Goal: Transaction & Acquisition: Purchase product/service

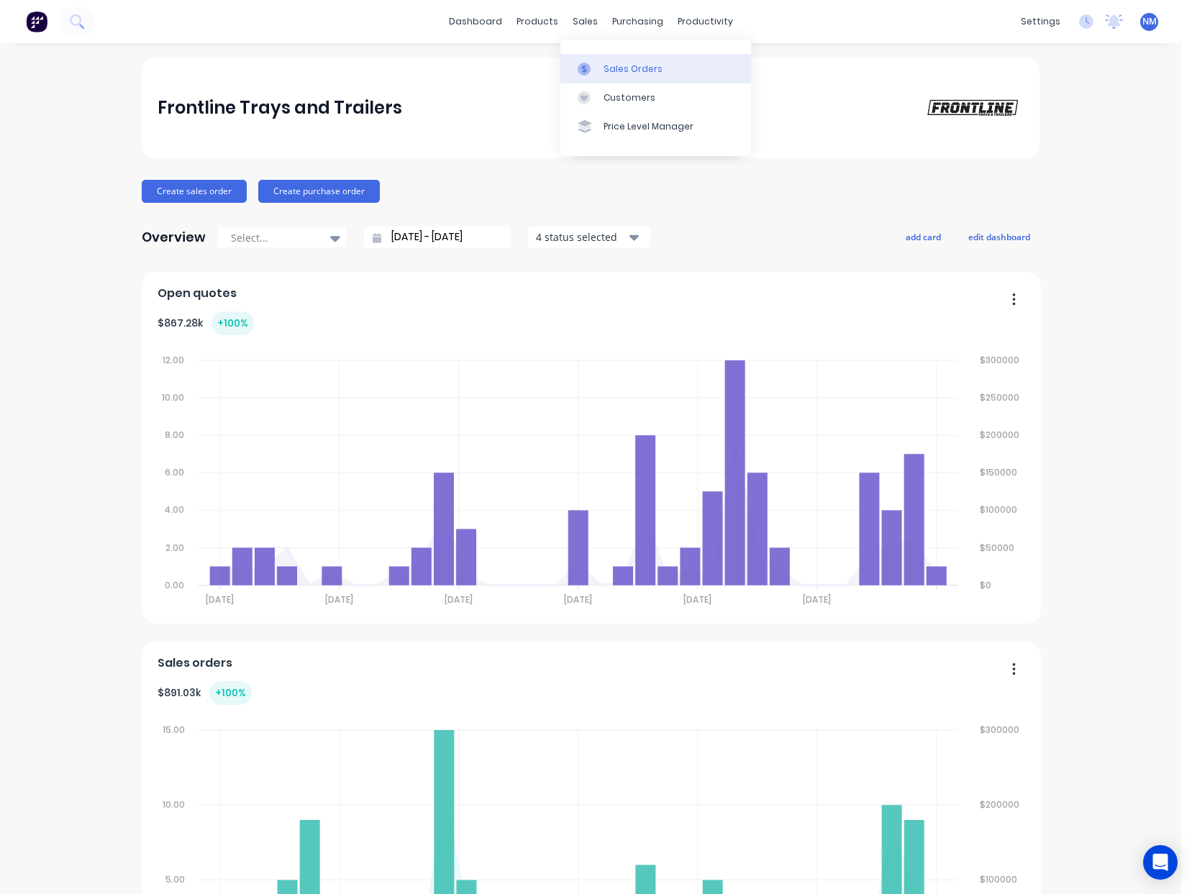
click at [687, 70] on link "Sales Orders" at bounding box center [655, 68] width 191 height 29
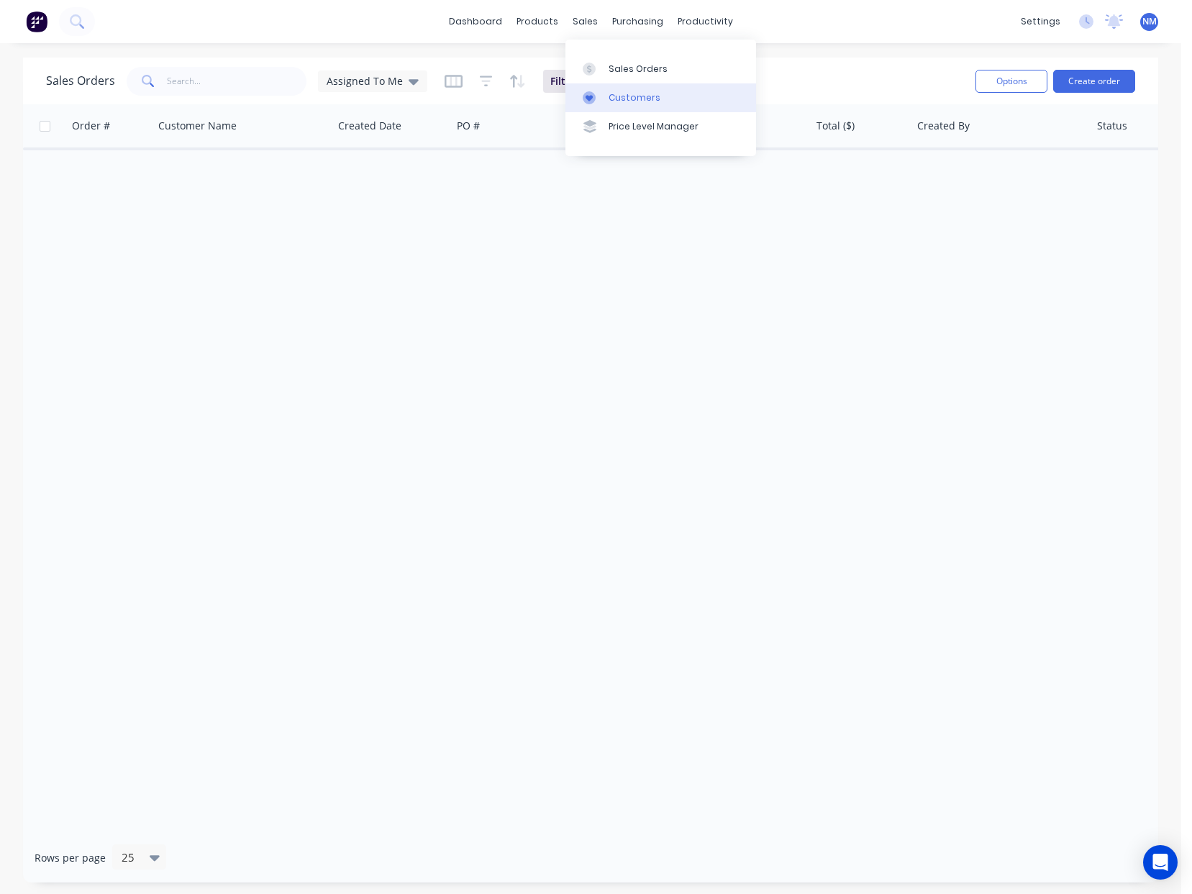
click at [629, 91] on div "Customers" at bounding box center [634, 97] width 52 height 13
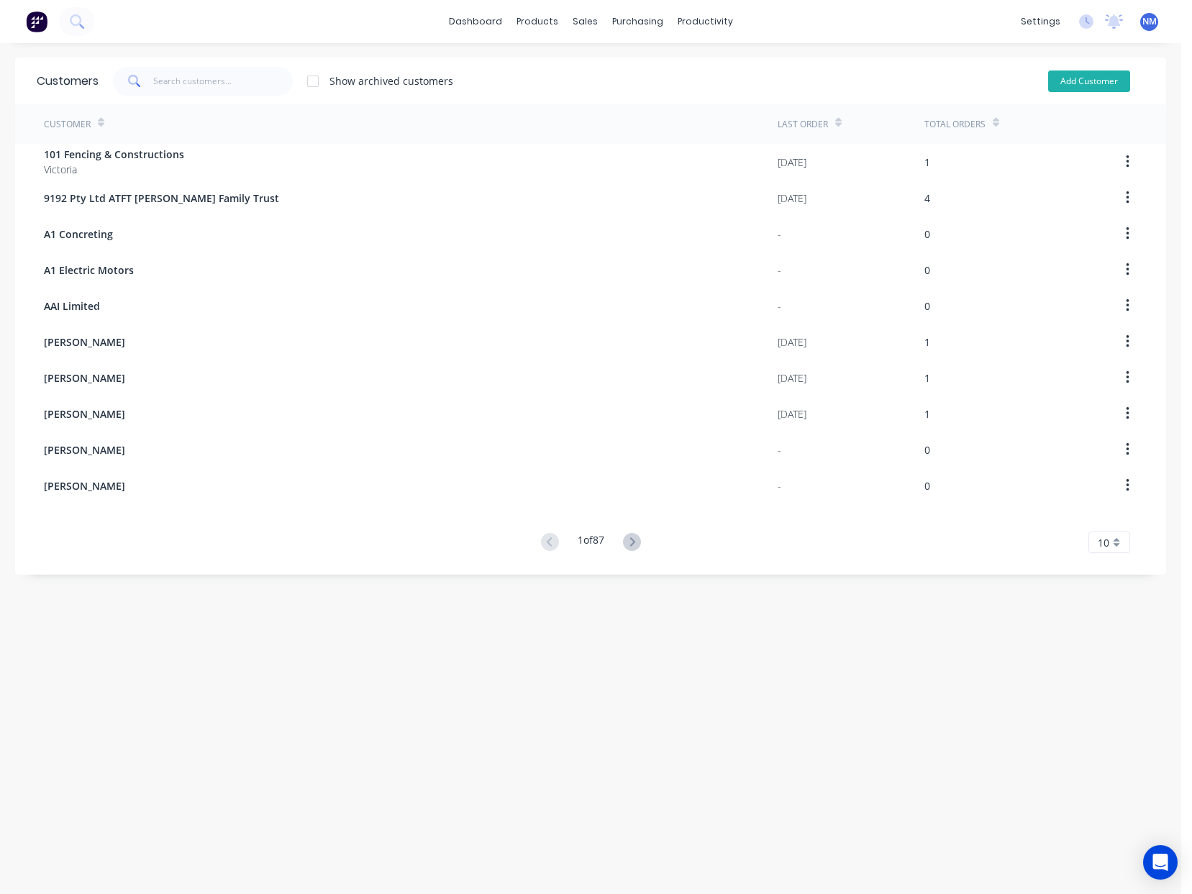
click at [1099, 75] on button "Add Customer" at bounding box center [1089, 81] width 82 height 22
select select "AU"
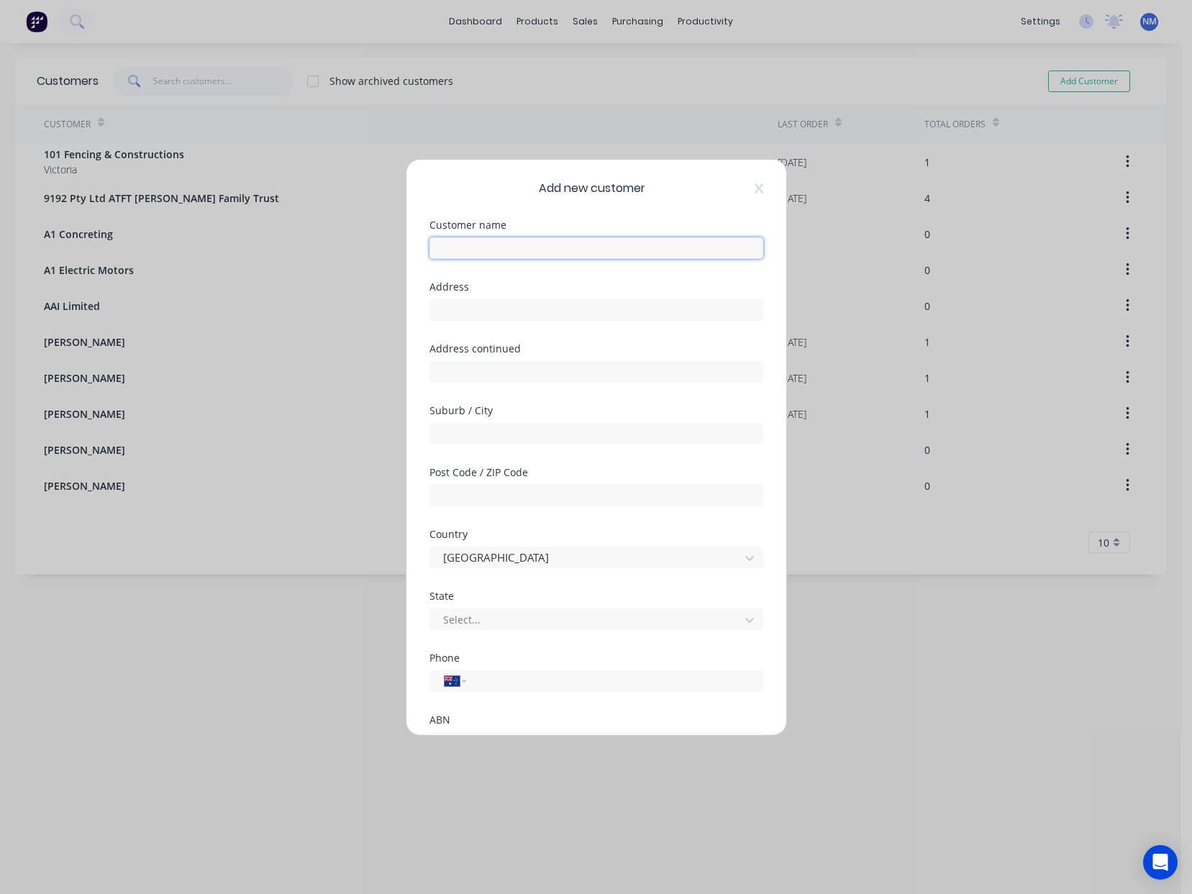
click at [598, 241] on input "text" at bounding box center [596, 248] width 334 height 22
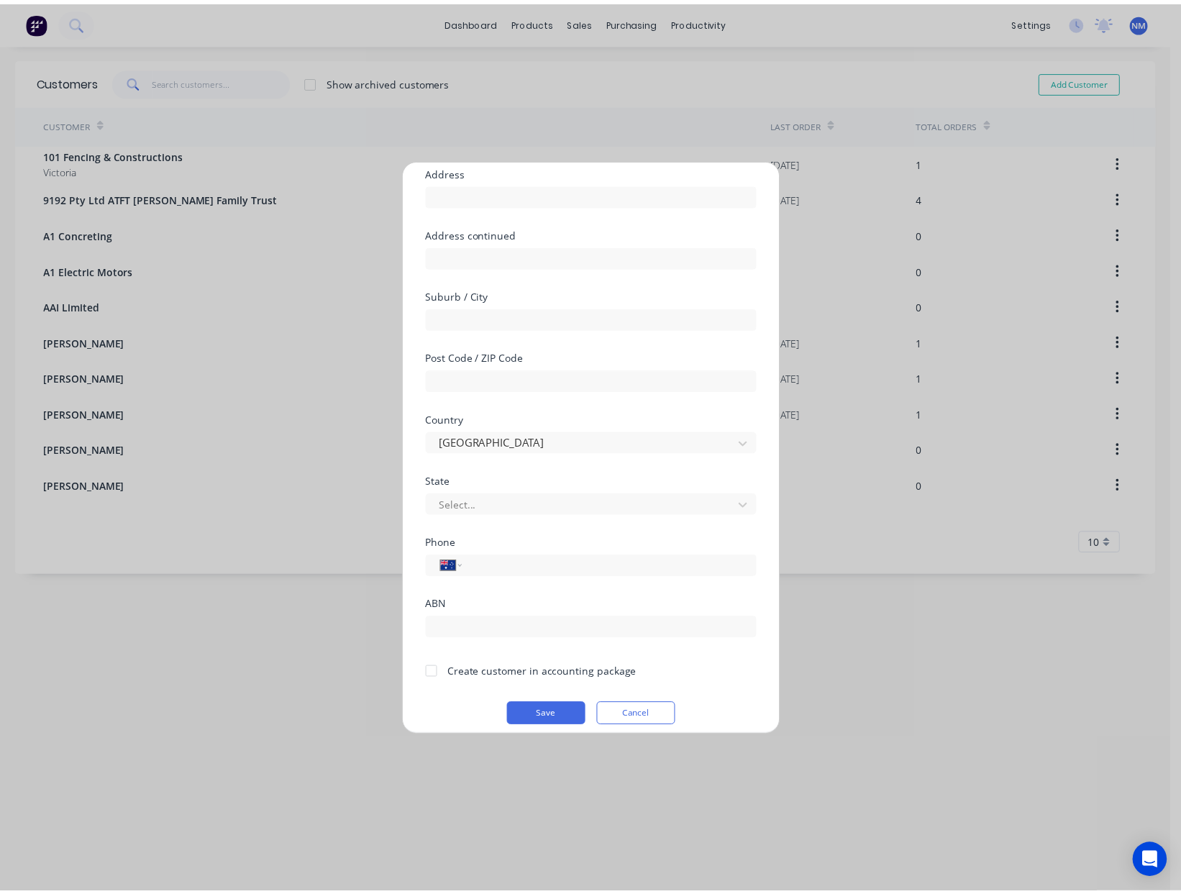
scroll to position [127, 0]
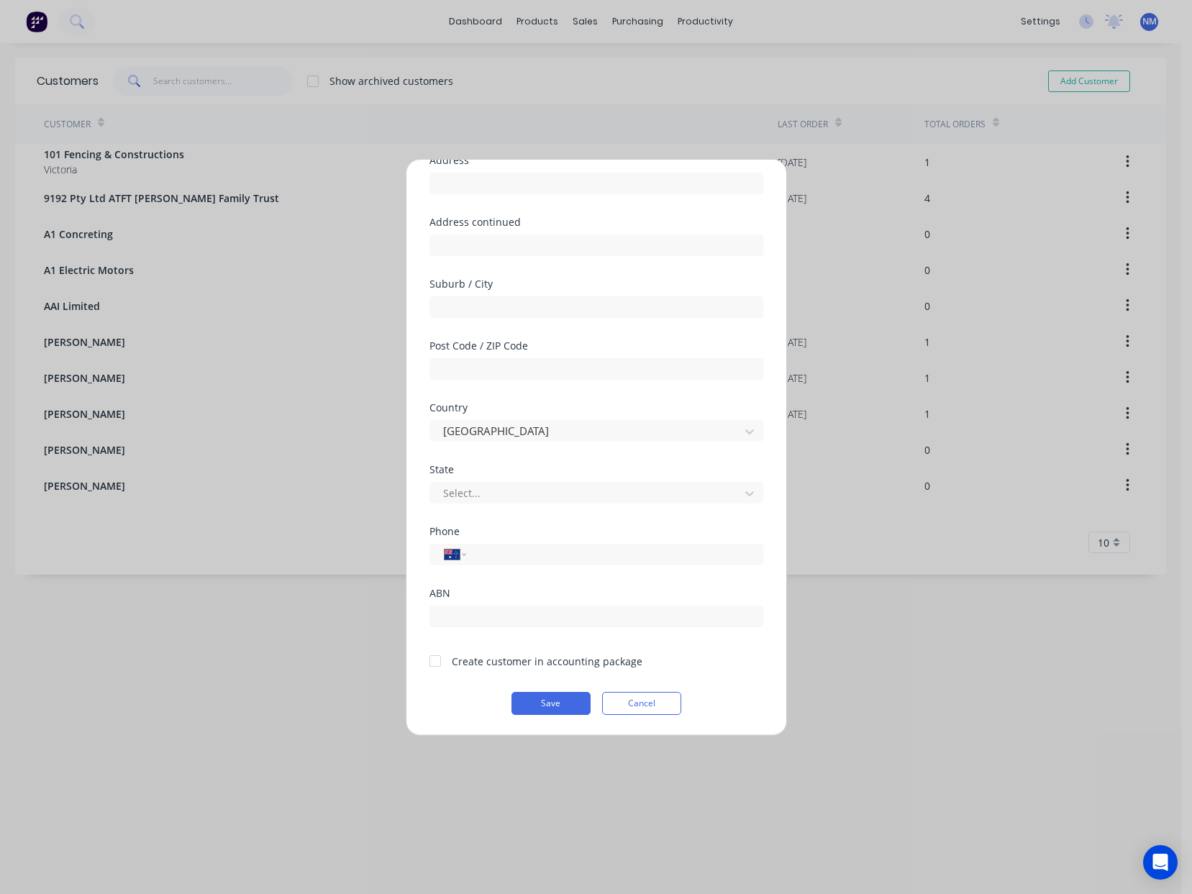
type input "[PERSON_NAME]"
click at [437, 664] on div at bounding box center [435, 660] width 29 height 29
click at [552, 704] on button "Save" at bounding box center [550, 703] width 79 height 23
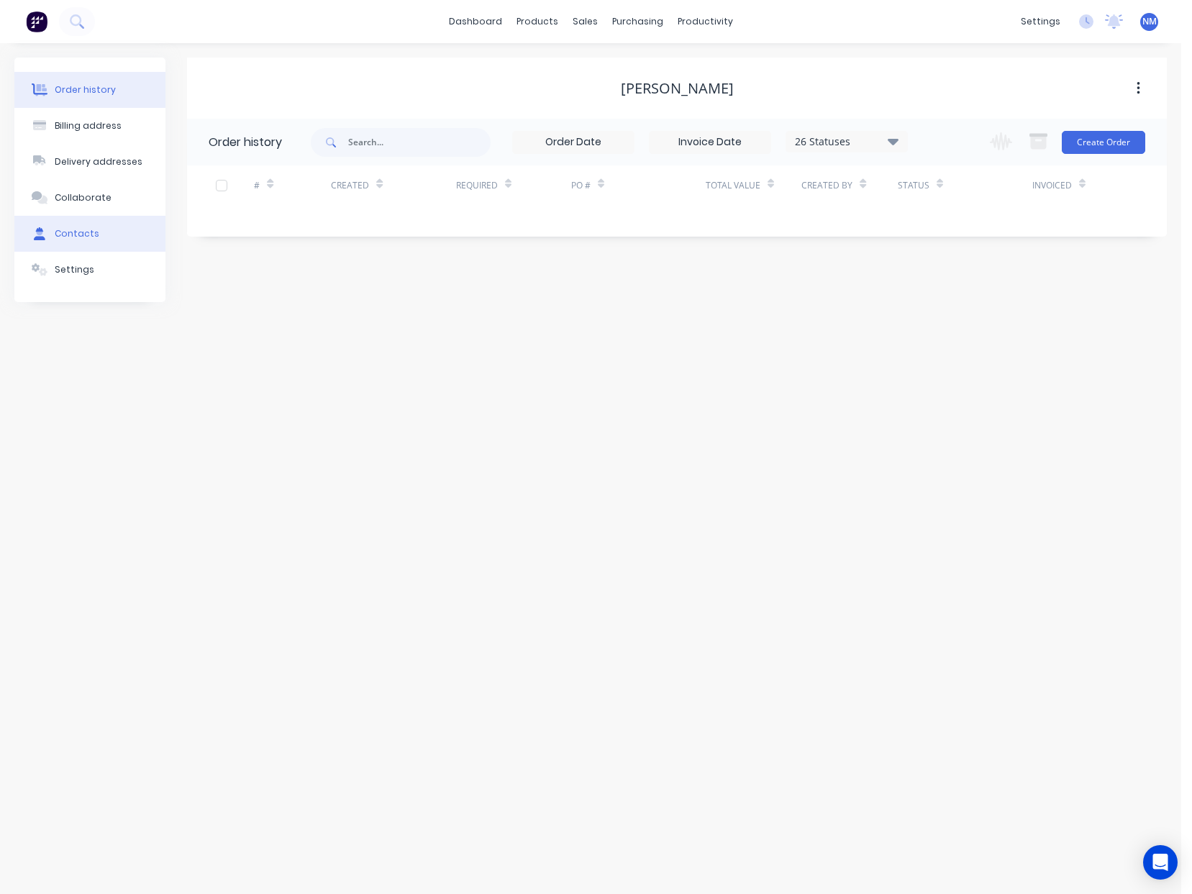
click at [111, 229] on button "Contacts" at bounding box center [89, 234] width 151 height 36
click at [1132, 141] on button "Add contact" at bounding box center [1122, 142] width 66 height 22
select select "AU"
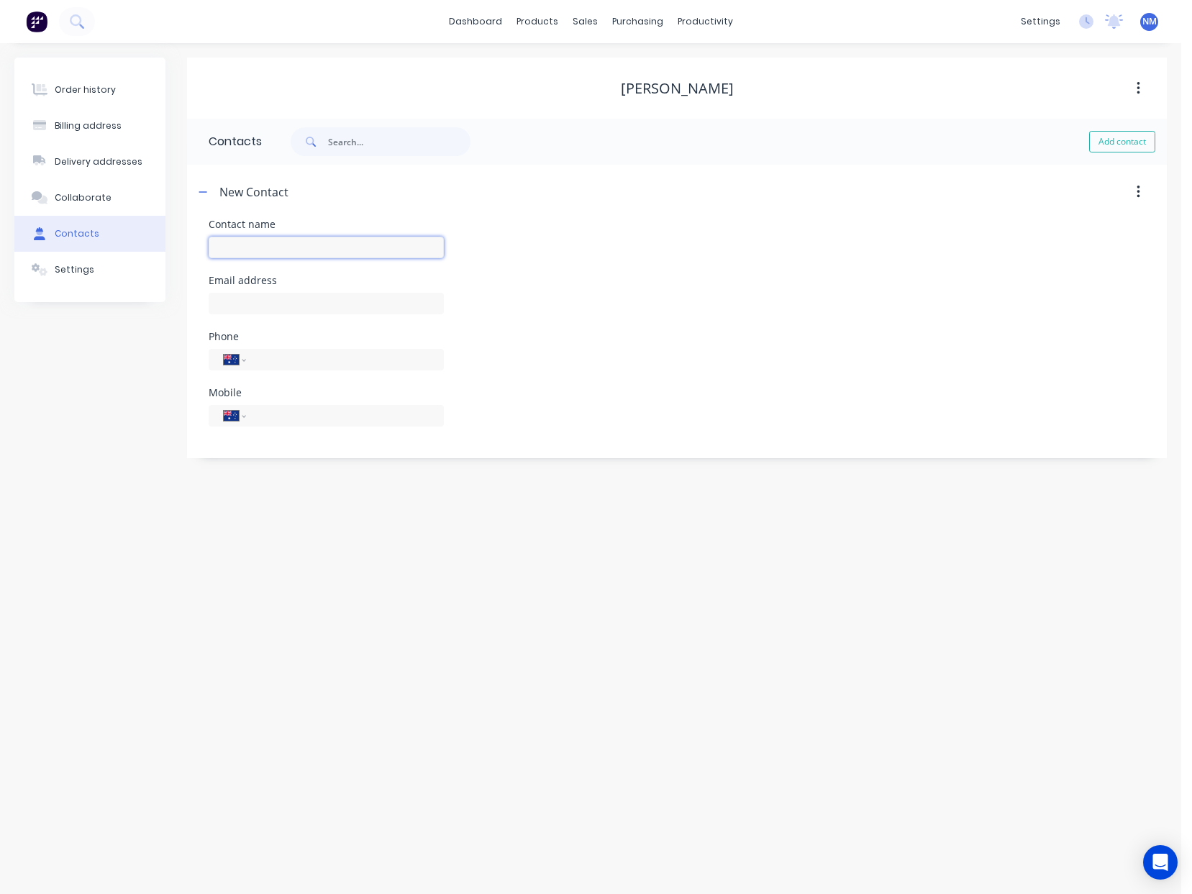
click at [291, 239] on input "text" at bounding box center [326, 248] width 235 height 22
type input "[PERSON_NAME]"
select select "AU"
click at [368, 299] on input "text" at bounding box center [326, 304] width 235 height 22
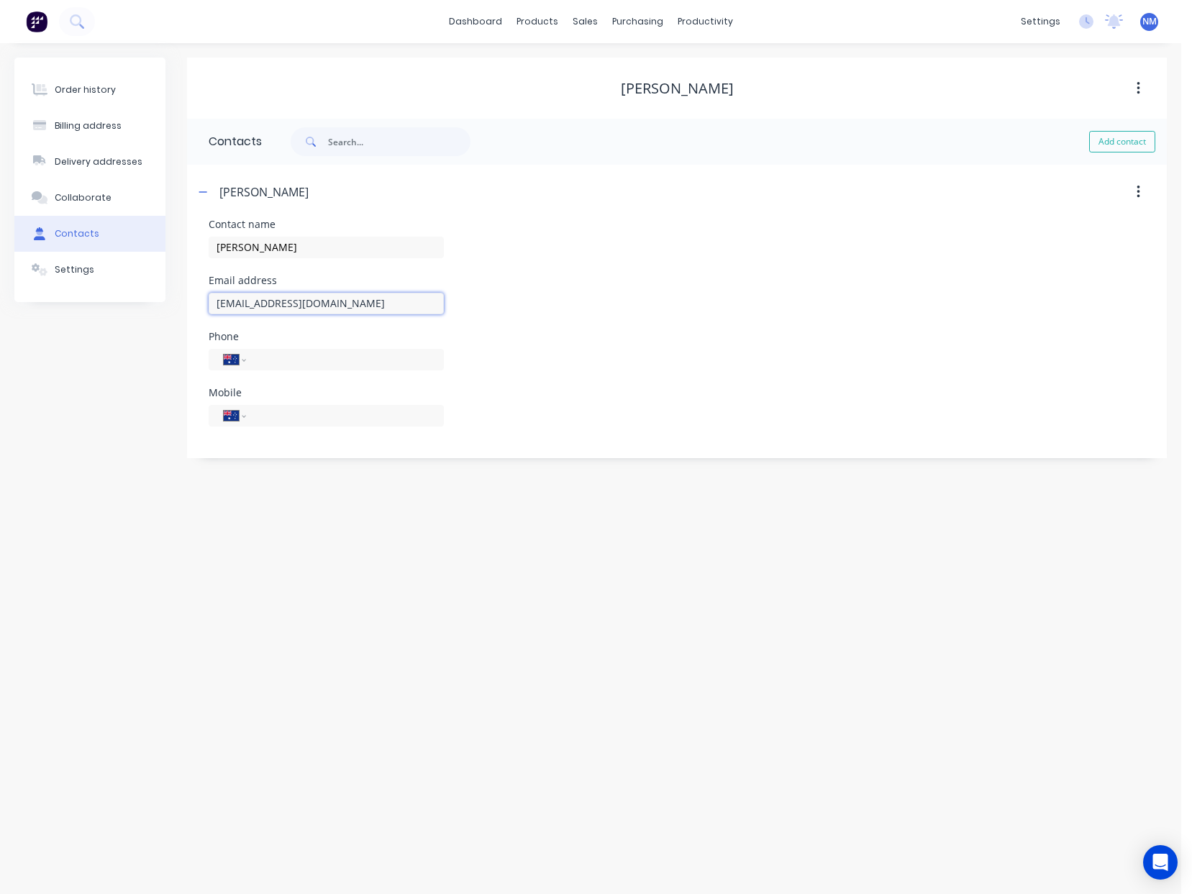
type input "[EMAIL_ADDRESS][DOMAIN_NAME]"
click at [285, 418] on input "tel" at bounding box center [342, 415] width 173 height 17
type input "0467 066 644"
click at [613, 365] on div "Phone International [GEOGRAPHIC_DATA] [GEOGRAPHIC_DATA] [GEOGRAPHIC_DATA] [GEOG…" at bounding box center [677, 360] width 936 height 56
click at [87, 197] on div "Collaborate" at bounding box center [83, 197] width 57 height 13
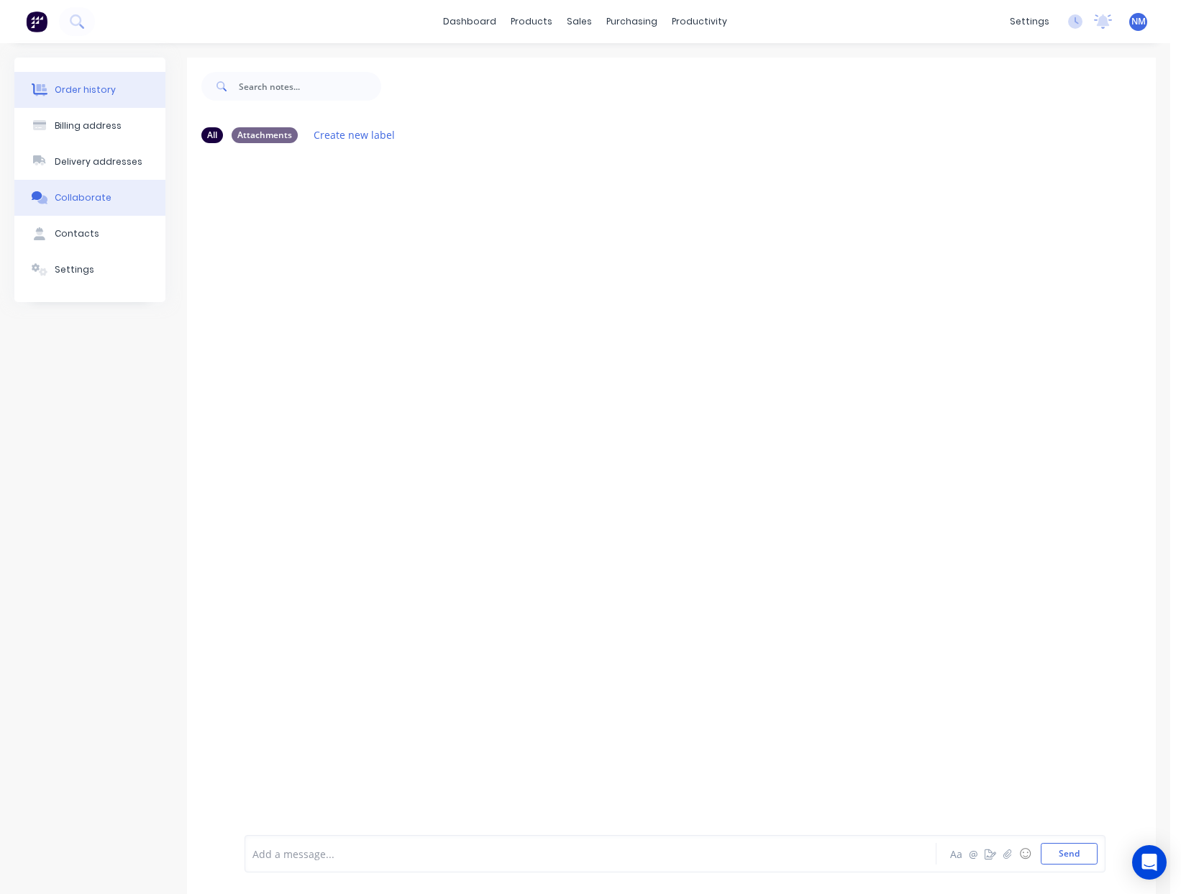
click at [114, 88] on button "Order history" at bounding box center [89, 90] width 151 height 36
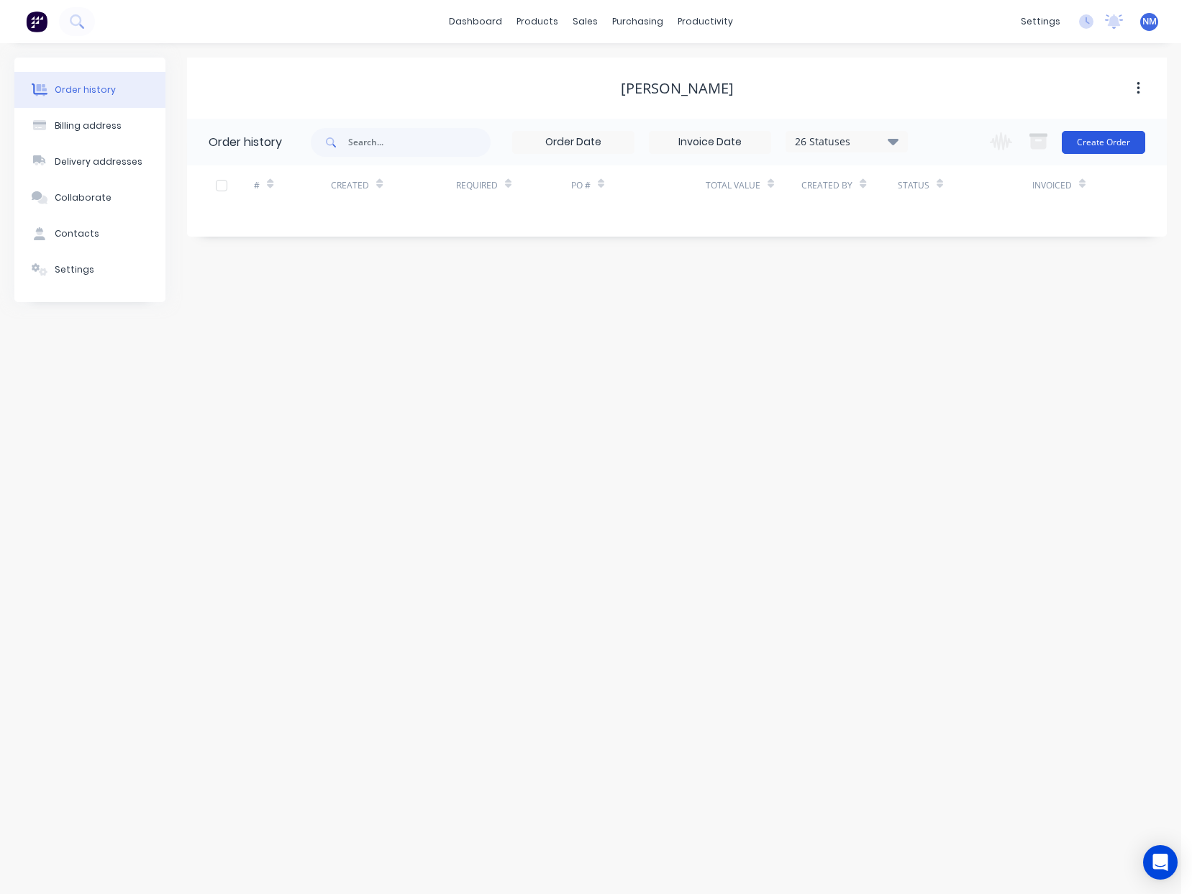
click at [1105, 132] on button "Create Order" at bounding box center [1102, 142] width 83 height 23
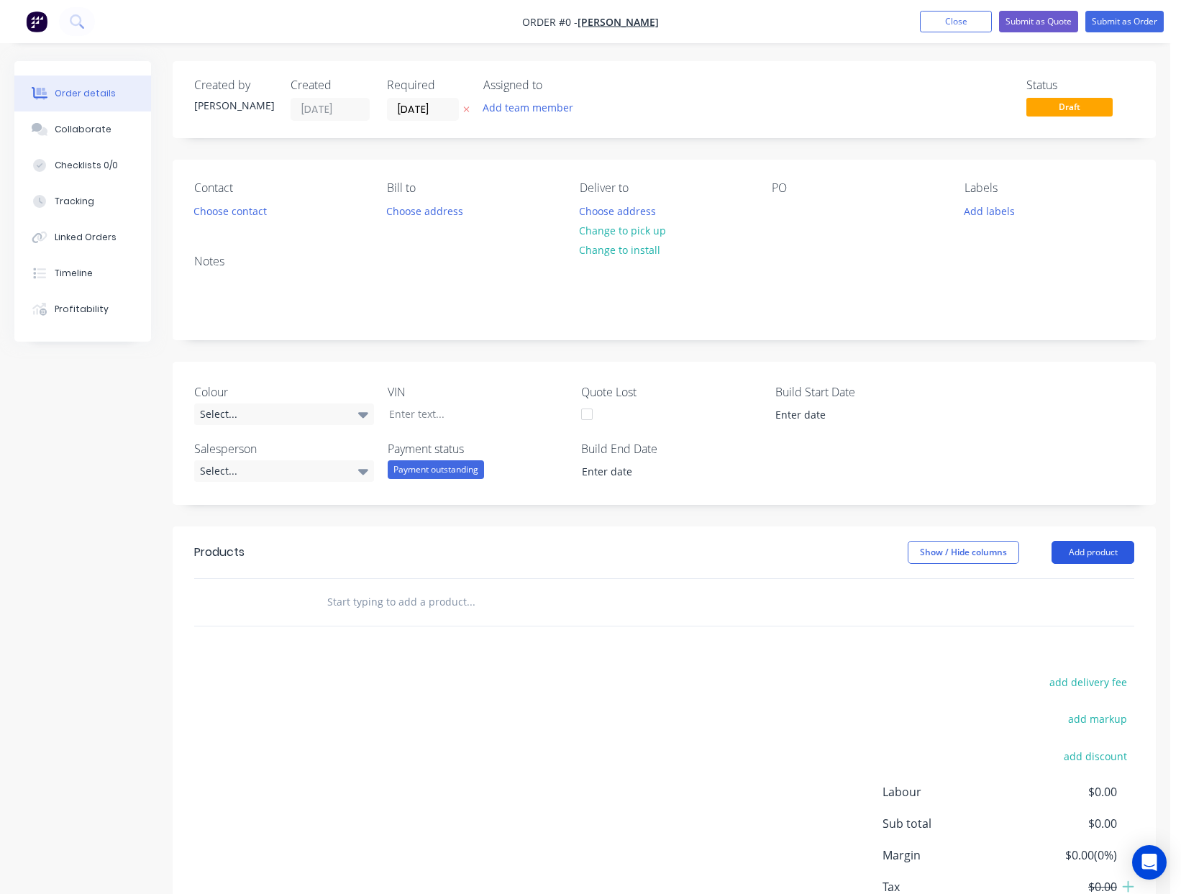
click at [1072, 549] on button "Add product" at bounding box center [1092, 552] width 83 height 23
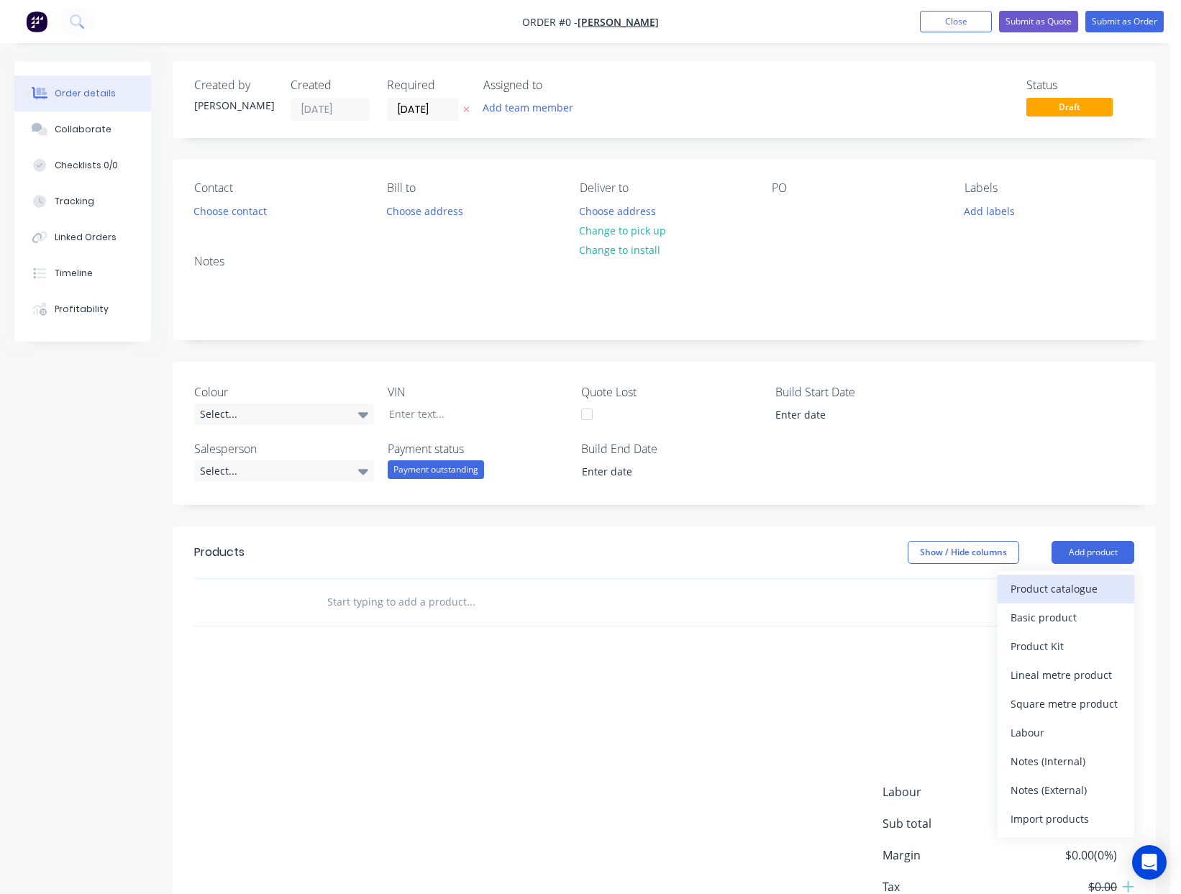
click at [1086, 583] on div "Product catalogue" at bounding box center [1065, 588] width 111 height 21
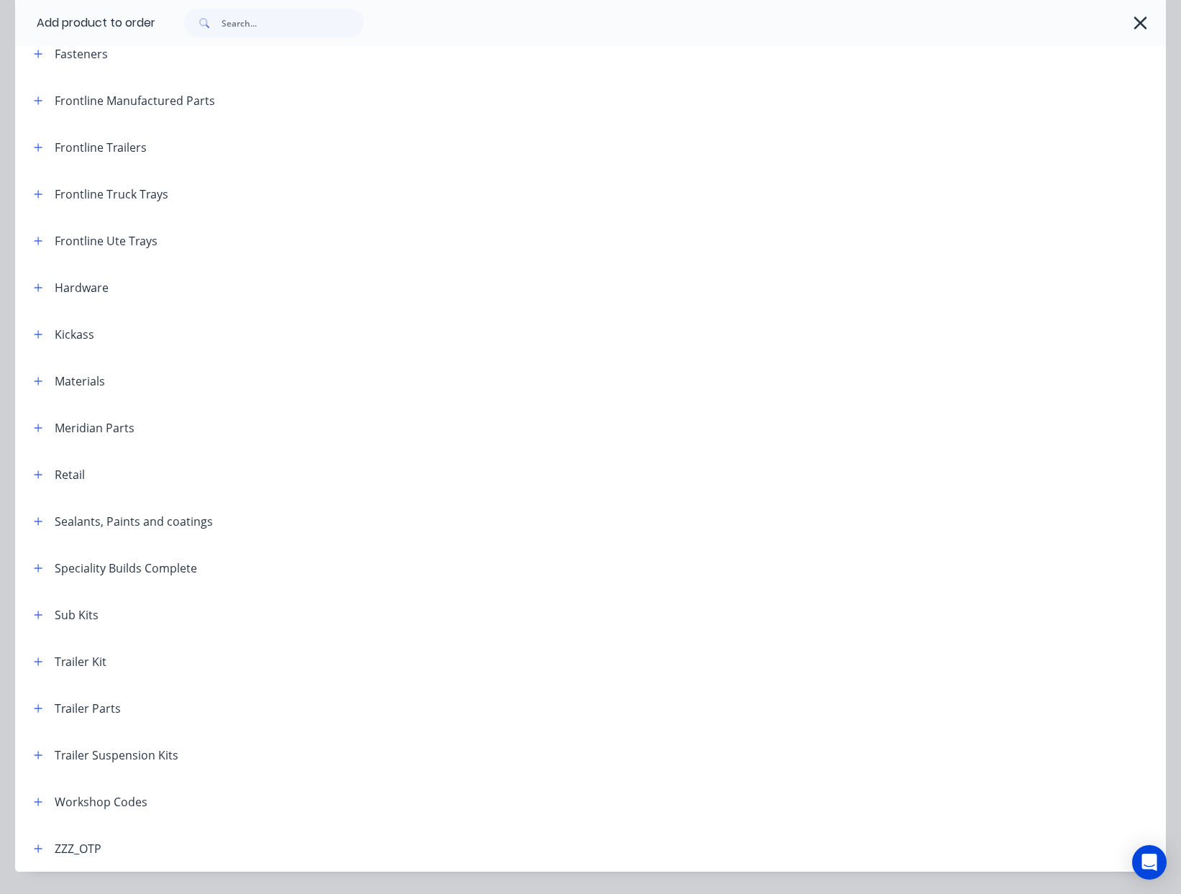
scroll to position [262, 0]
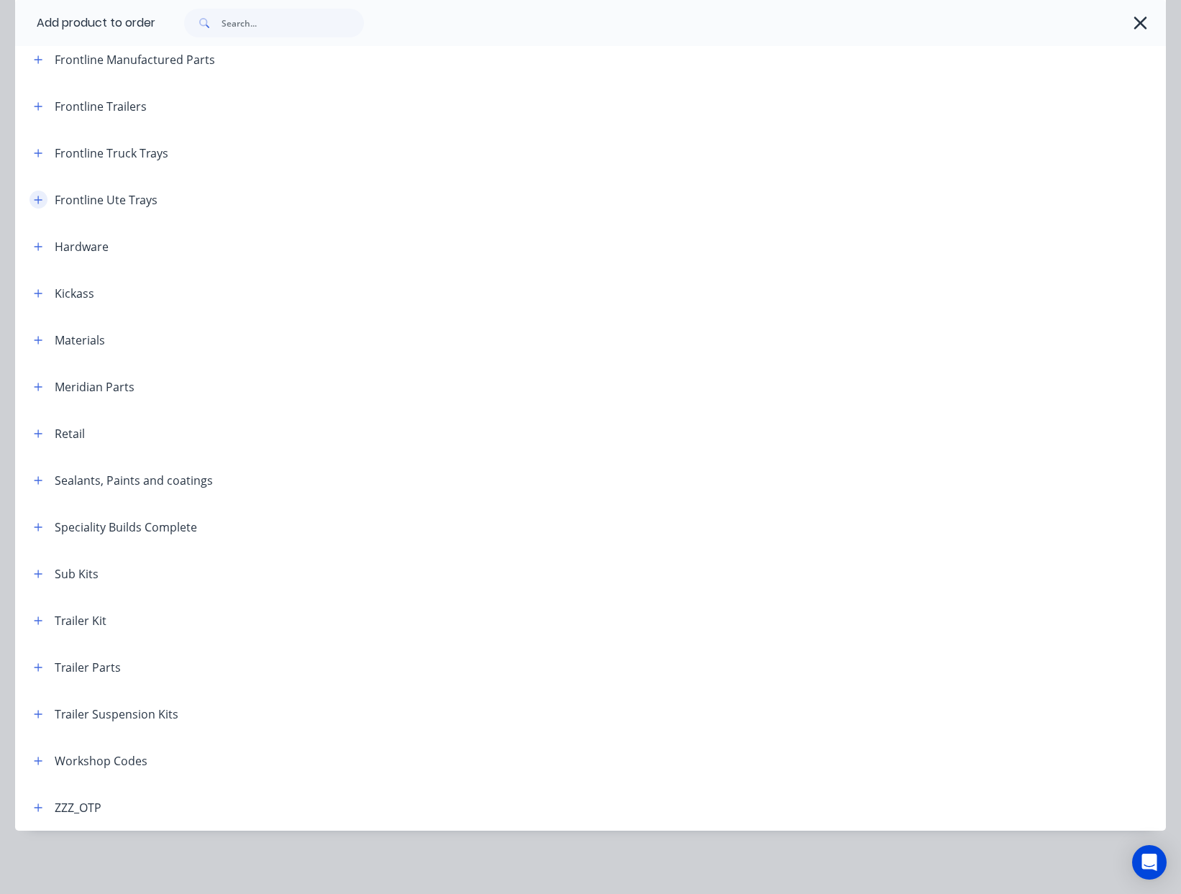
click at [45, 200] on button "button" at bounding box center [38, 200] width 18 height 18
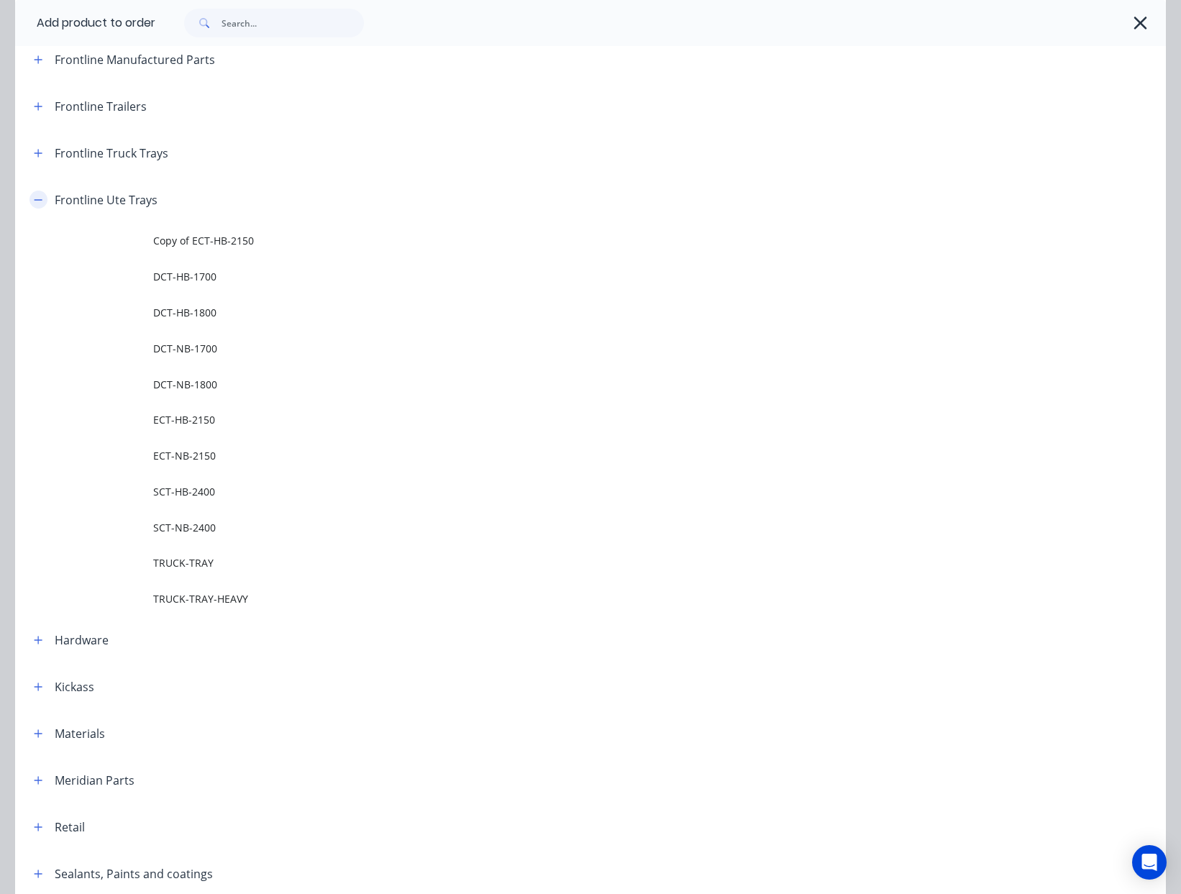
click at [44, 200] on button "button" at bounding box center [38, 200] width 18 height 18
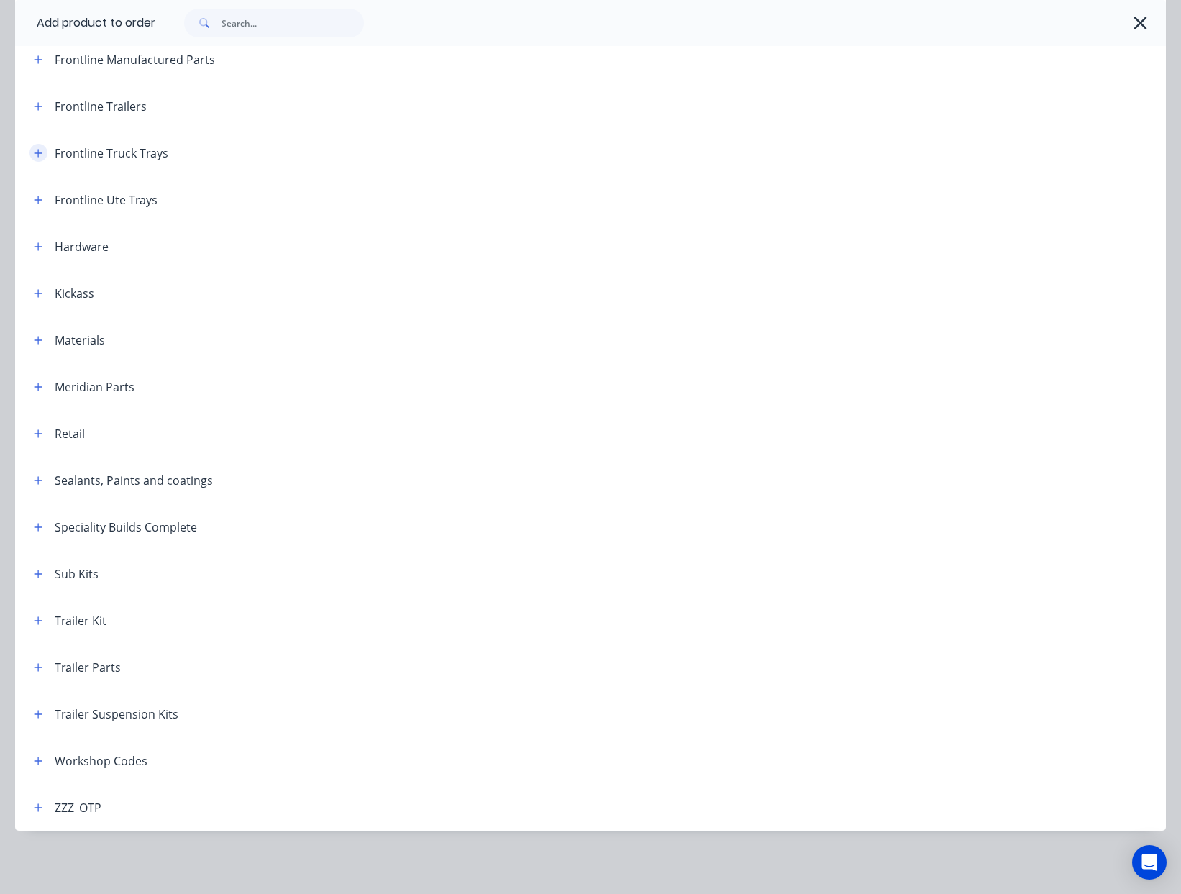
click at [40, 148] on icon "button" at bounding box center [38, 153] width 9 height 10
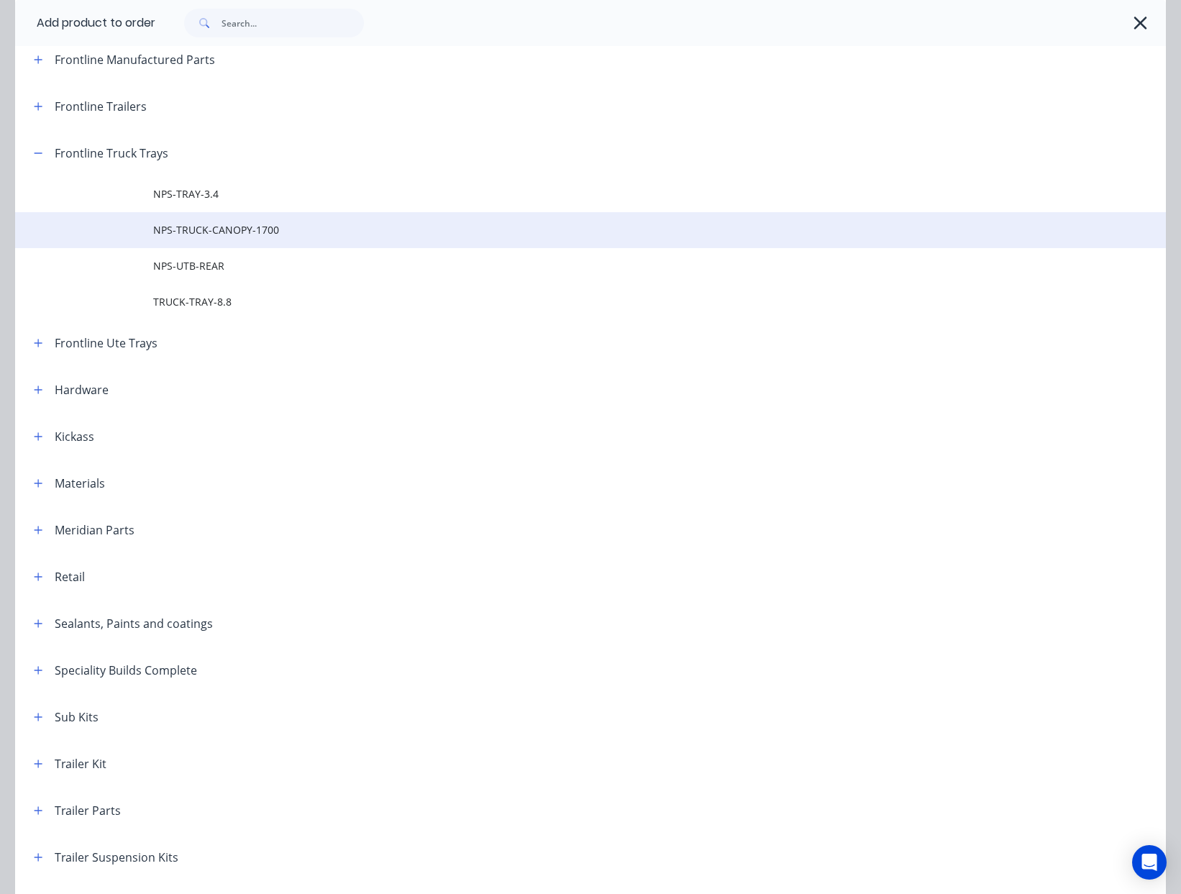
click at [260, 228] on span "NPS-TRUCK-CANOPY-1700" at bounding box center [558, 229] width 810 height 15
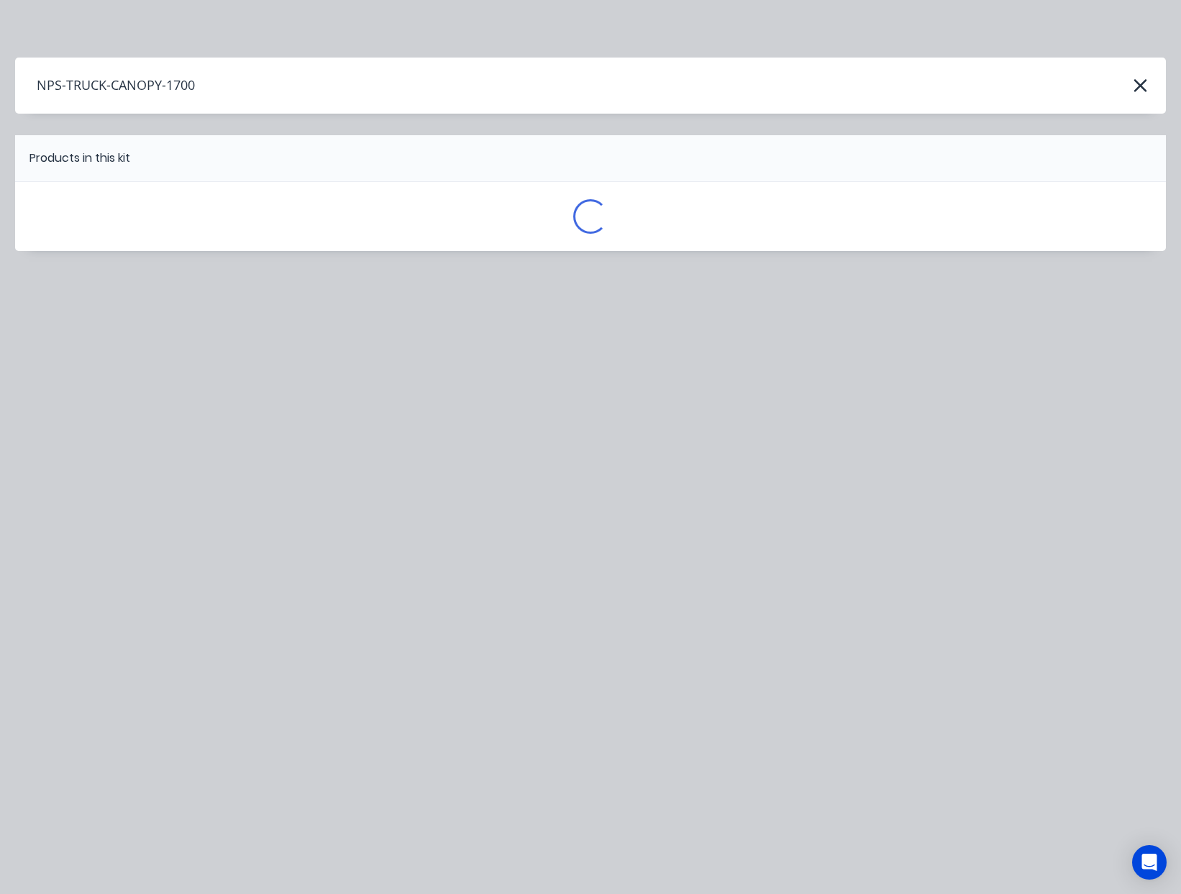
scroll to position [0, 0]
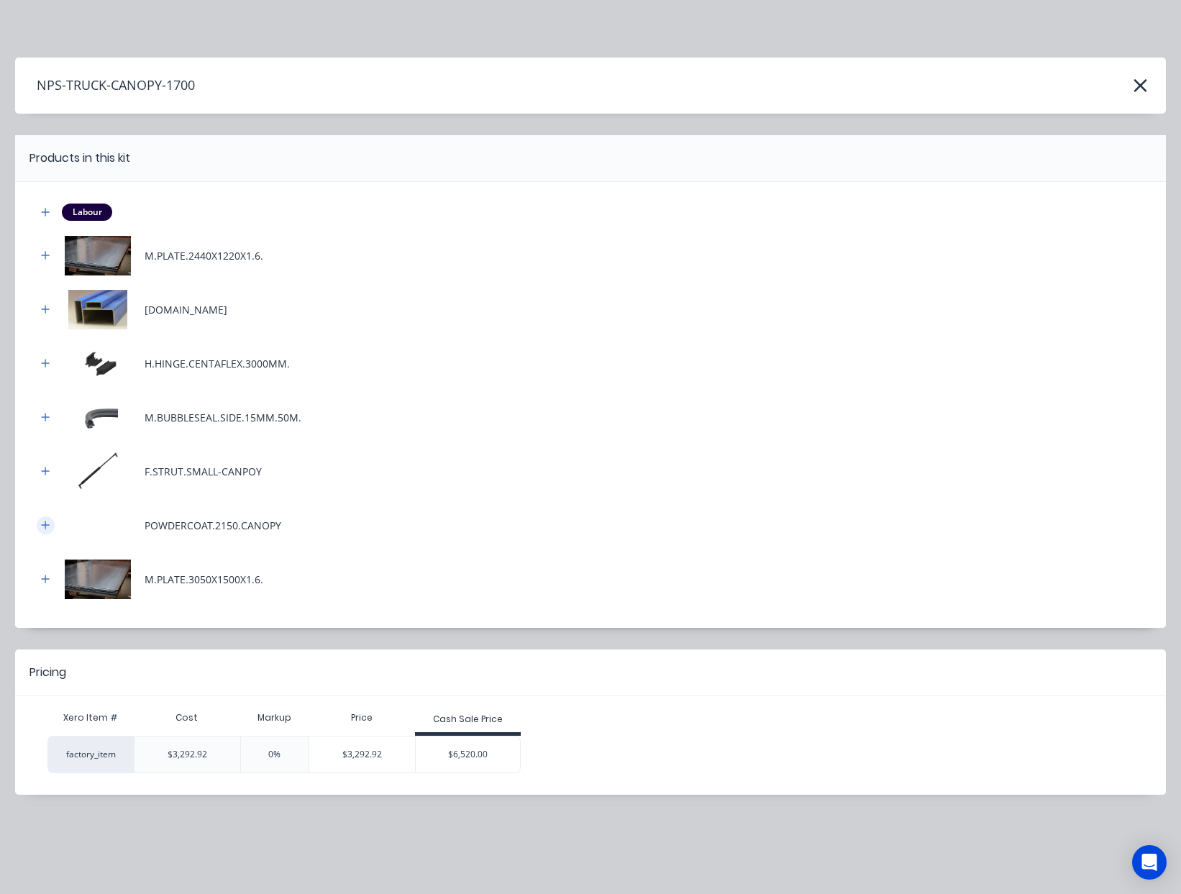
click at [45, 521] on icon "button" at bounding box center [46, 525] width 8 height 8
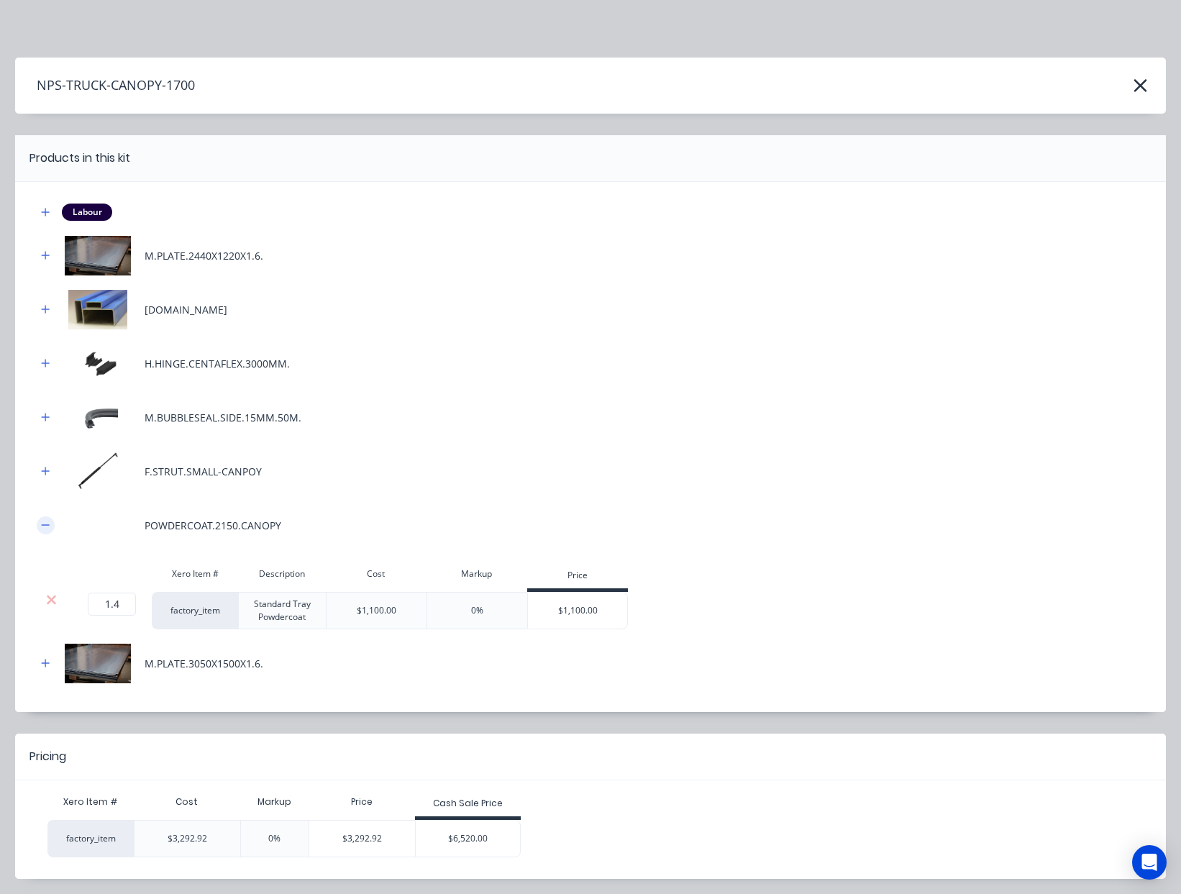
click at [45, 521] on icon "button" at bounding box center [45, 525] width 9 height 10
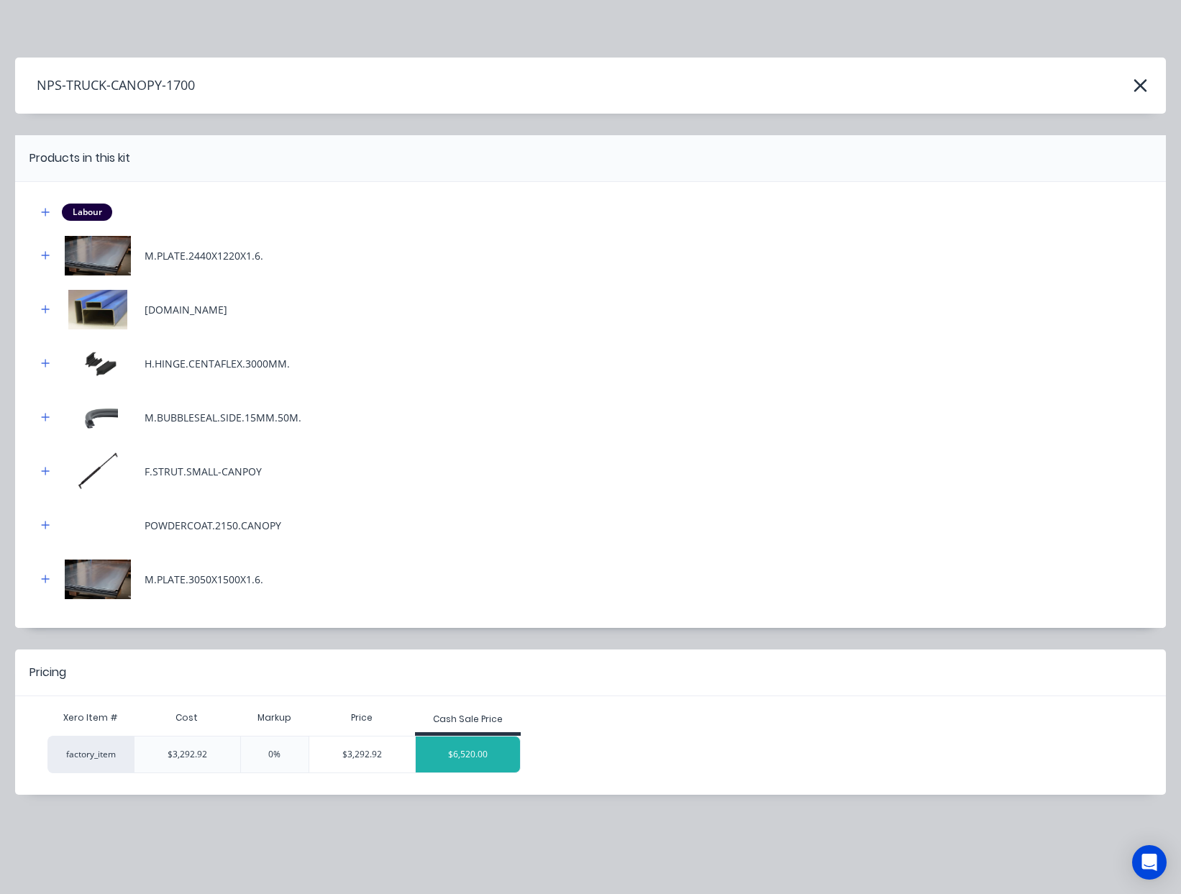
click at [452, 752] on div "$6,520.00" at bounding box center [468, 754] width 105 height 36
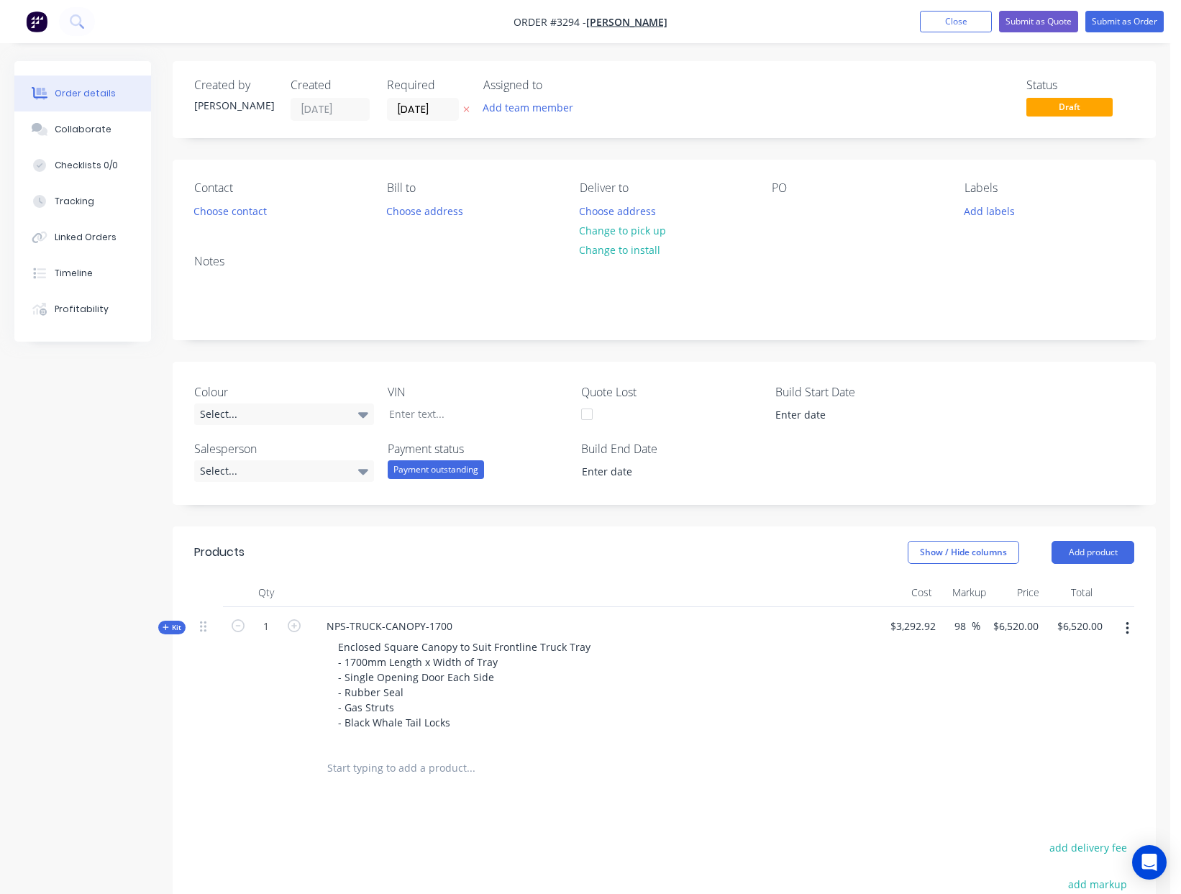
click at [173, 630] on span "Kit" at bounding box center [172, 627] width 19 height 11
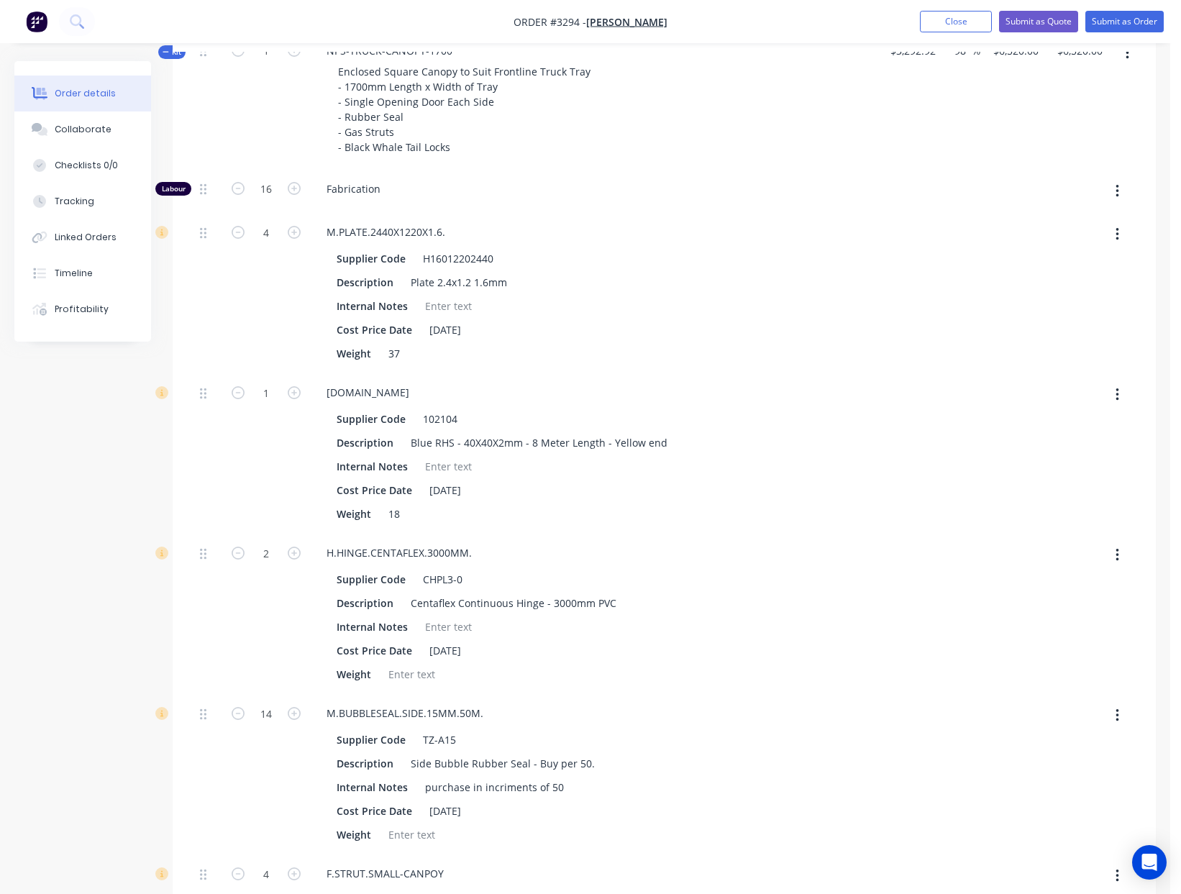
scroll to position [367, 0]
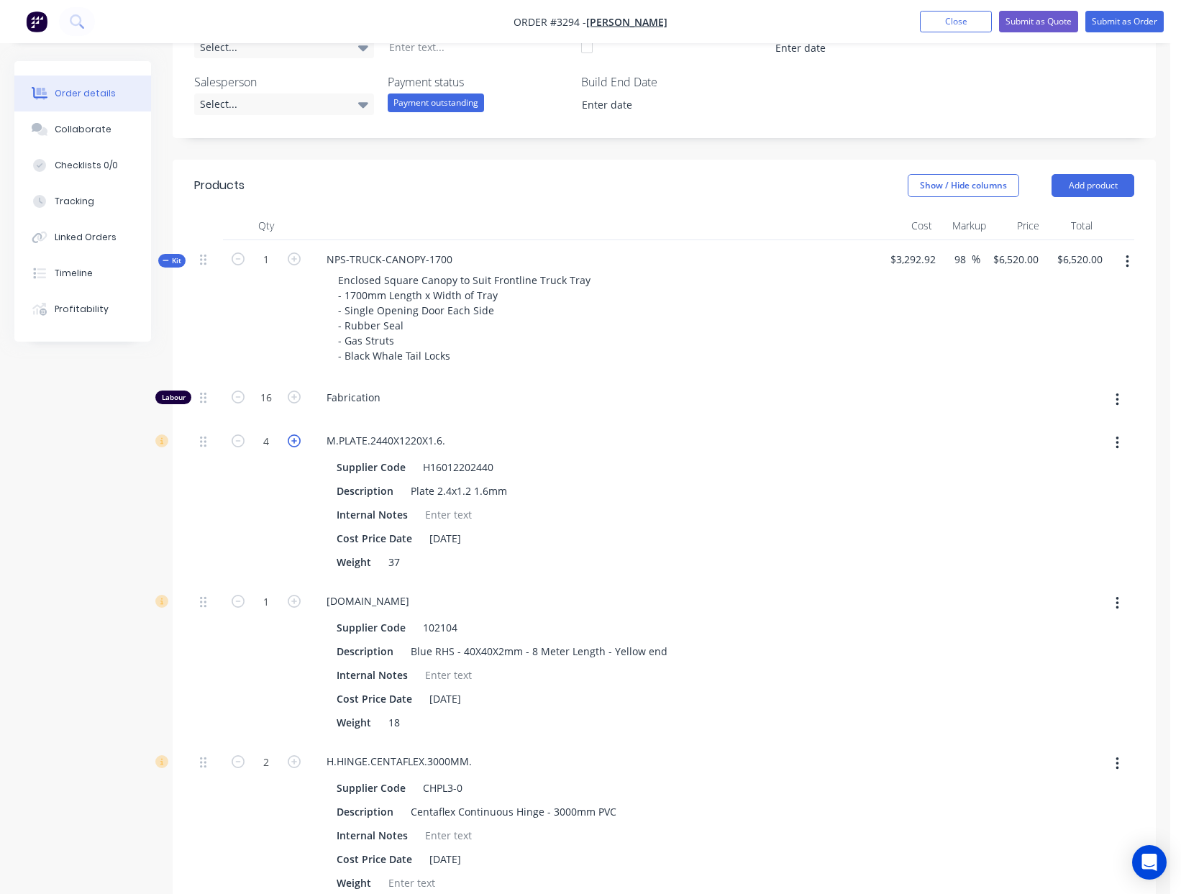
click at [296, 444] on icon "button" at bounding box center [294, 440] width 13 height 13
type input "$6,638.8003"
type input "$6,638.80"
type input "5"
click at [296, 442] on icon "button" at bounding box center [294, 440] width 13 height 13
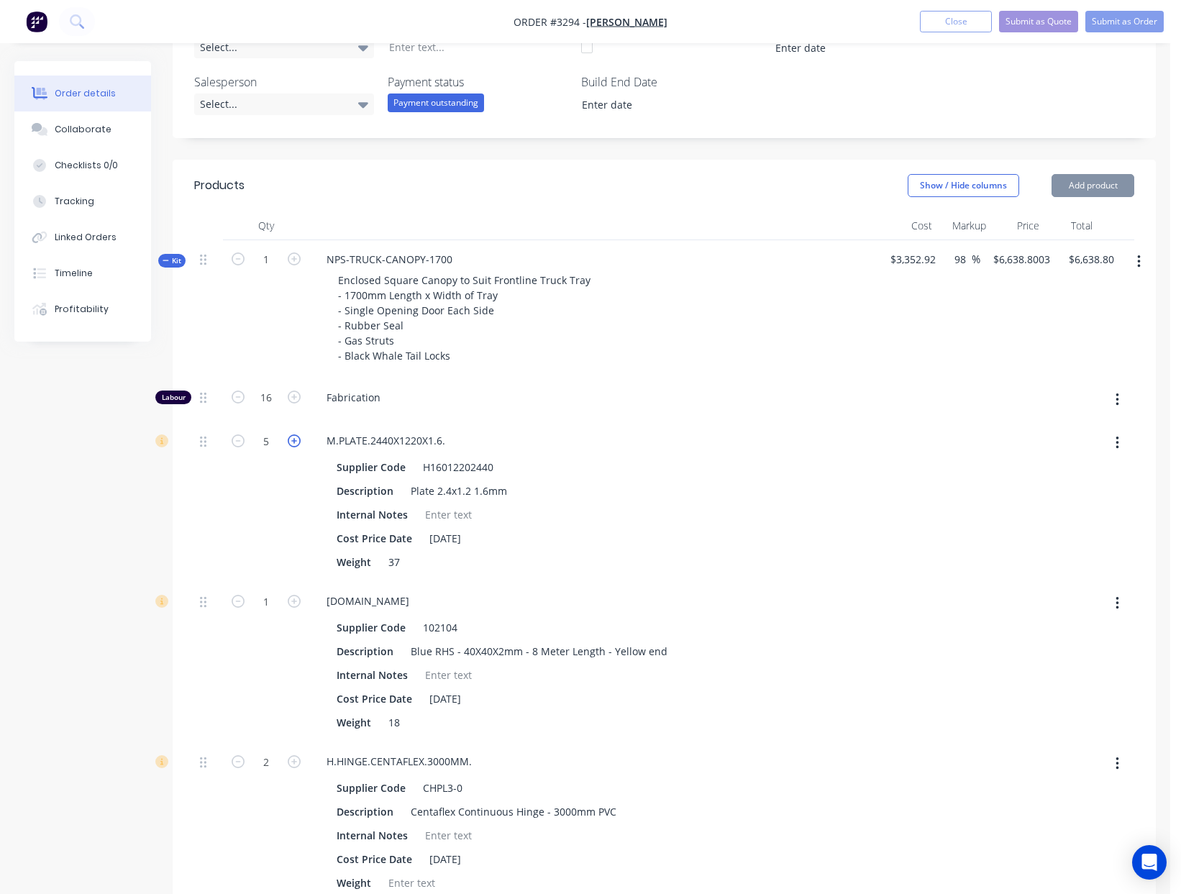
type input "$6,757.6007"
type input "$6,757.60"
type input "6"
click at [293, 396] on icon "button" at bounding box center [294, 396] width 13 height 13
type input "$6,866.501"
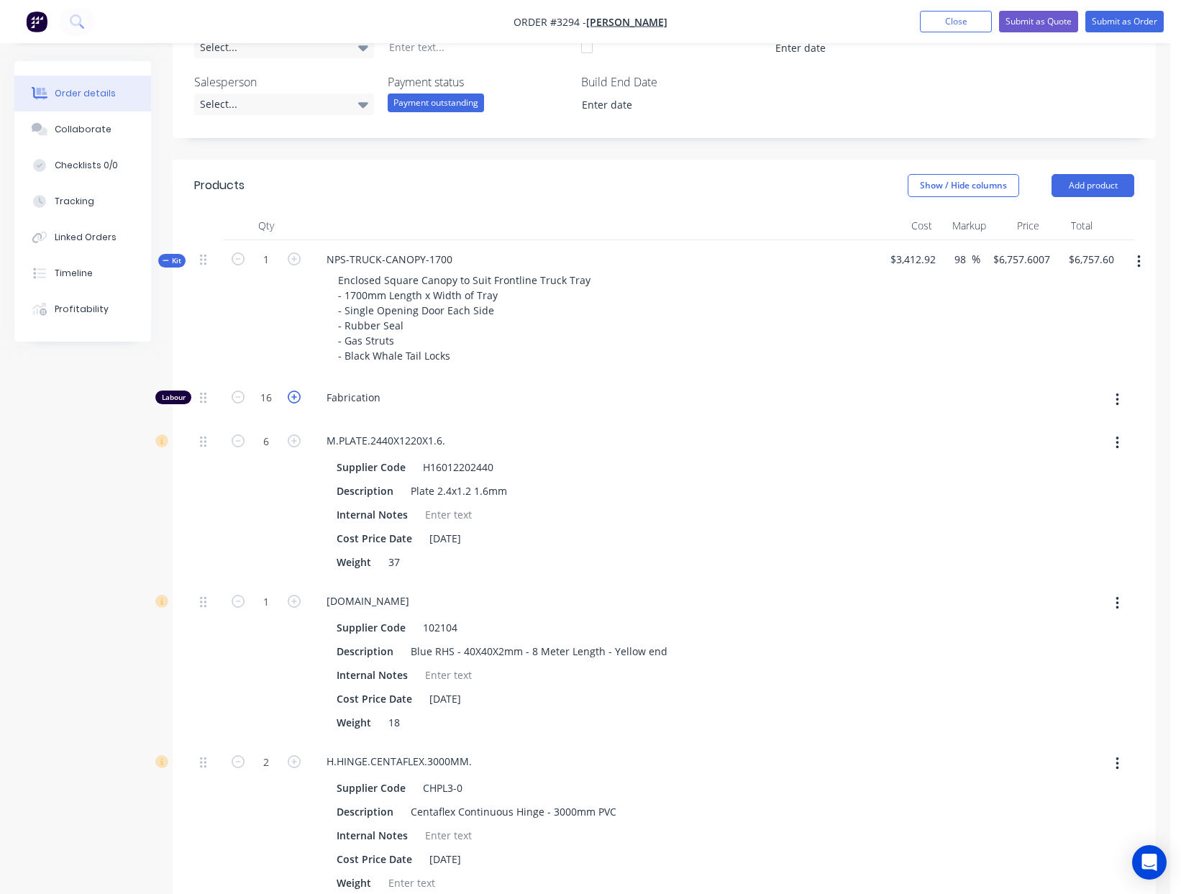
type input "$6,866.50"
type input "17"
click at [293, 396] on icon "button" at bounding box center [294, 396] width 13 height 13
type input "$6,975.4013"
type input "$6,975.40"
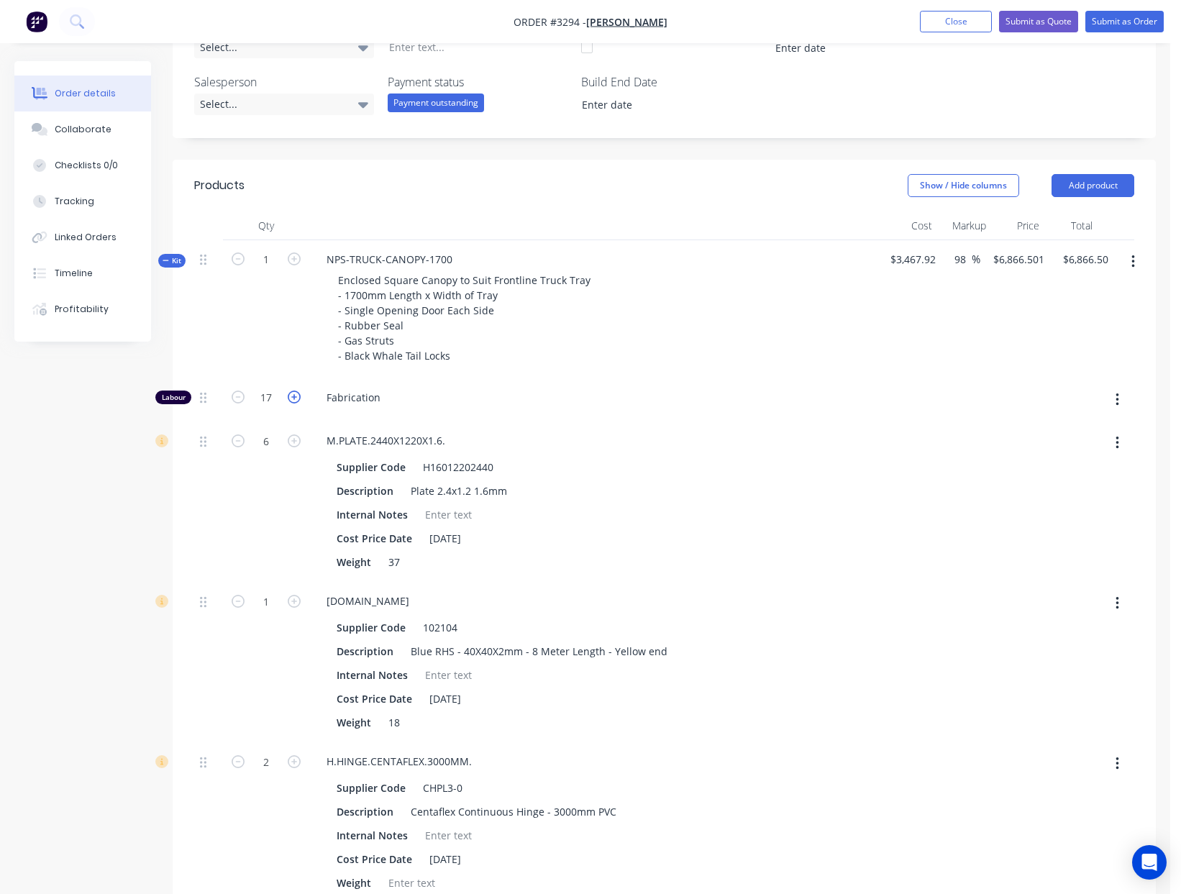
type input "18"
click at [293, 396] on icon "button" at bounding box center [294, 396] width 13 height 13
type input "$7,084.3016"
type input "$7,084.30"
type input "19"
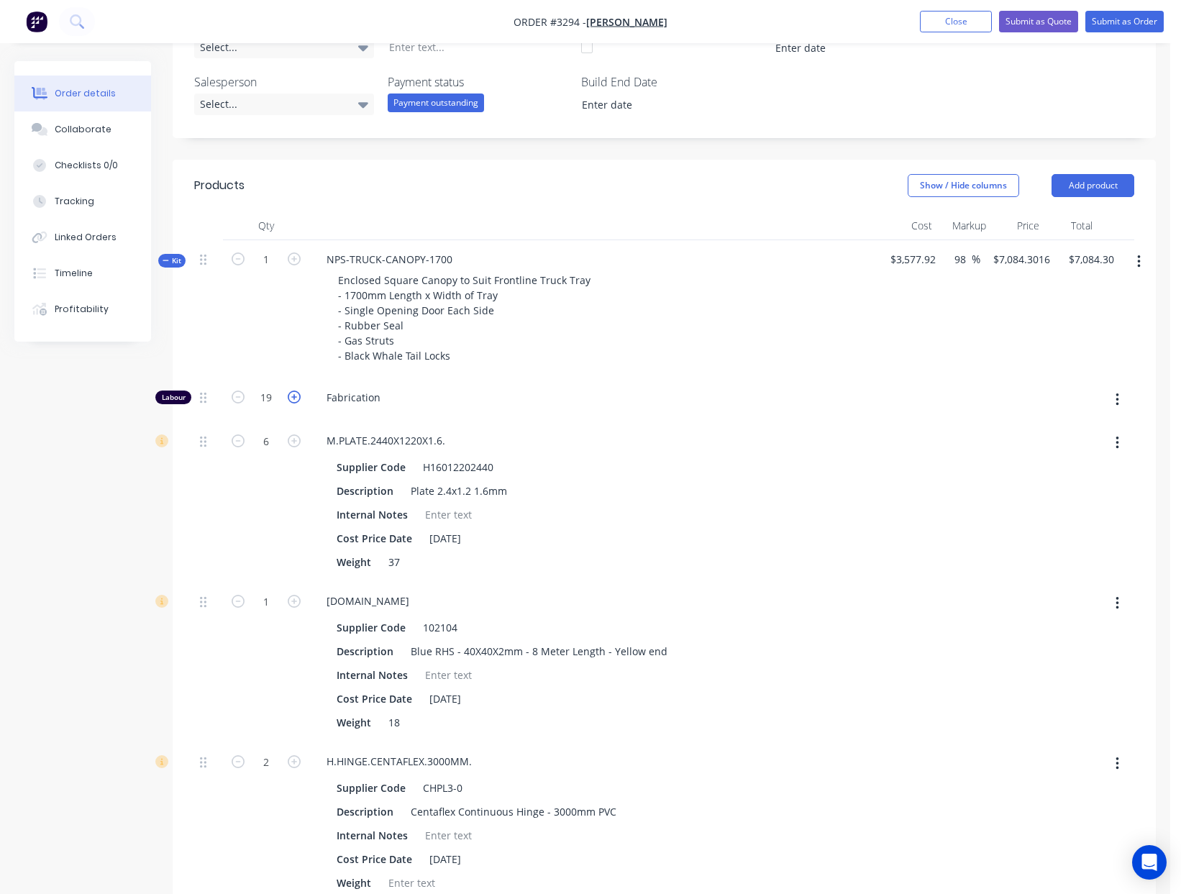
click at [293, 396] on icon "button" at bounding box center [294, 396] width 13 height 13
type input "$7,193.2019"
type input "$7,193.20"
type input "20"
drag, startPoint x: 457, startPoint y: 260, endPoint x: 430, endPoint y: 260, distance: 26.6
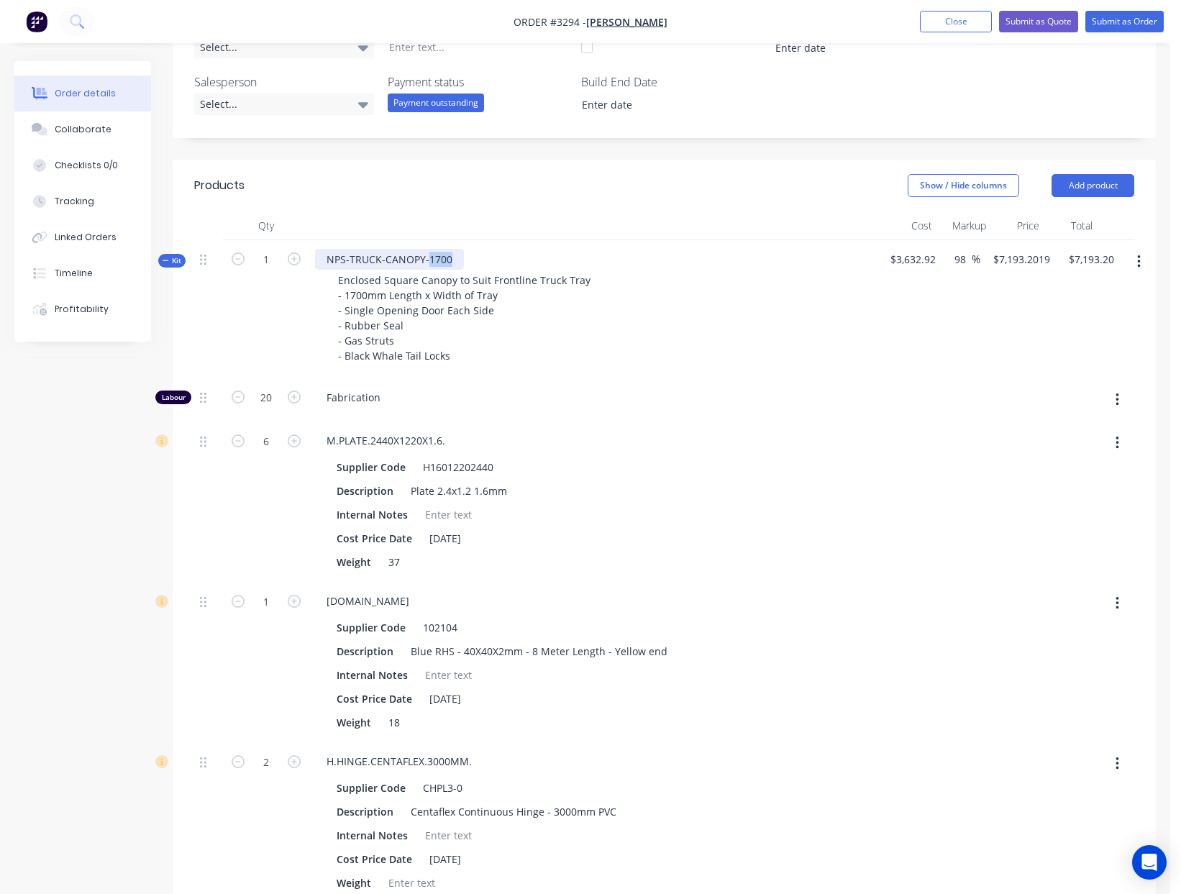
click at [428, 259] on div "NPS-TRUCK-CANOPY-1700" at bounding box center [389, 259] width 149 height 21
click at [736, 257] on div "NPS-TRUCK-CANOPY-2700 Enclosed Square Canopy to Suit Frontline Truck Tray - 170…" at bounding box center [596, 309] width 575 height 138
drag, startPoint x: 967, startPoint y: 262, endPoint x: 878, endPoint y: 256, distance: 88.7
click at [882, 256] on div "Kit 1 NPS-TRUCK-CANOPY-2700 Enclosed Square Canopy to Suit Frontline Truck Tray…" at bounding box center [664, 309] width 940 height 138
type input "100"
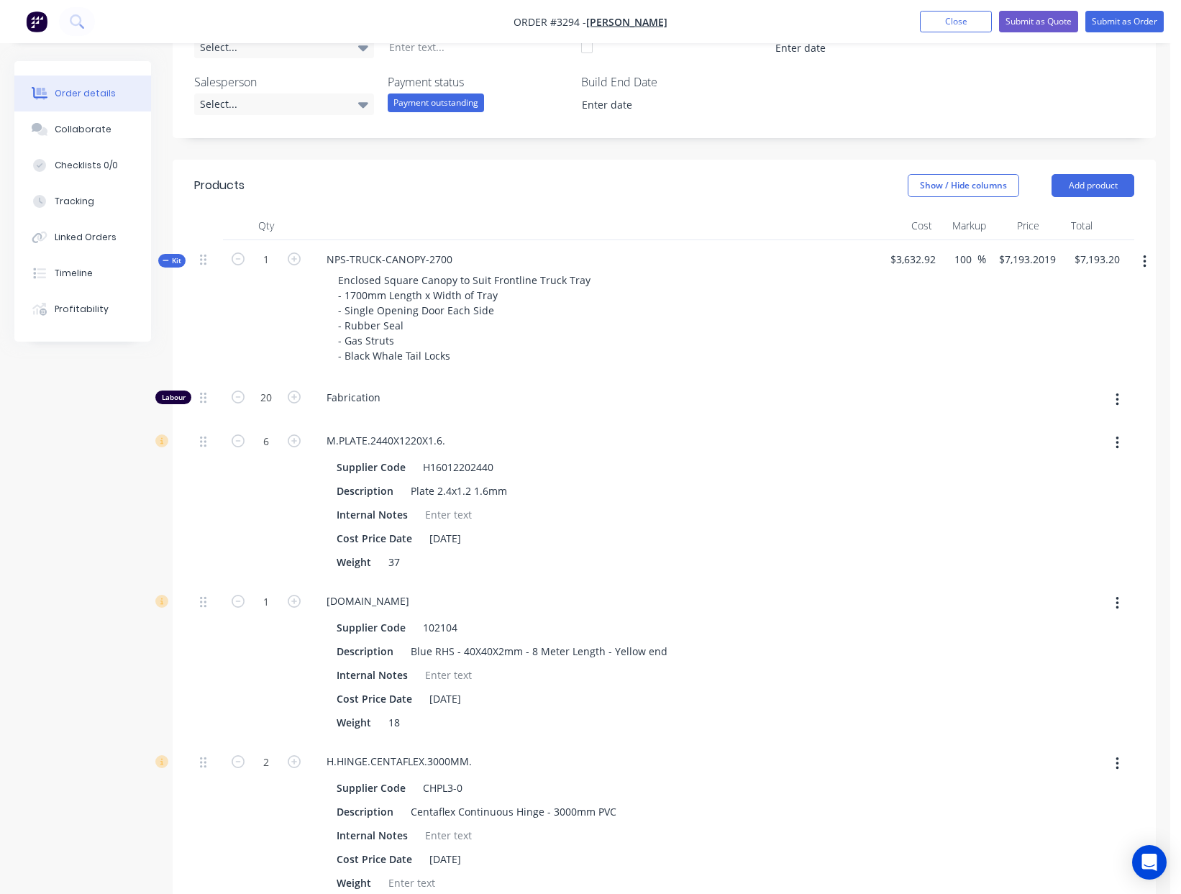
type input "$7,265.84"
click at [819, 329] on div "Enclosed Square Canopy to Suit Frontline Truck Tray - 1700mm Length x Width of …" at bounding box center [597, 318] width 564 height 96
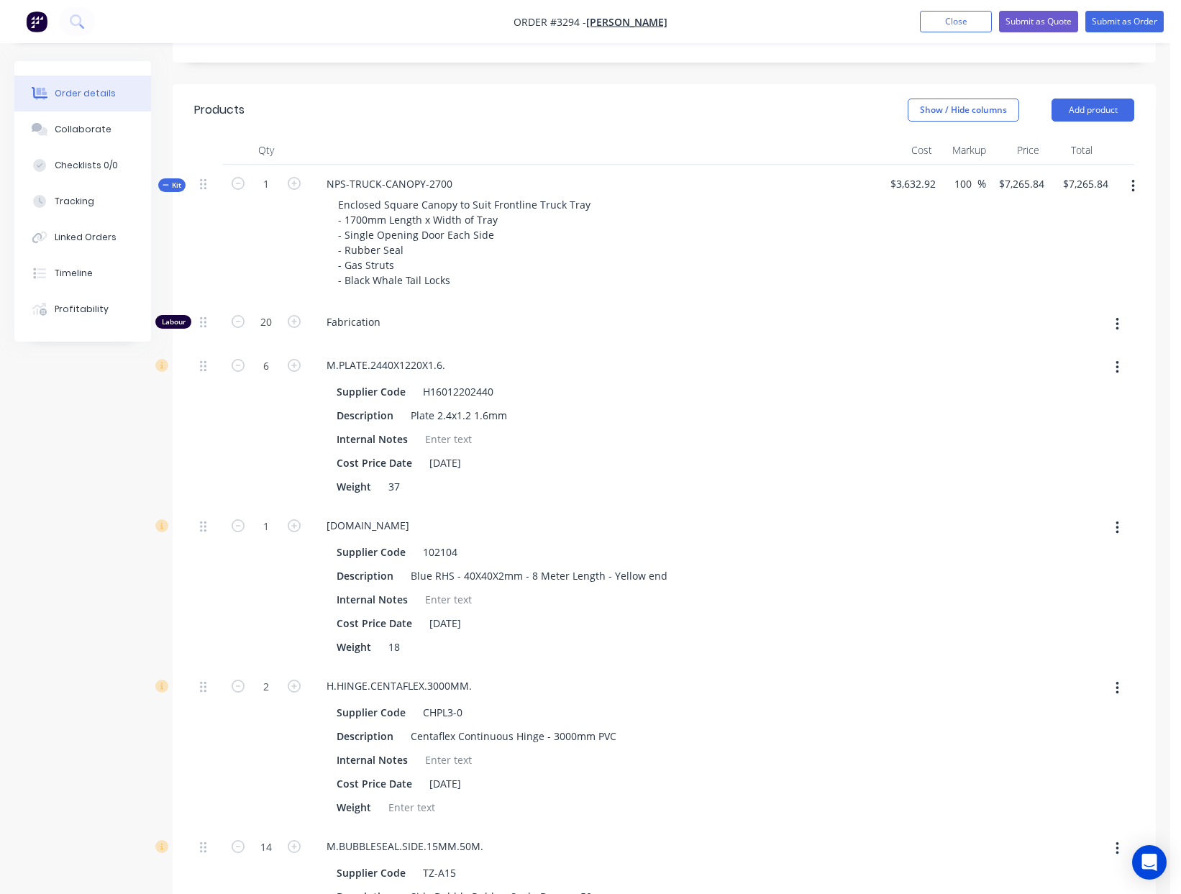
scroll to position [438, 0]
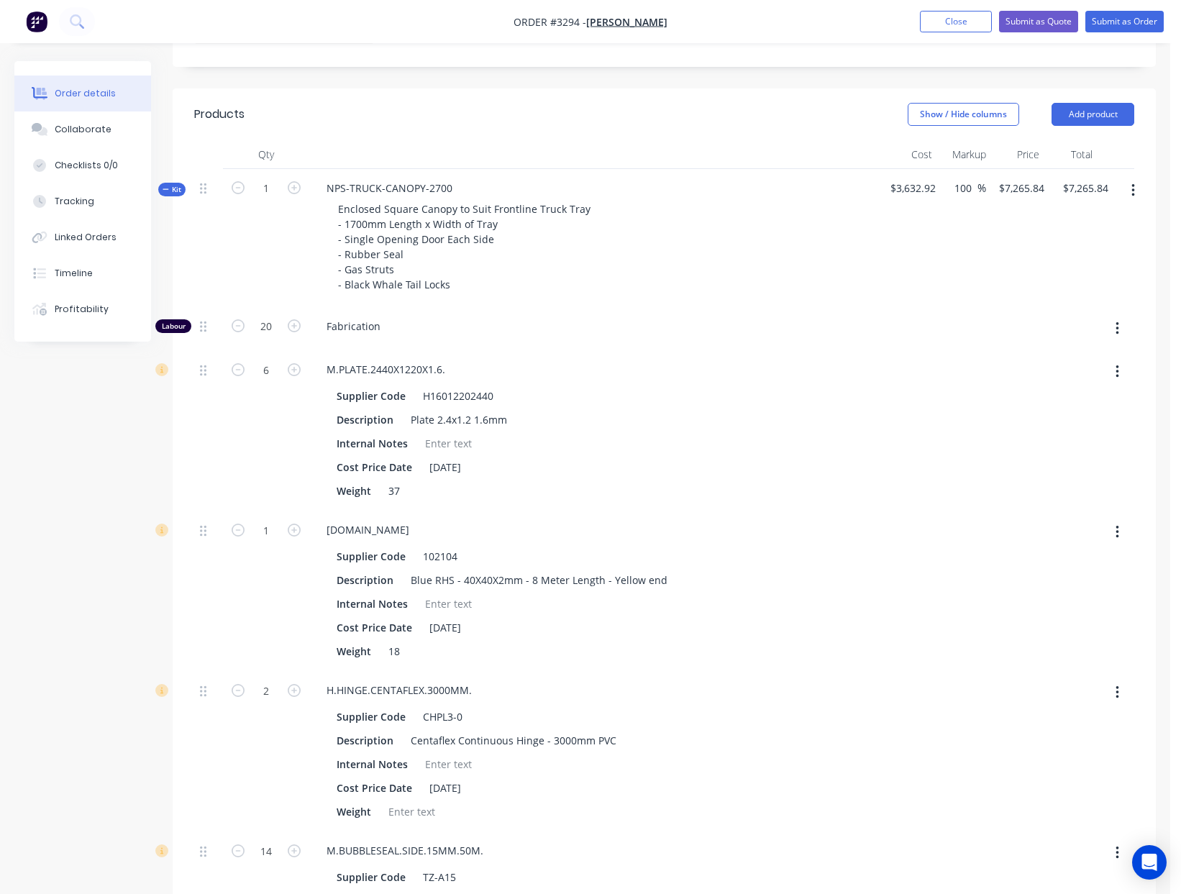
click at [170, 188] on span "Kit" at bounding box center [172, 189] width 19 height 11
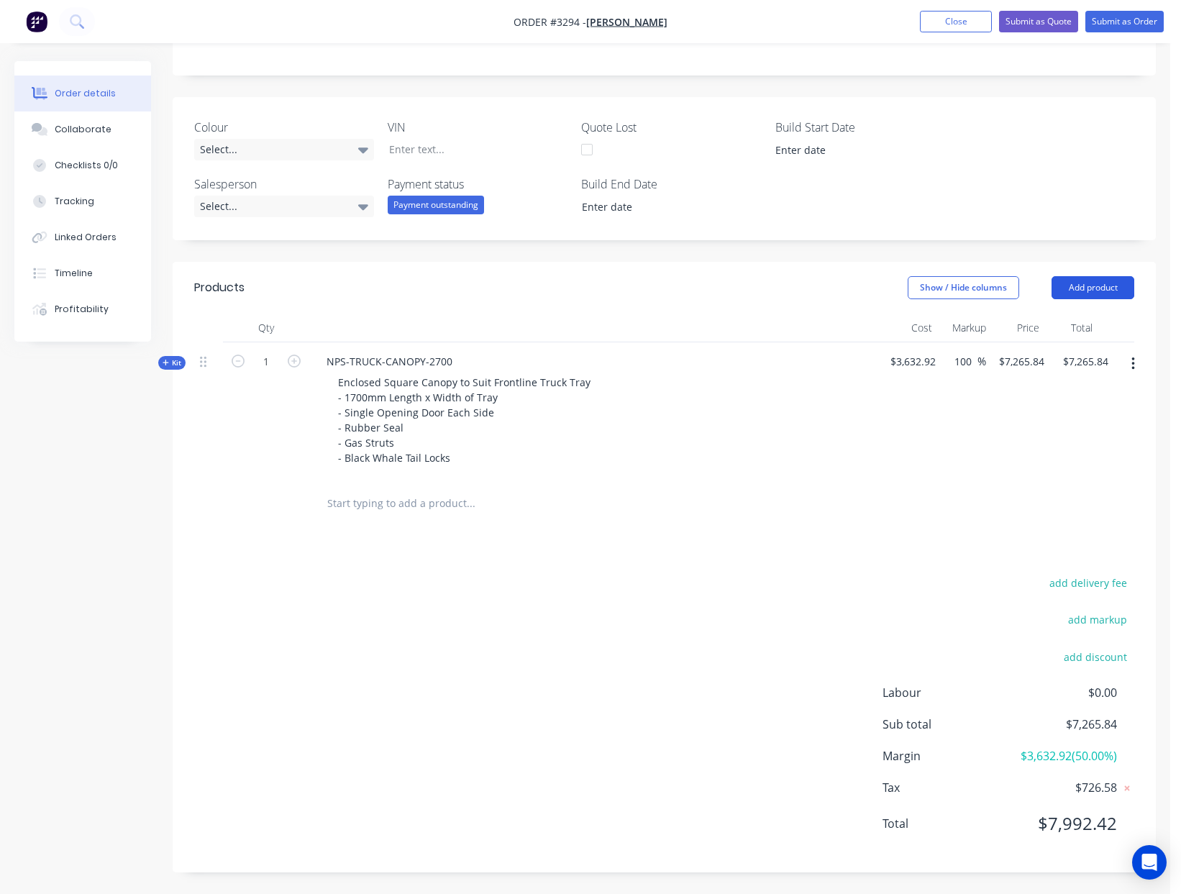
click at [1123, 285] on button "Add product" at bounding box center [1092, 287] width 83 height 23
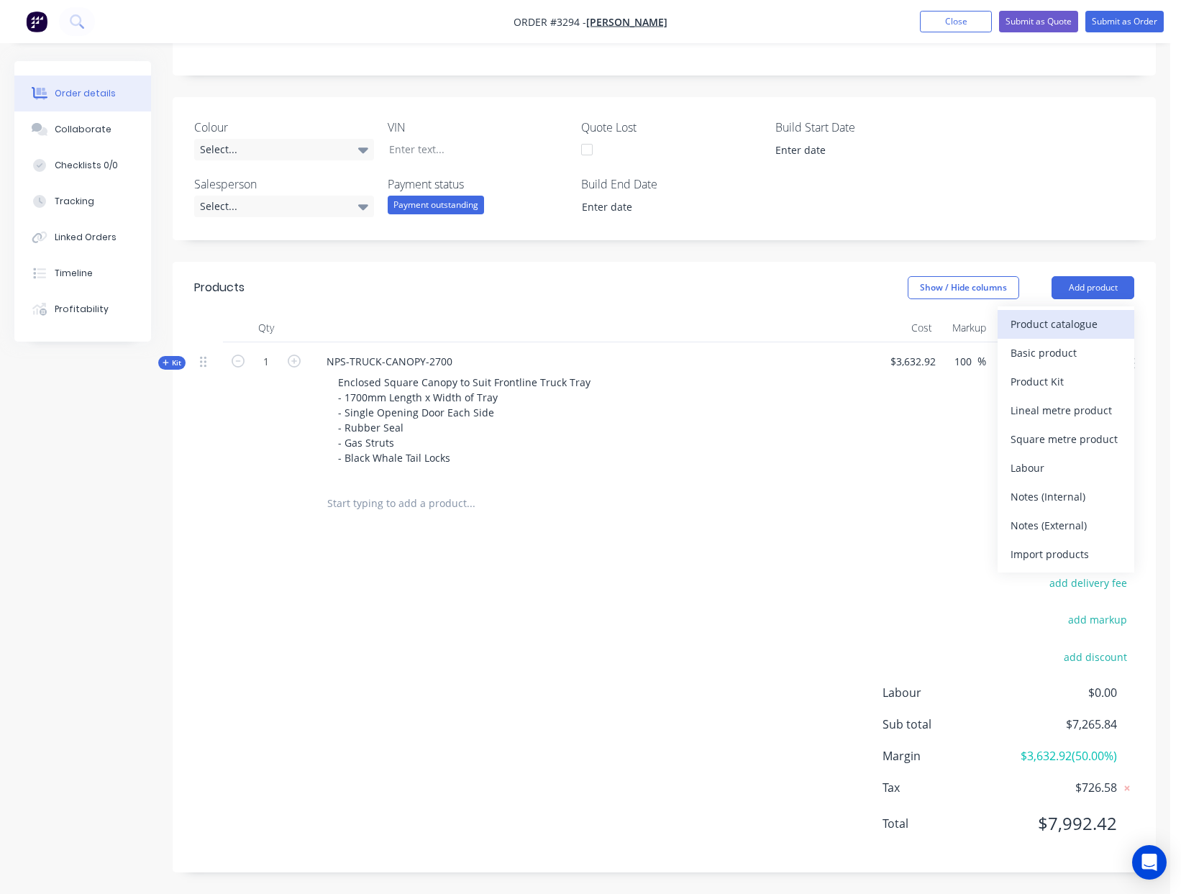
click at [1089, 324] on div "Product catalogue" at bounding box center [1065, 324] width 111 height 21
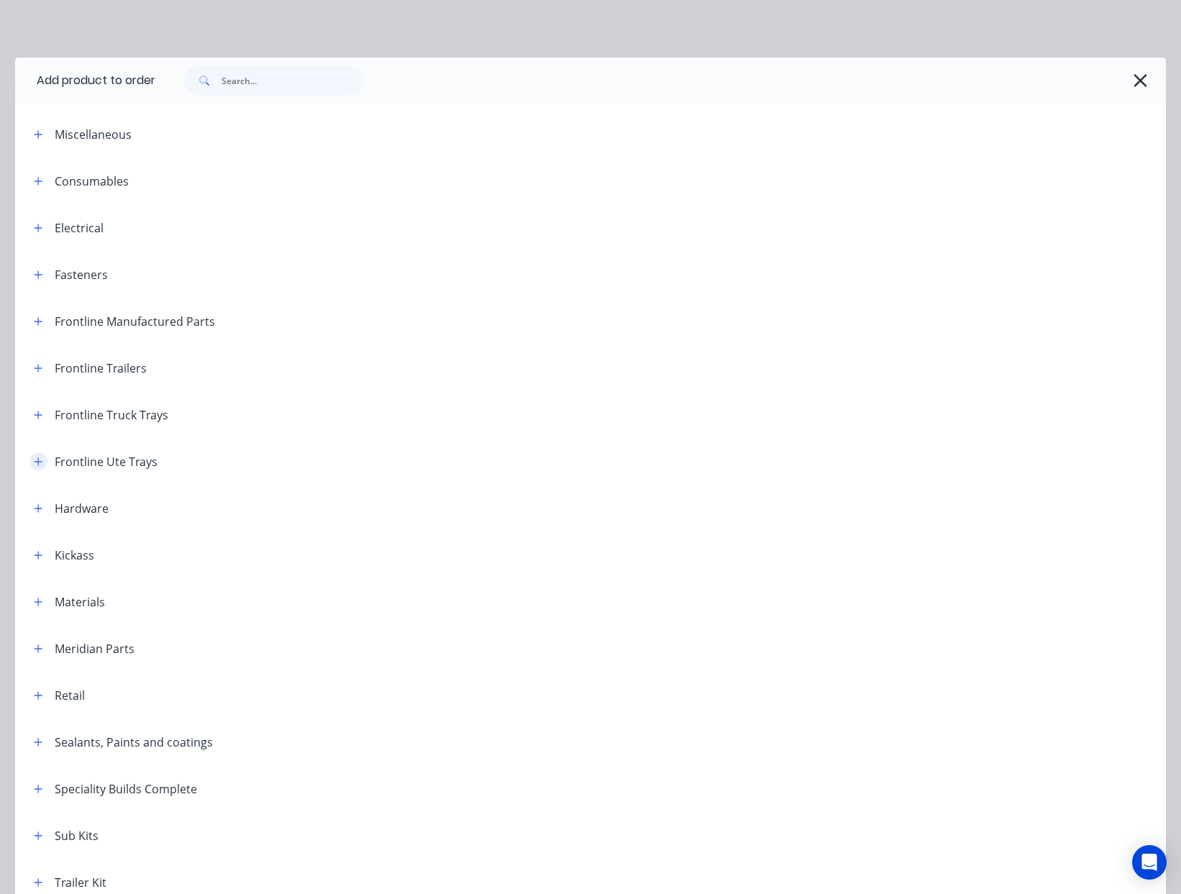
click at [43, 460] on button "button" at bounding box center [38, 461] width 18 height 18
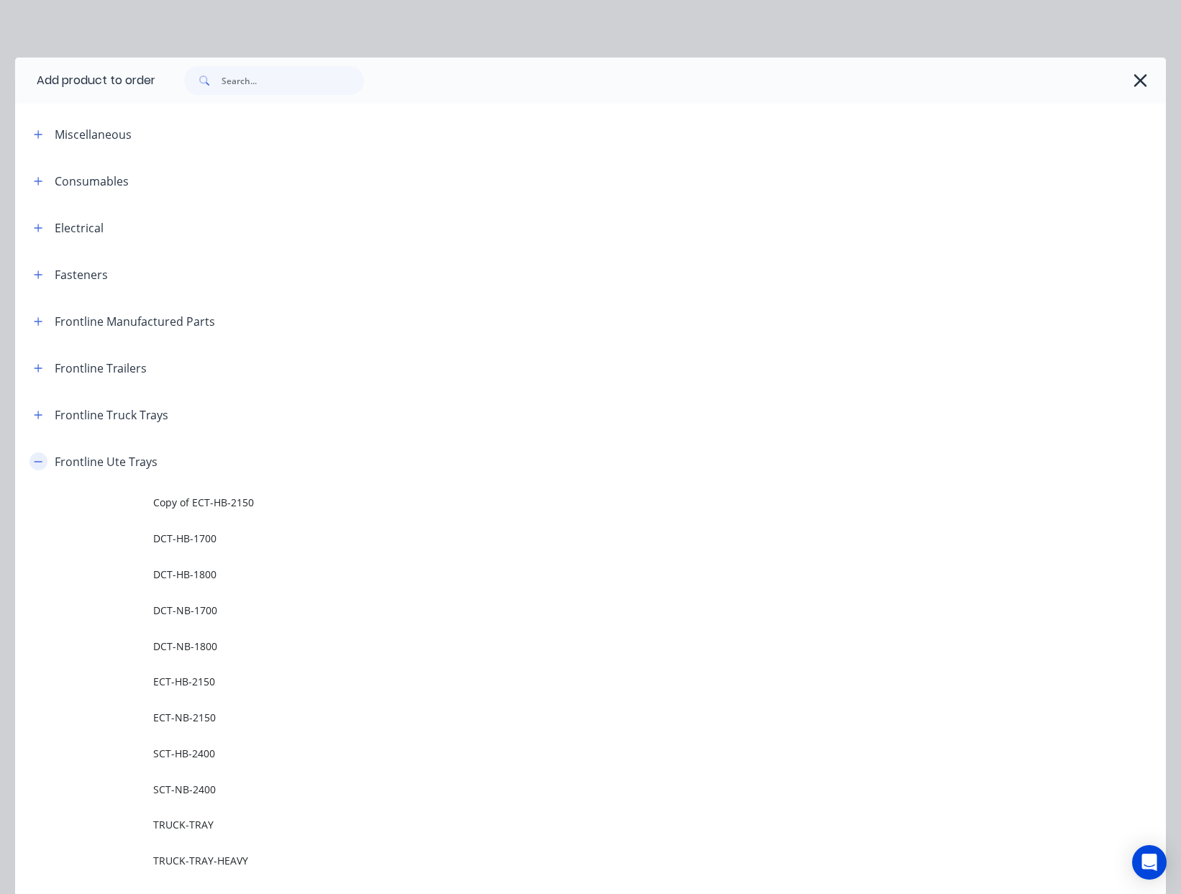
click at [41, 459] on icon "button" at bounding box center [38, 462] width 9 height 10
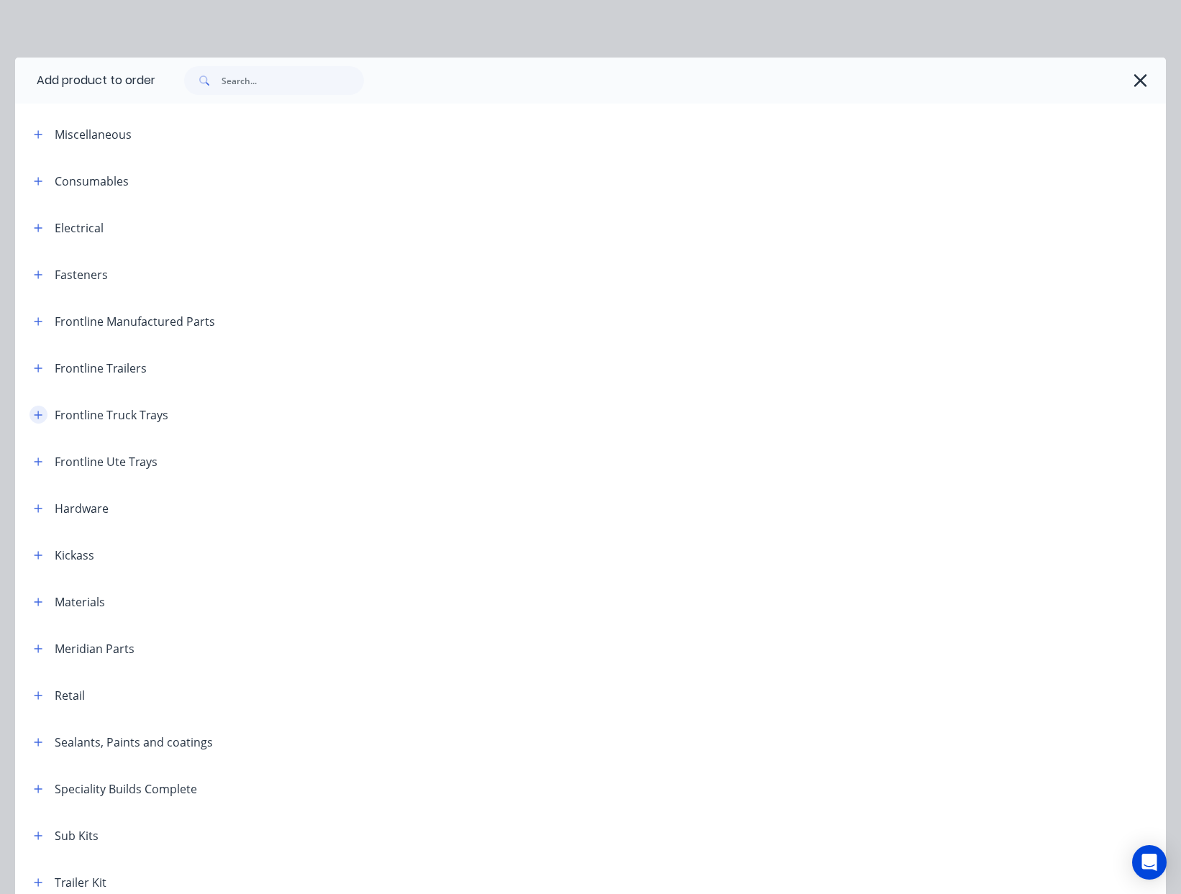
click at [46, 412] on button "button" at bounding box center [38, 415] width 18 height 18
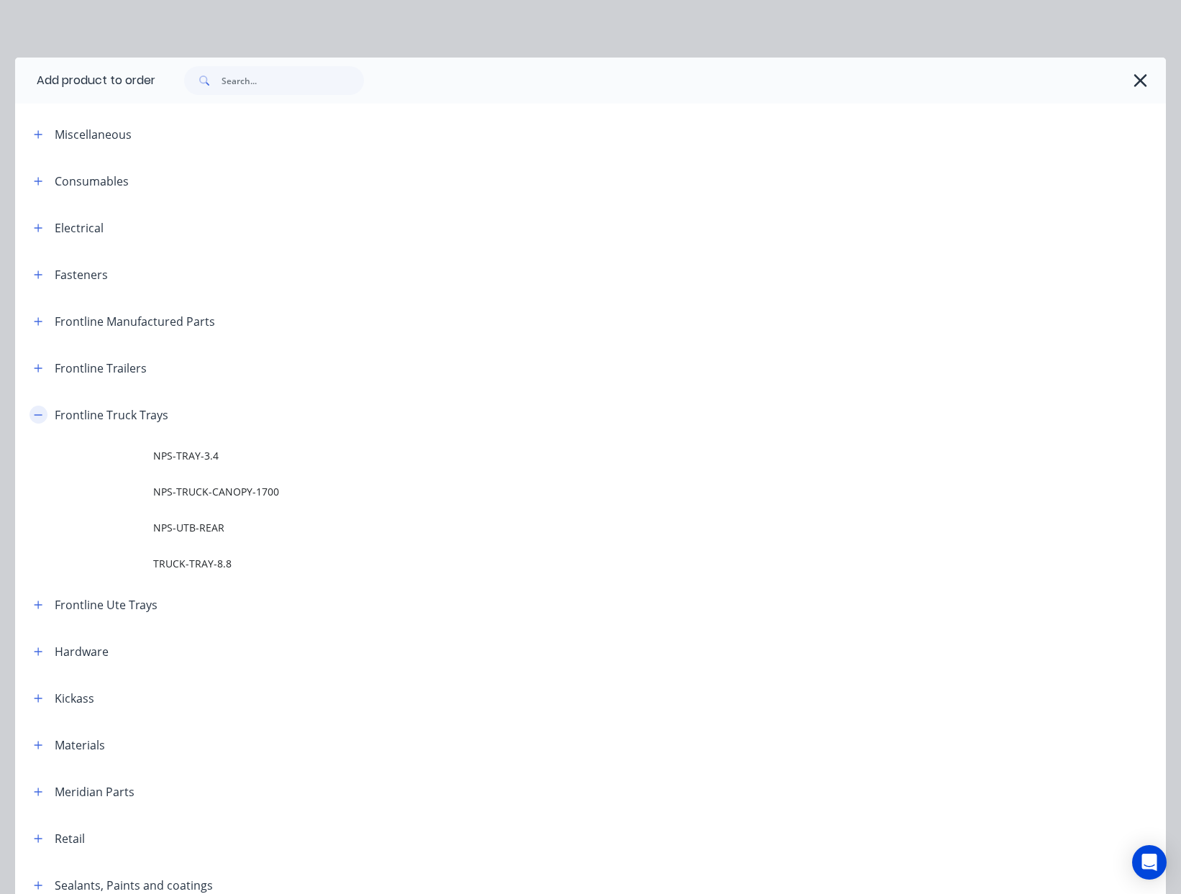
click at [46, 412] on button "button" at bounding box center [38, 415] width 18 height 18
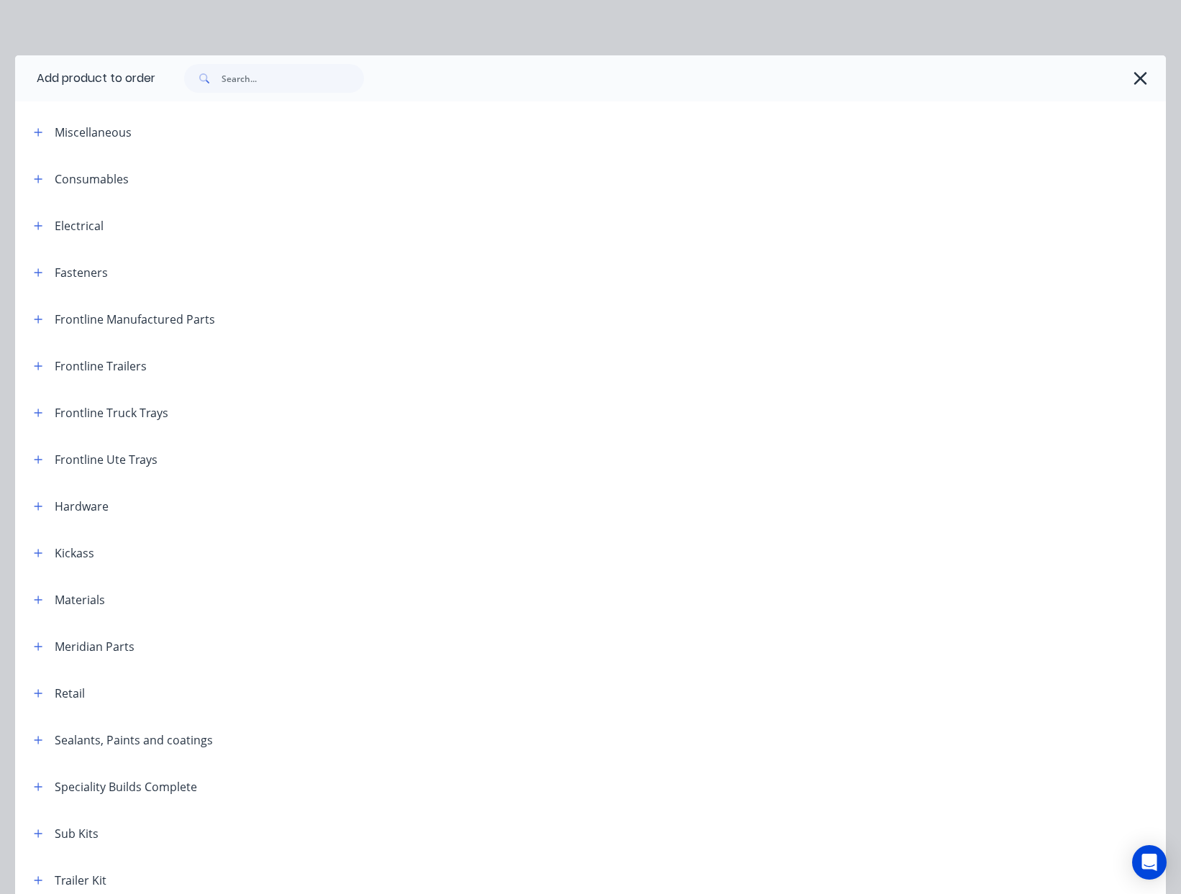
scroll to position [3, 0]
click at [35, 320] on icon "button" at bounding box center [38, 319] width 9 height 10
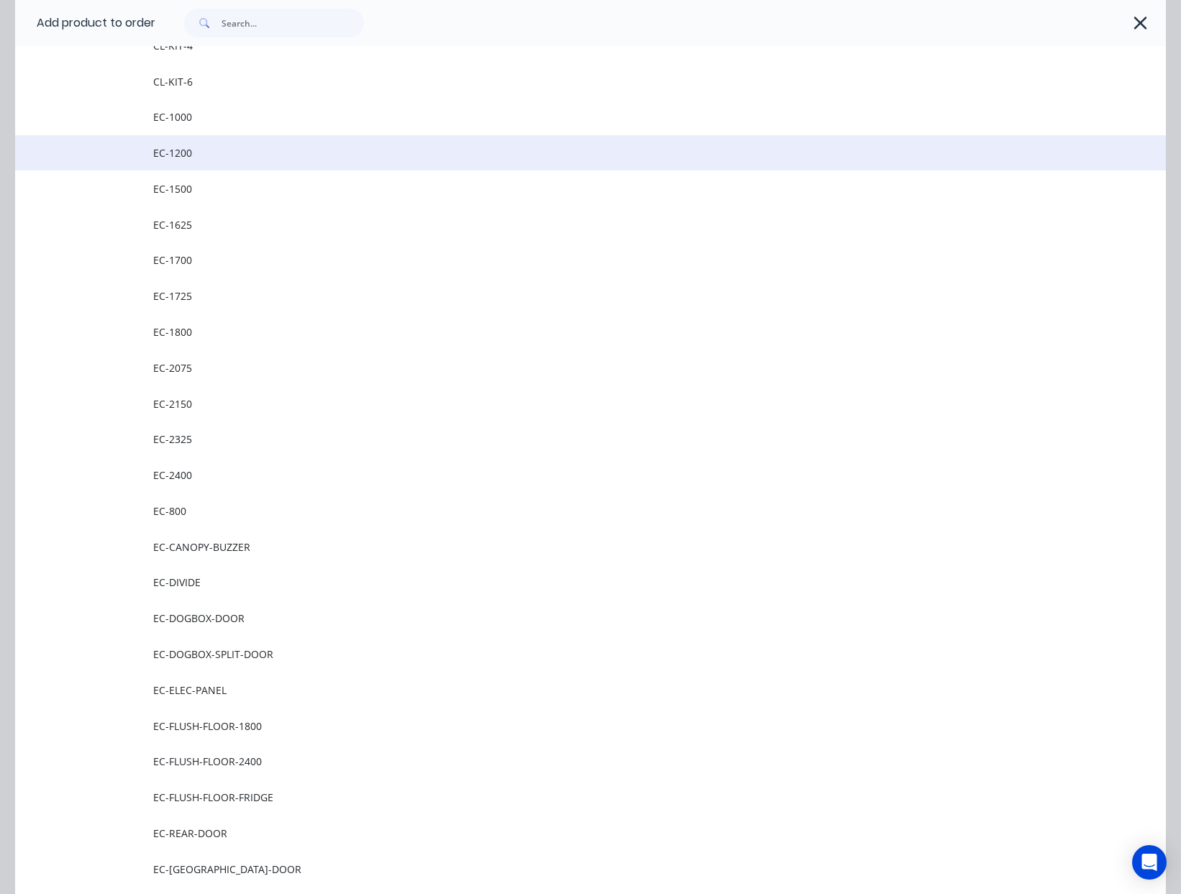
scroll to position [458, 0]
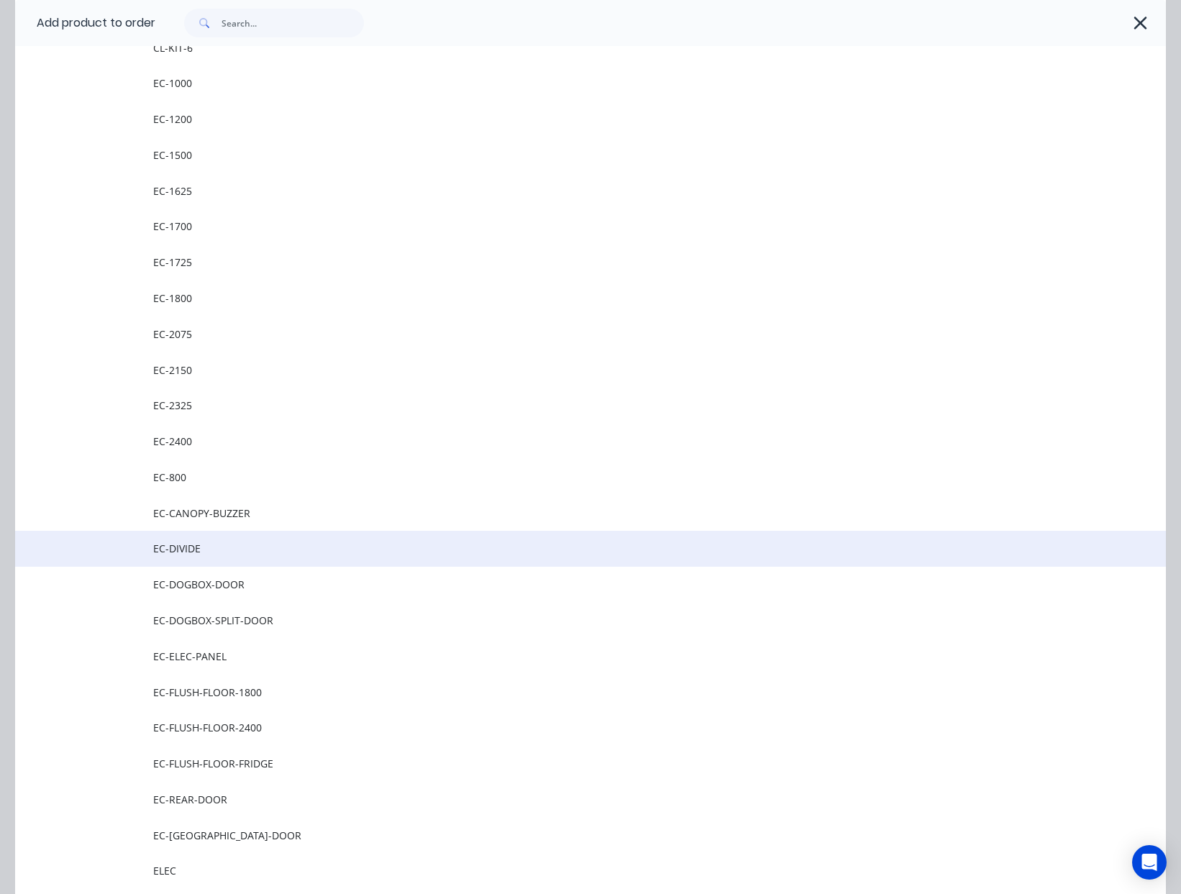
click at [247, 545] on span "EC-DIVIDE" at bounding box center [558, 548] width 810 height 15
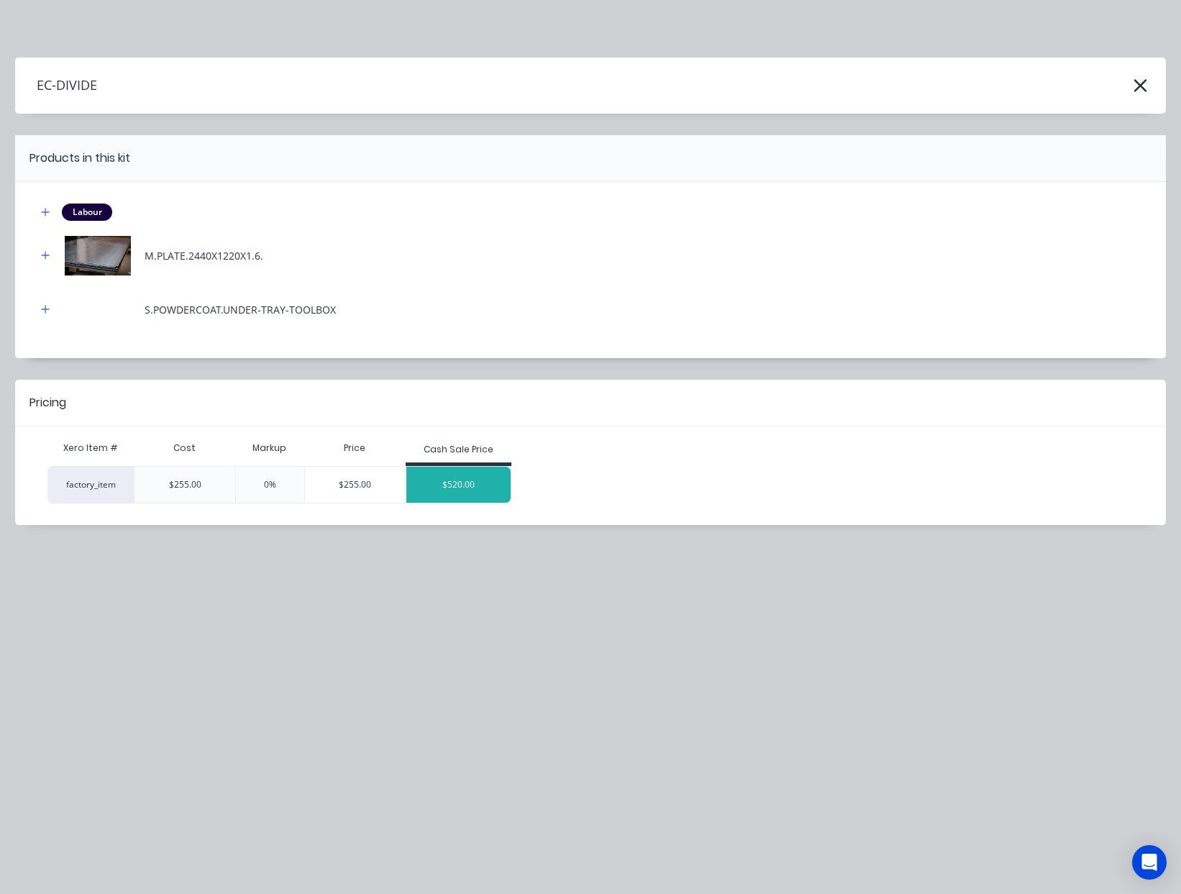
click at [452, 485] on div "$520.00" at bounding box center [458, 485] width 105 height 36
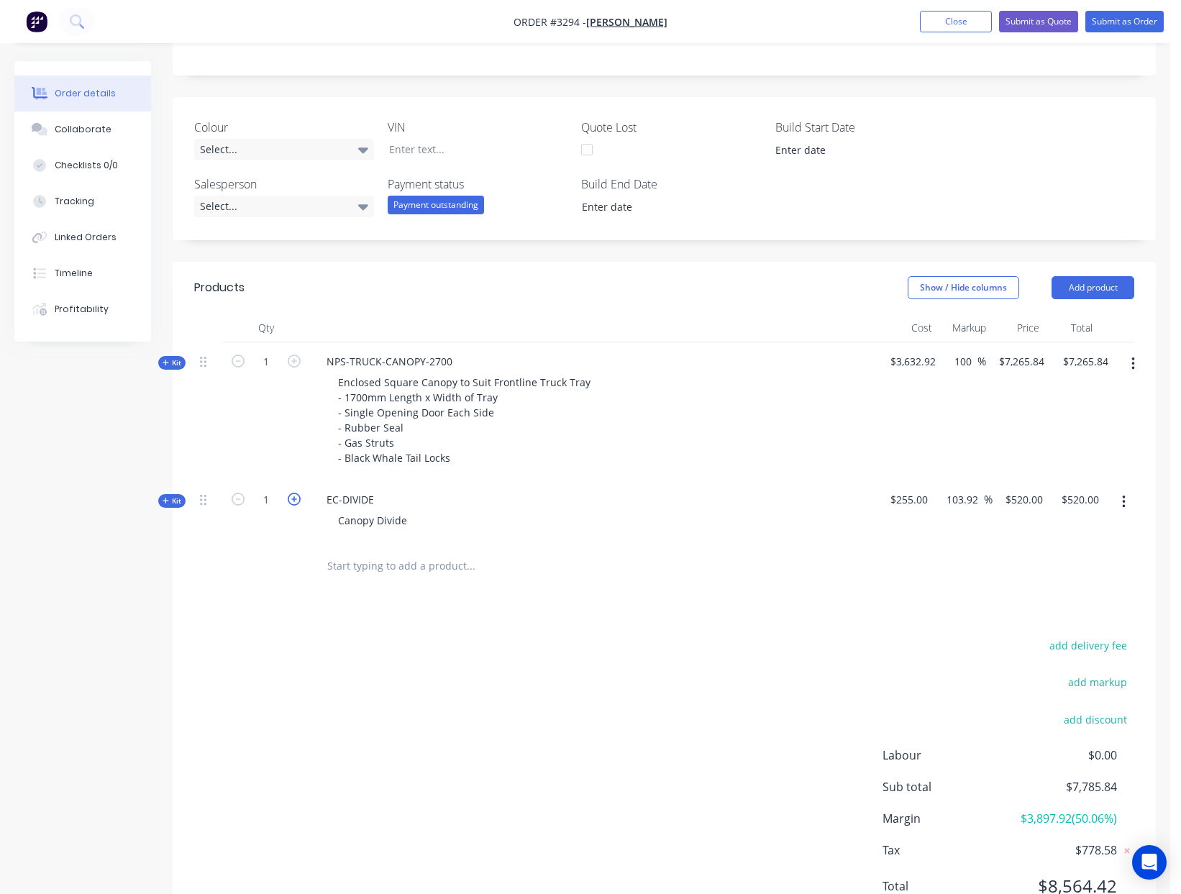
click at [293, 503] on icon "button" at bounding box center [294, 499] width 13 height 13
type input "2"
type input "$1,040.00"
drag, startPoint x: 418, startPoint y: 522, endPoint x: 411, endPoint y: 518, distance: 8.4
click at [418, 521] on div "Canopy Divide" at bounding box center [597, 520] width 564 height 21
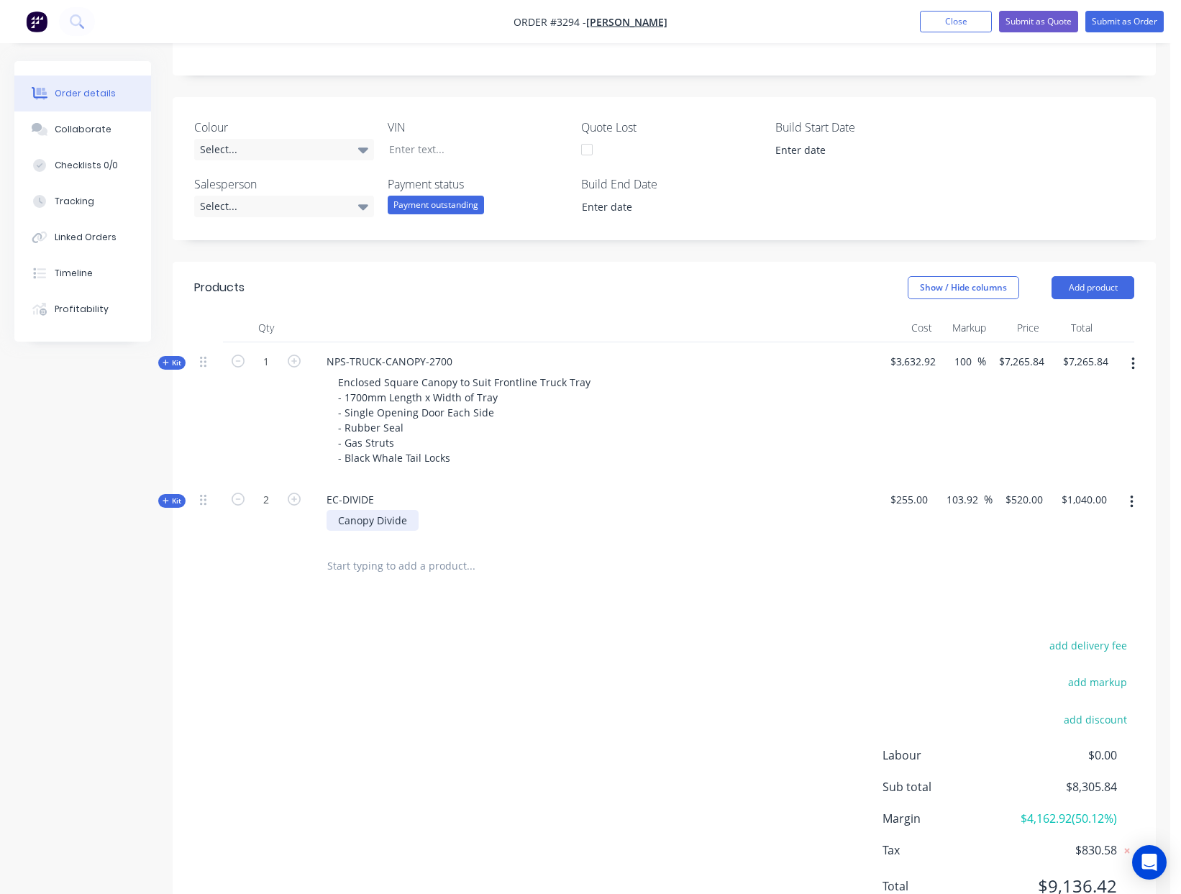
click at [409, 519] on div "Canopy Divide" at bounding box center [372, 520] width 92 height 21
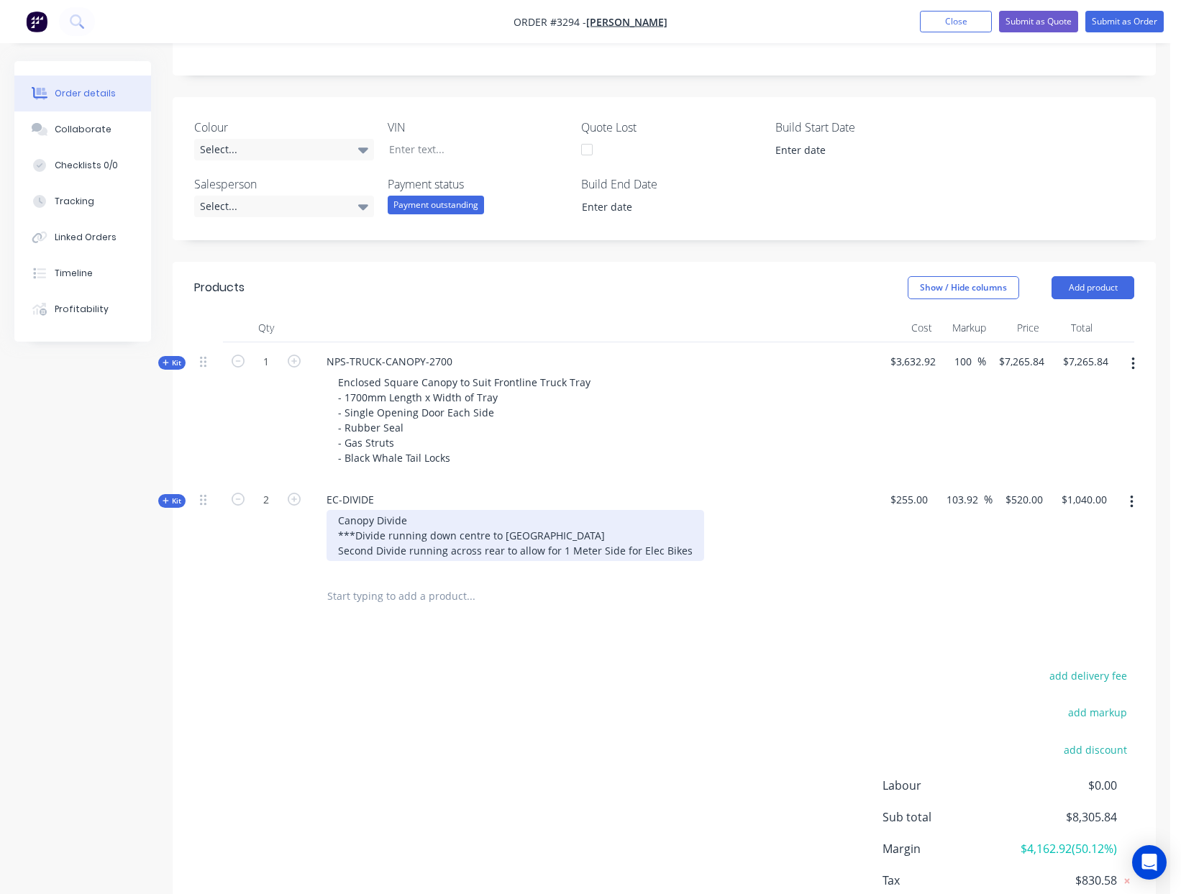
click at [338, 554] on div "Canopy Divide ***Divide running down centre to Rear Second Divide running acros…" at bounding box center [515, 535] width 378 height 51
drag, startPoint x: 357, startPoint y: 536, endPoint x: 334, endPoint y: 535, distance: 23.8
click at [334, 535] on div "Canopy Divide ***Divide running down centre to Rear Second Divide running acros…" at bounding box center [515, 535] width 378 height 51
click at [683, 550] on div "Canopy Divide Divide running down centre to Rear Second Divide running across r…" at bounding box center [515, 535] width 378 height 51
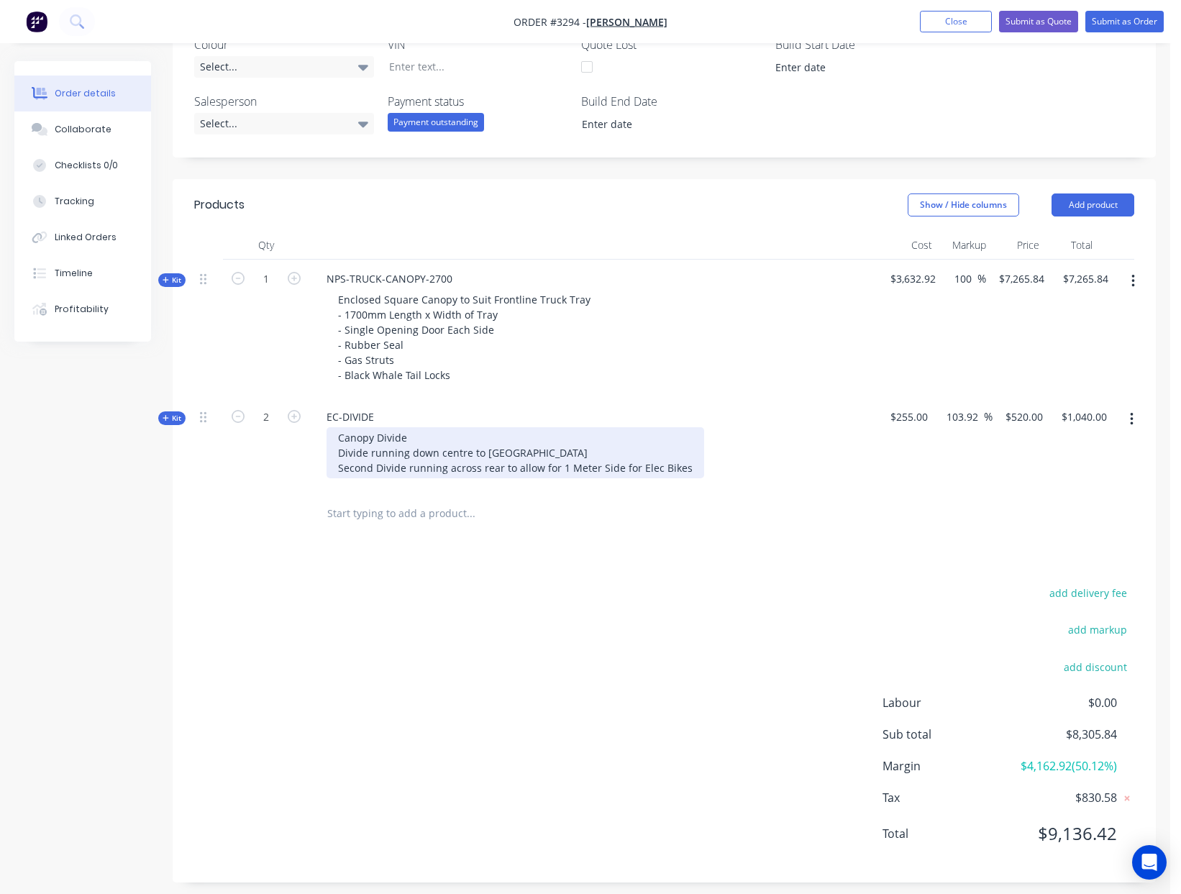
scroll to position [357, 0]
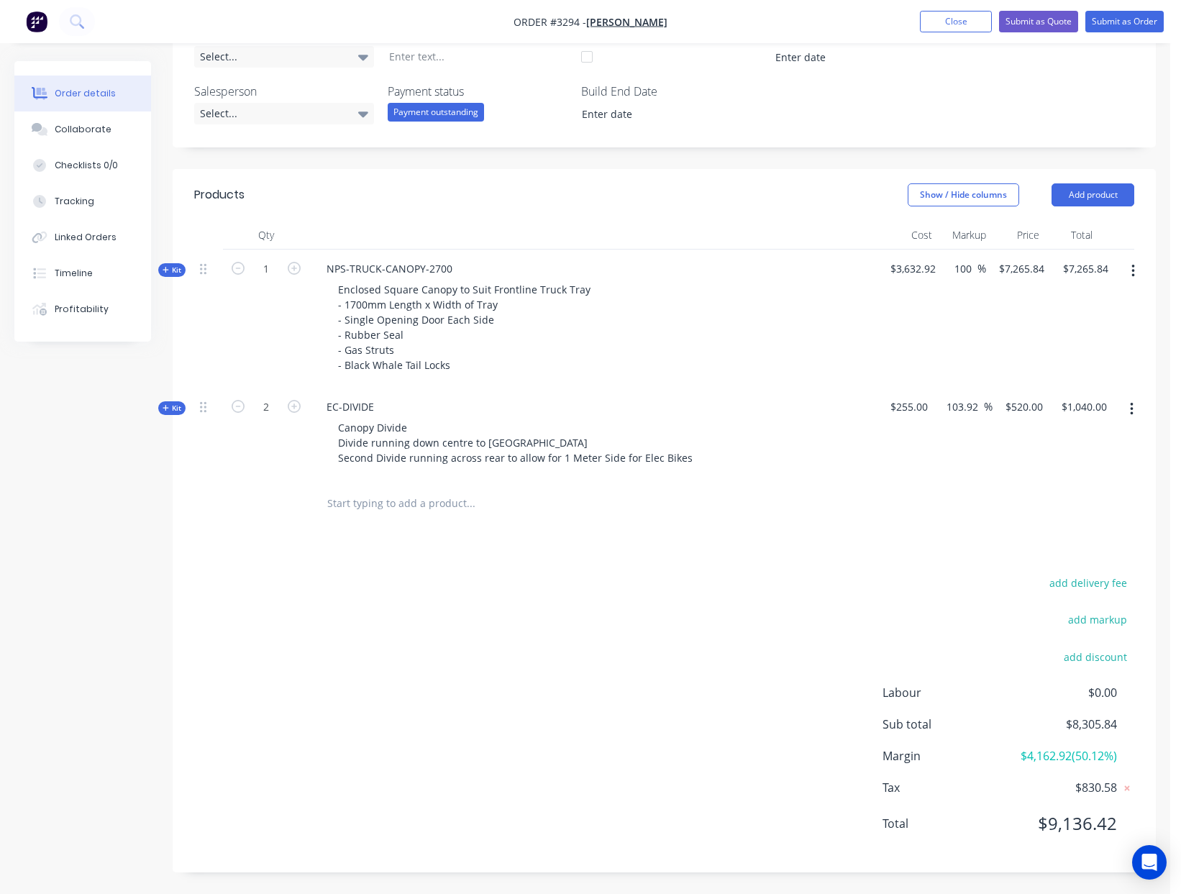
click at [171, 408] on span "Kit" at bounding box center [172, 408] width 19 height 11
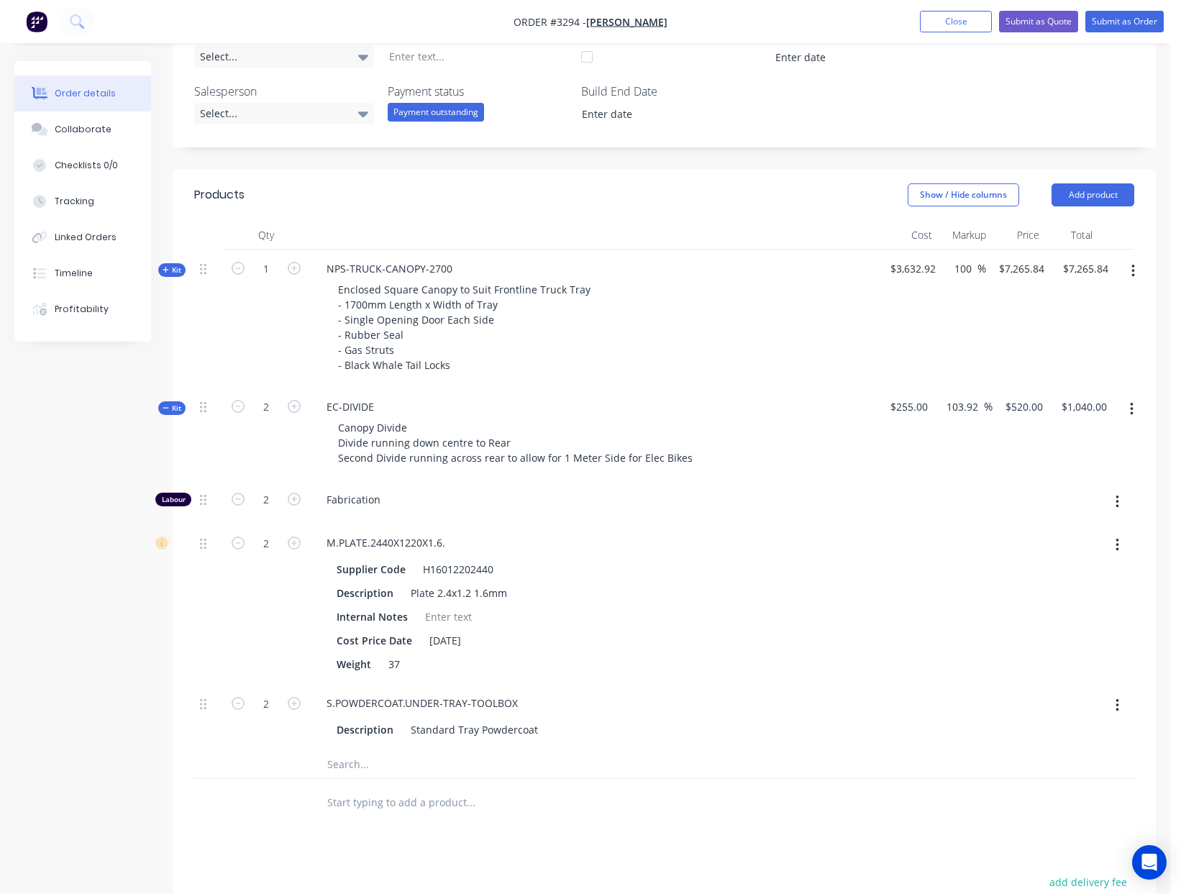
click at [170, 407] on span "Kit" at bounding box center [172, 408] width 19 height 11
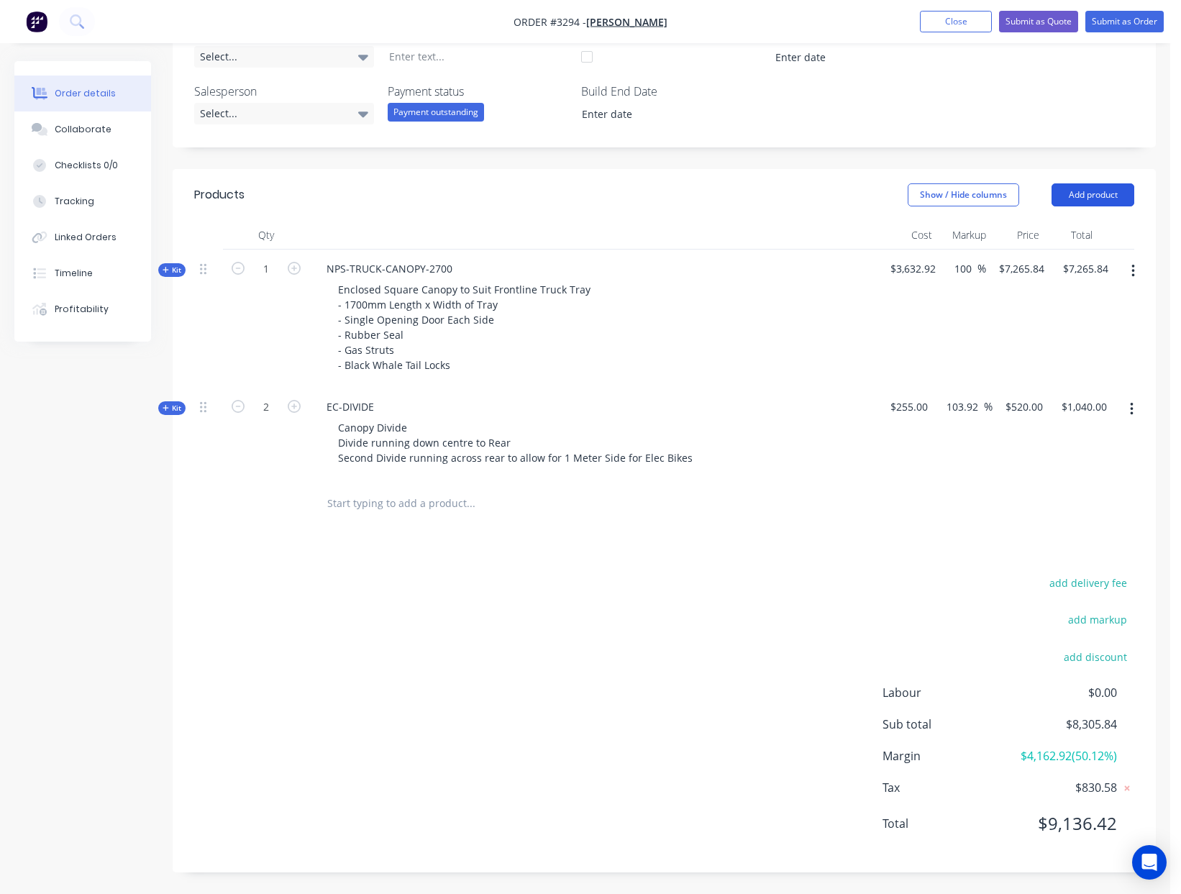
click at [1091, 193] on button "Add product" at bounding box center [1092, 194] width 83 height 23
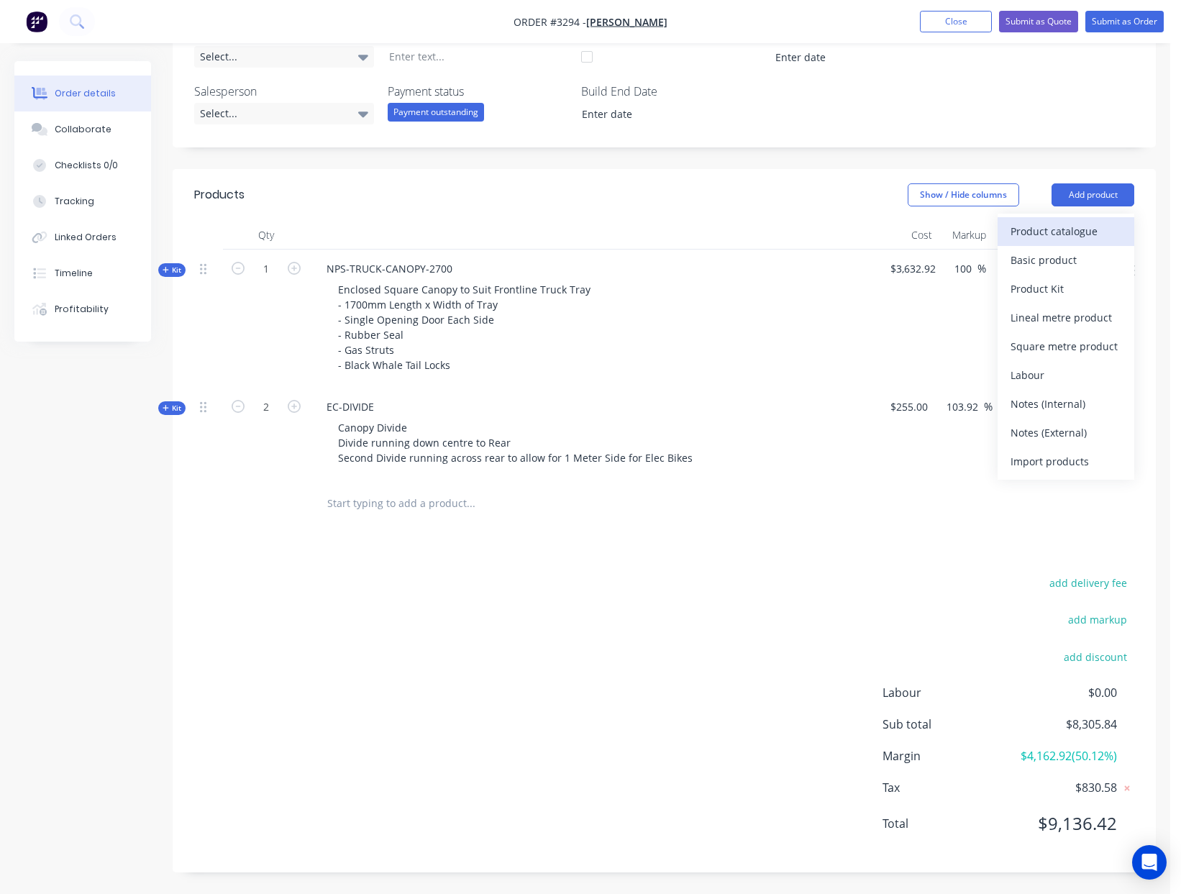
click at [1088, 228] on div "Product catalogue" at bounding box center [1065, 231] width 111 height 21
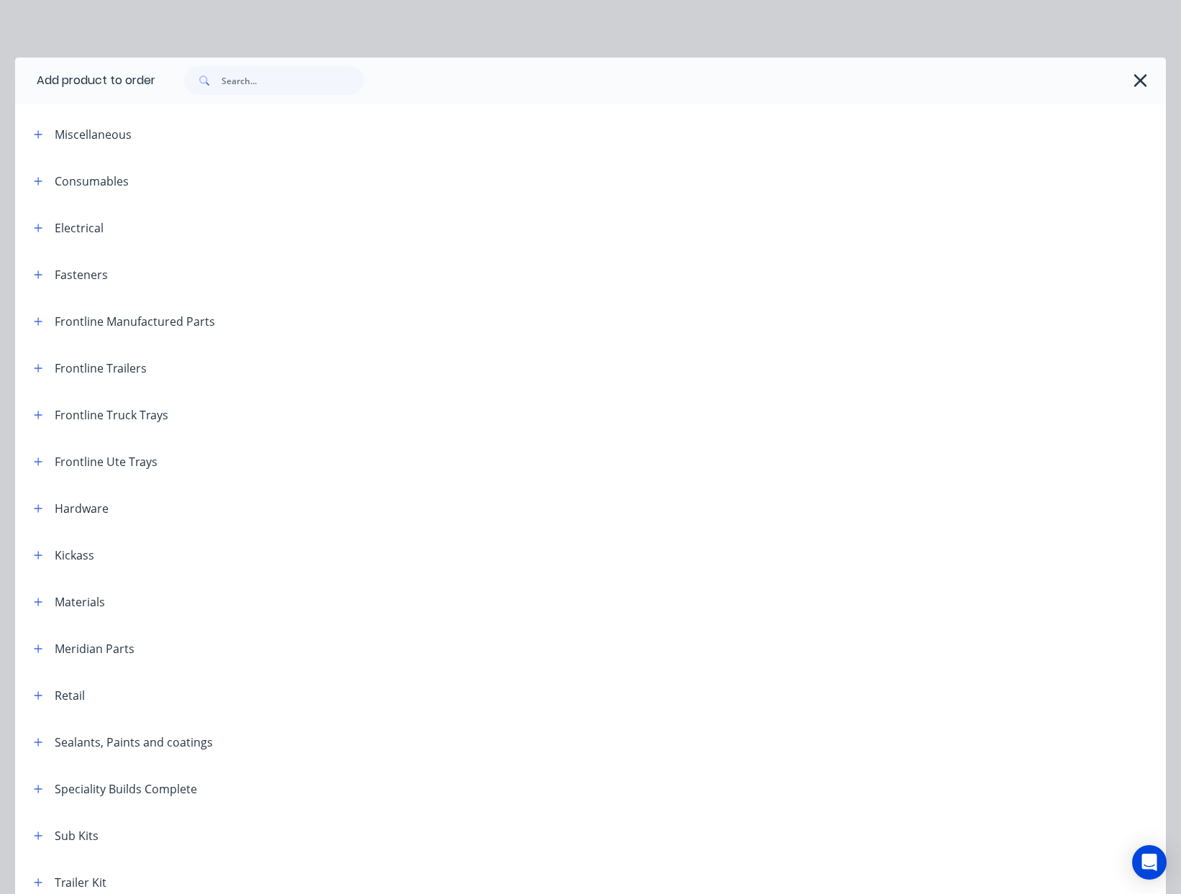
scroll to position [355, 0]
click at [38, 324] on icon "button" at bounding box center [38, 321] width 9 height 10
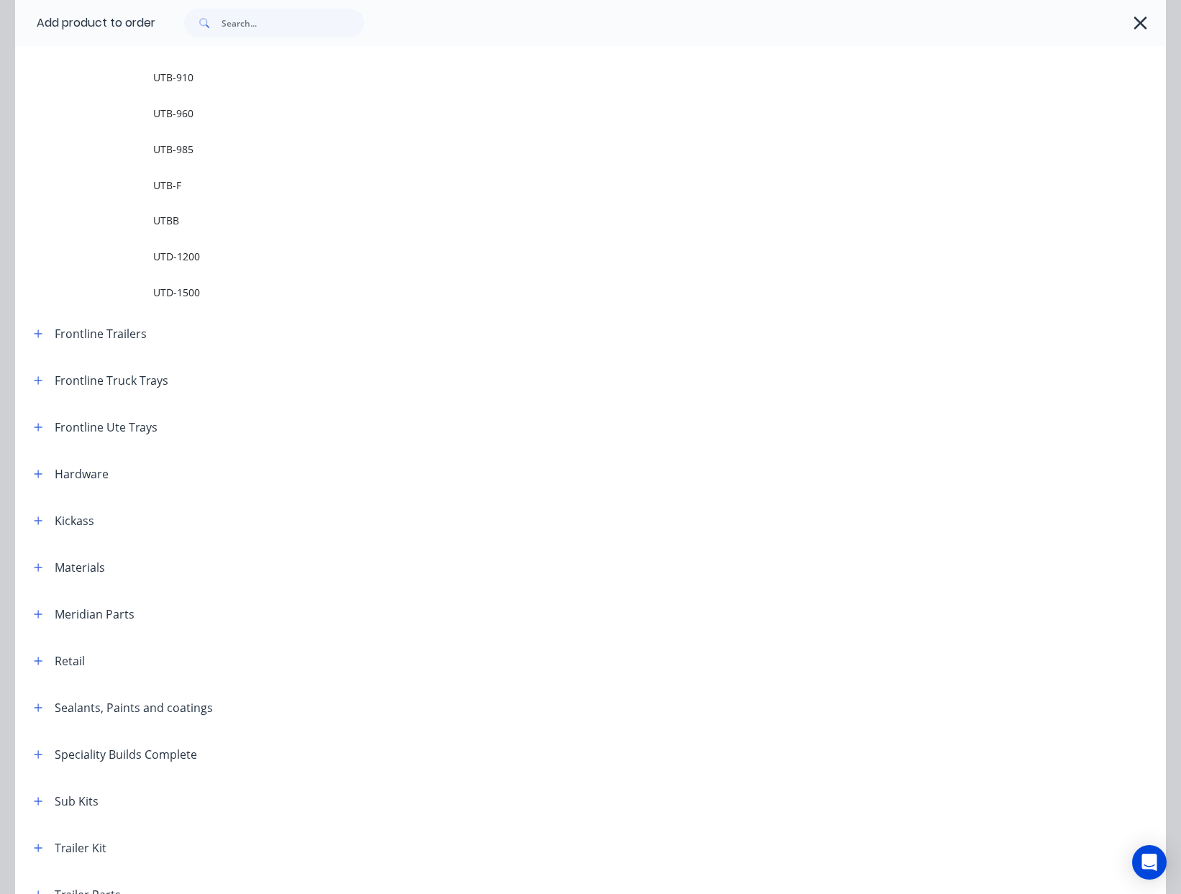
scroll to position [2481, 0]
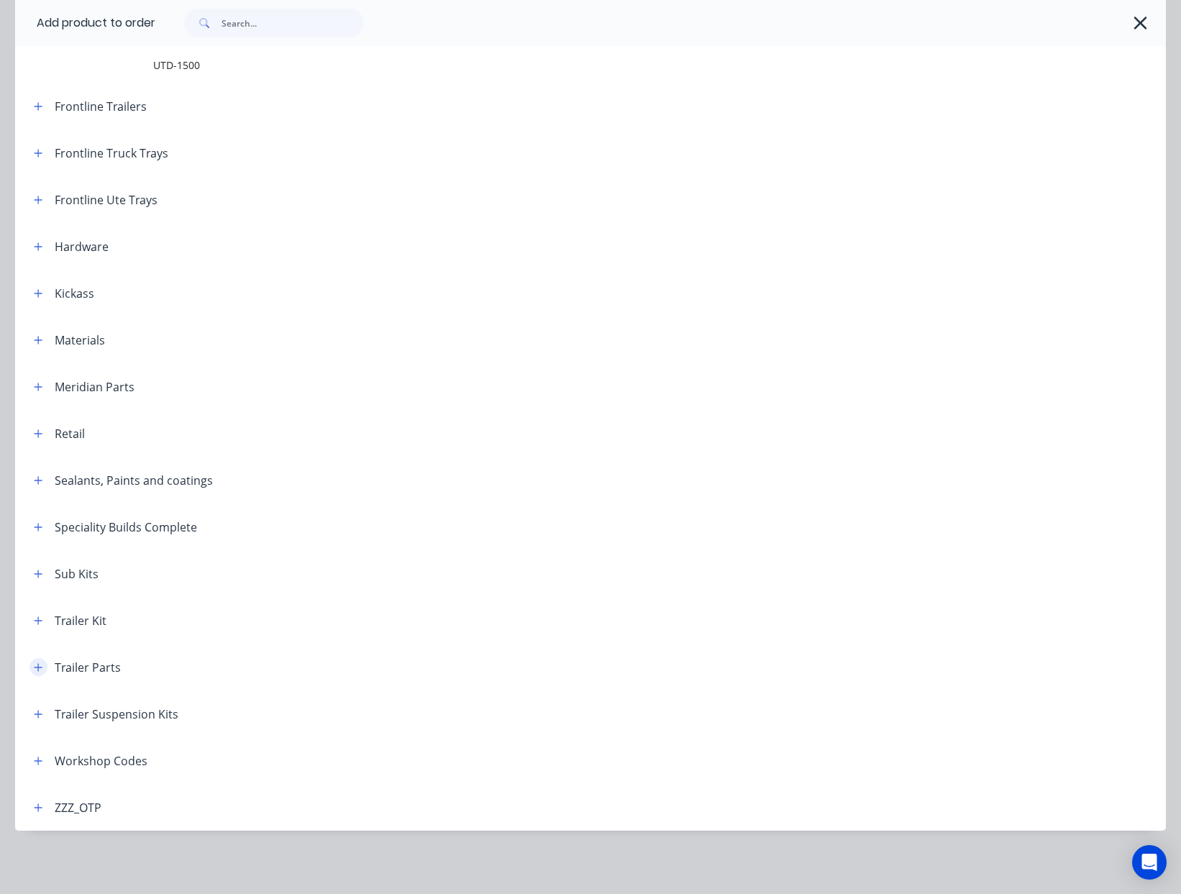
click at [35, 672] on icon "button" at bounding box center [38, 667] width 9 height 10
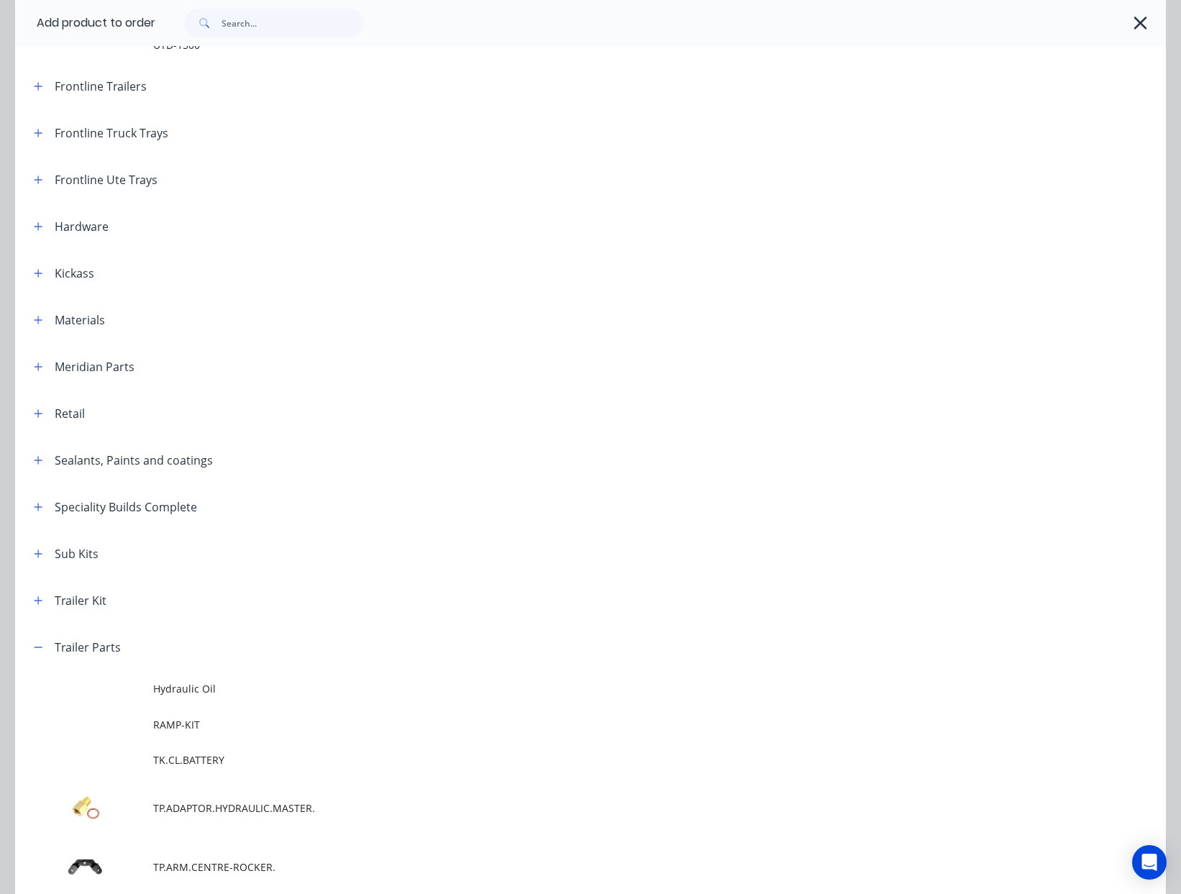
scroll to position [2493, 0]
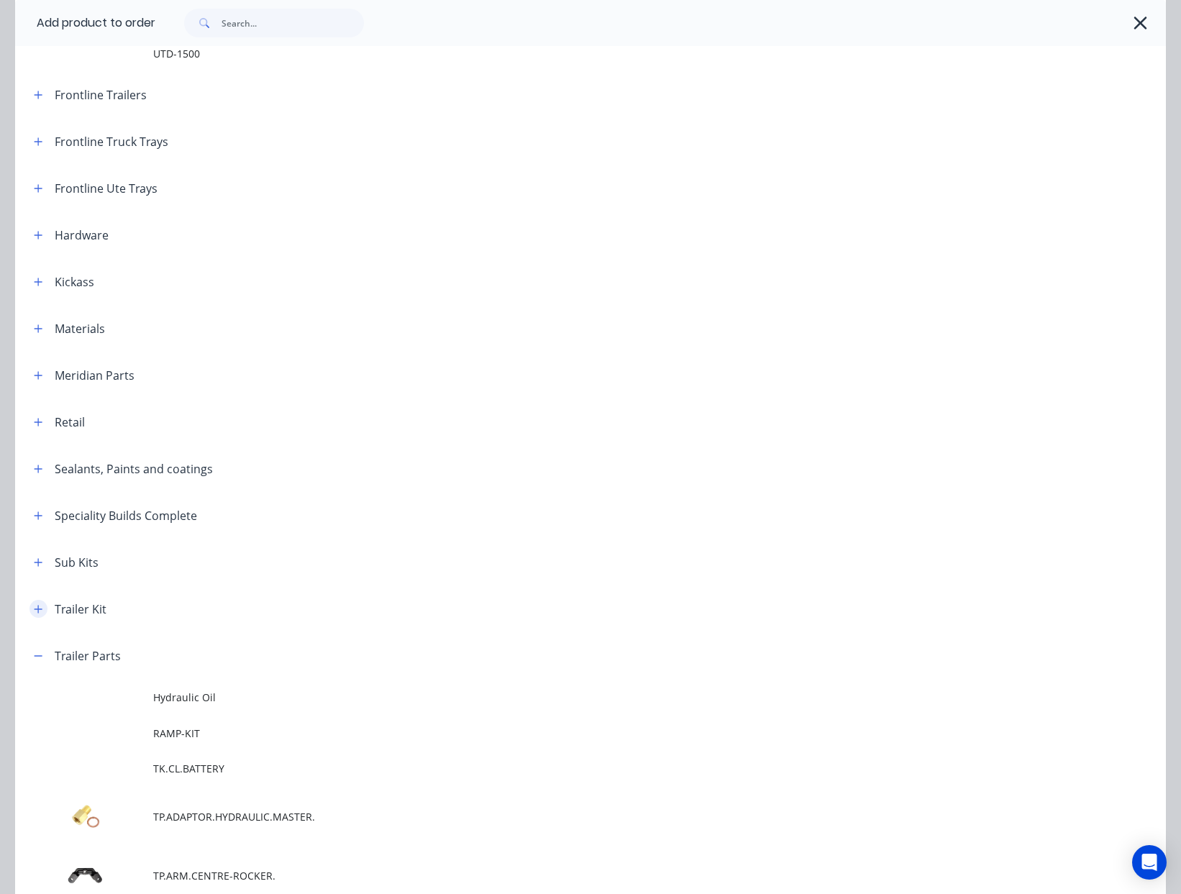
click at [30, 609] on button "button" at bounding box center [38, 609] width 18 height 18
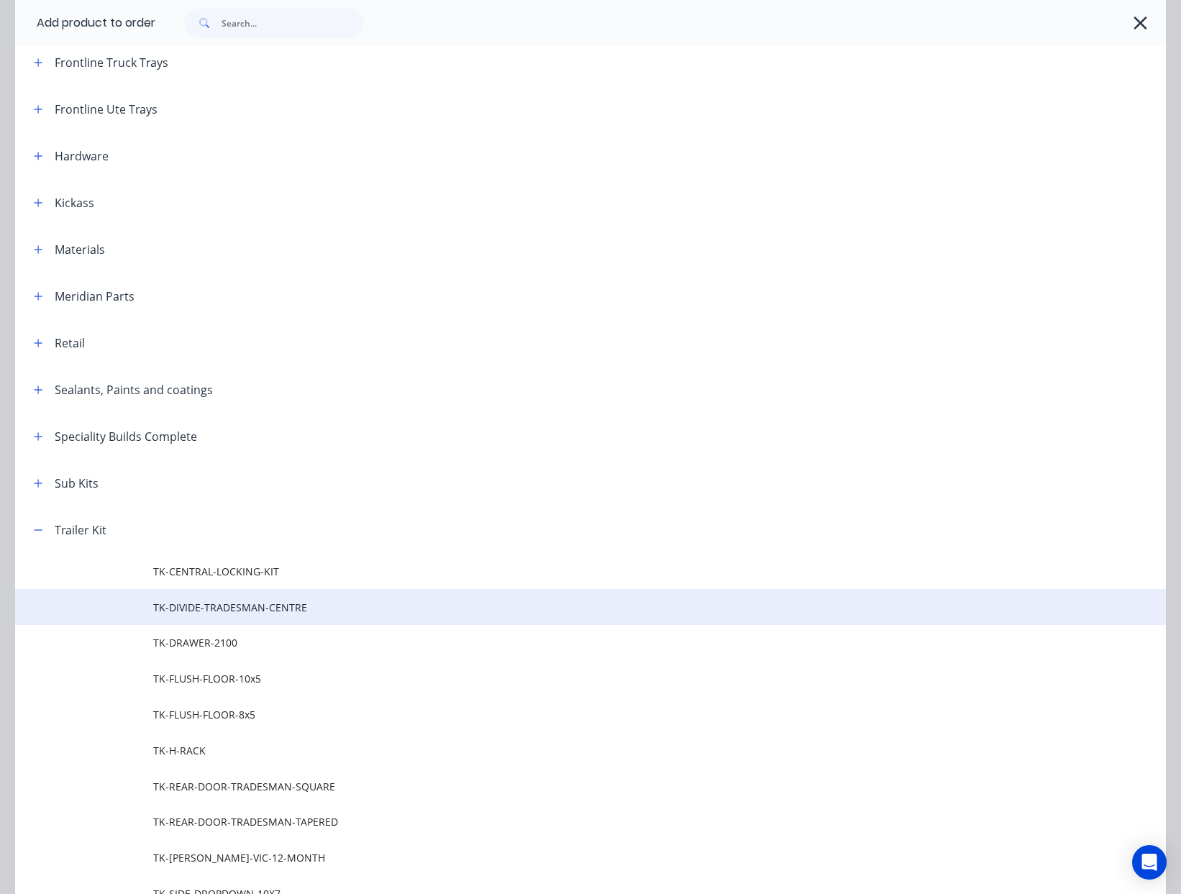
scroll to position [2614, 0]
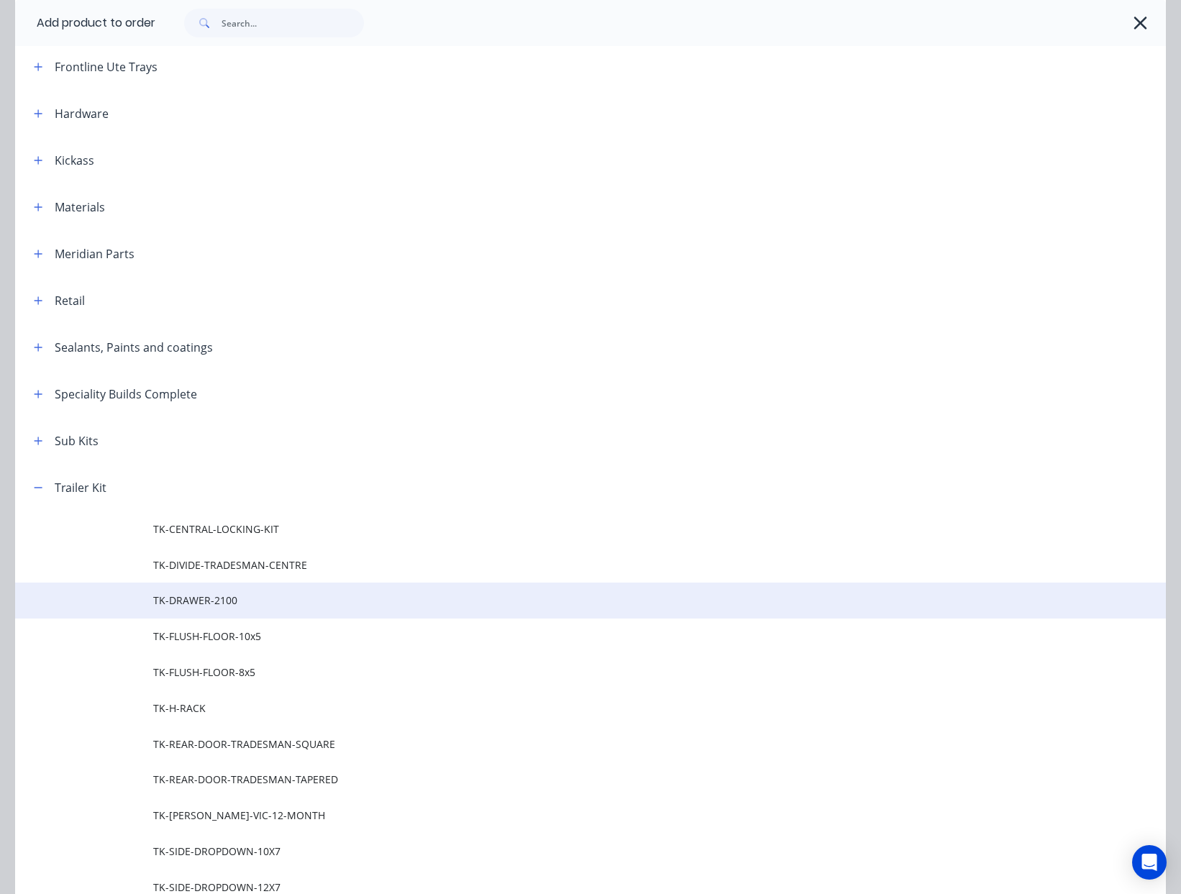
click at [278, 596] on span "TK-DRAWER-2100" at bounding box center [558, 600] width 810 height 15
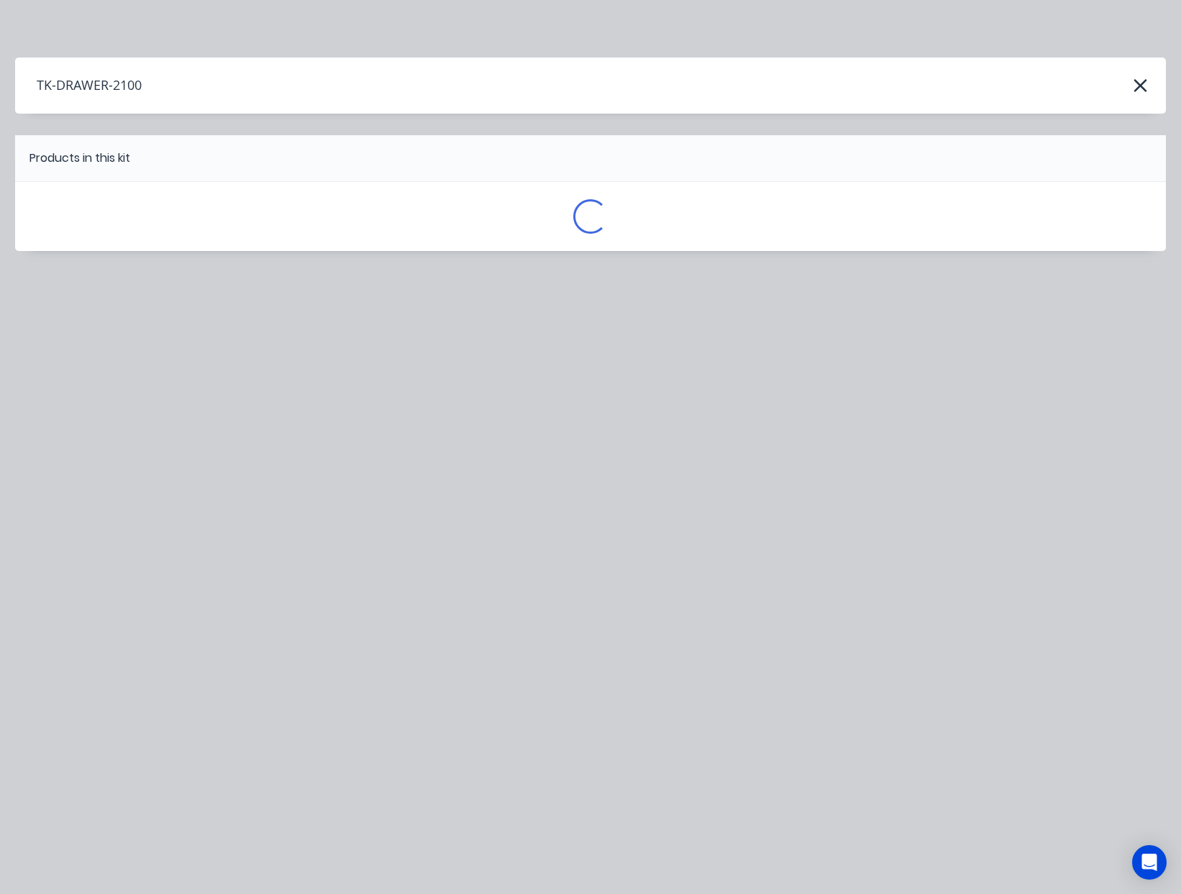
scroll to position [0, 0]
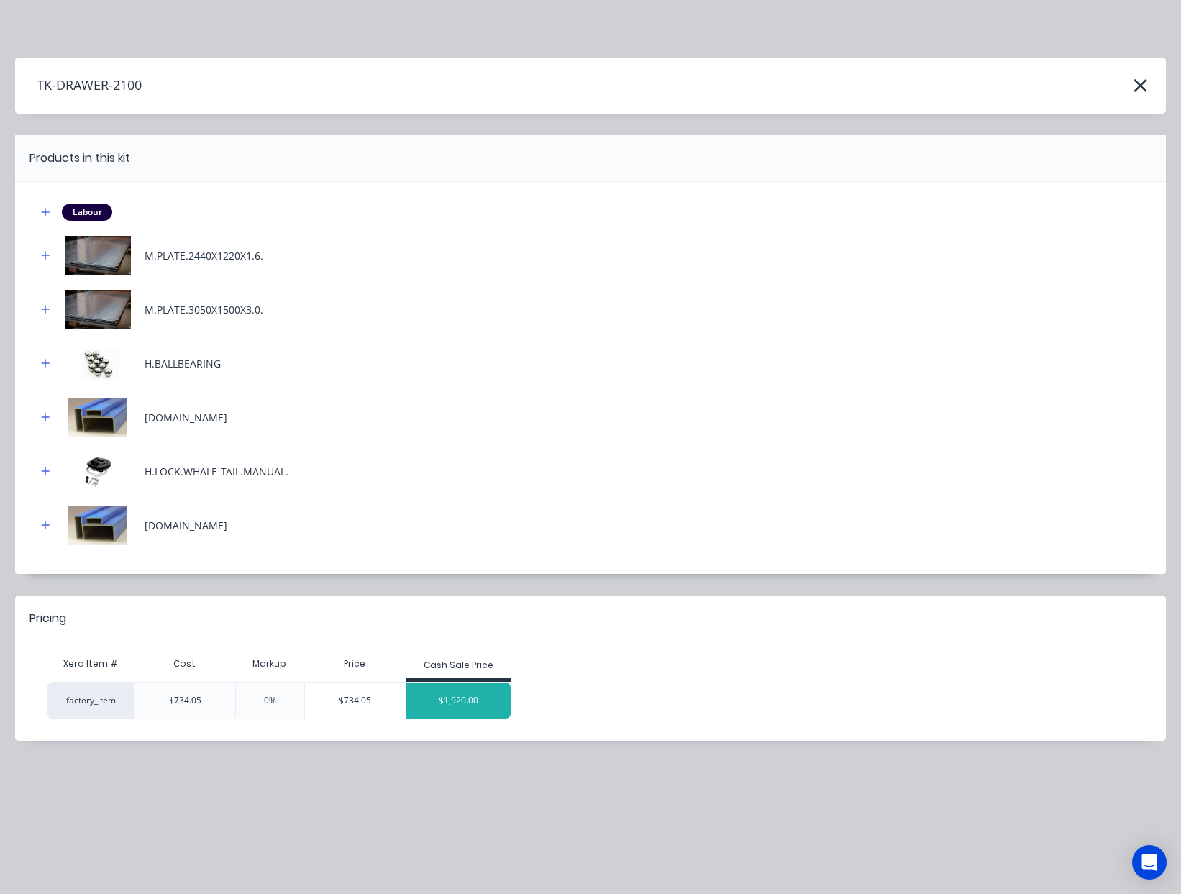
click at [490, 704] on div "$1,920.00" at bounding box center [458, 700] width 105 height 36
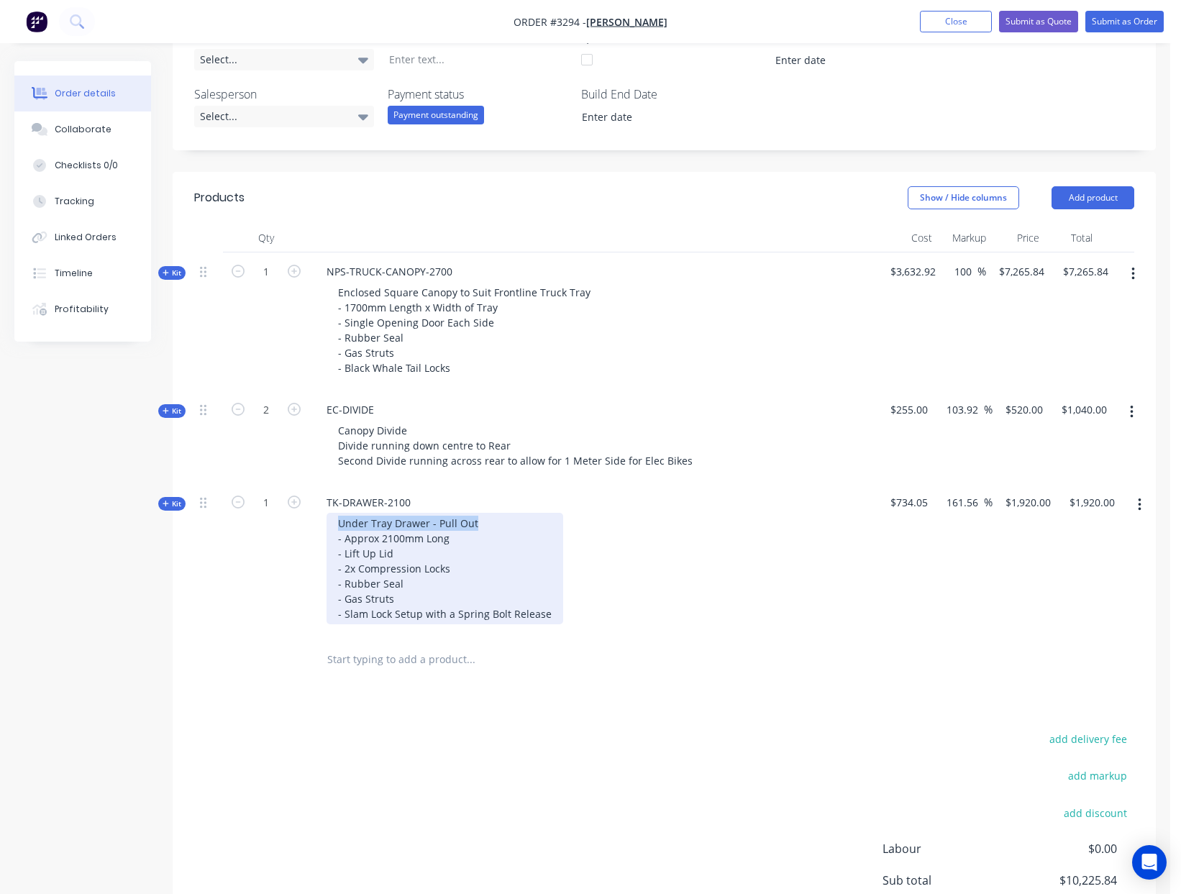
drag, startPoint x: 474, startPoint y: 525, endPoint x: 337, endPoint y: 518, distance: 137.5
click at [337, 518] on div "Under Tray Drawer - Pull Out - Approx 2100mm Long - Lift Up Lid - 2x Compressio…" at bounding box center [444, 568] width 237 height 111
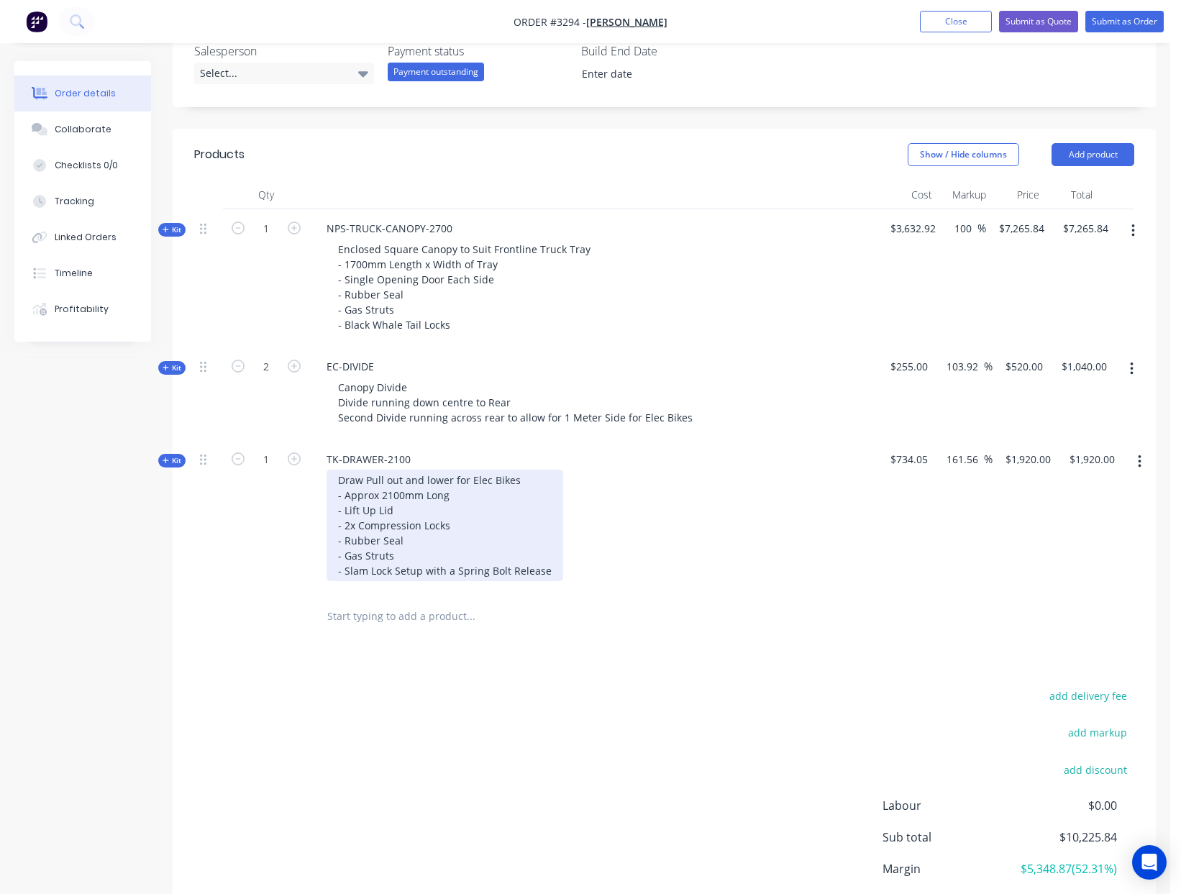
scroll to position [511, 0]
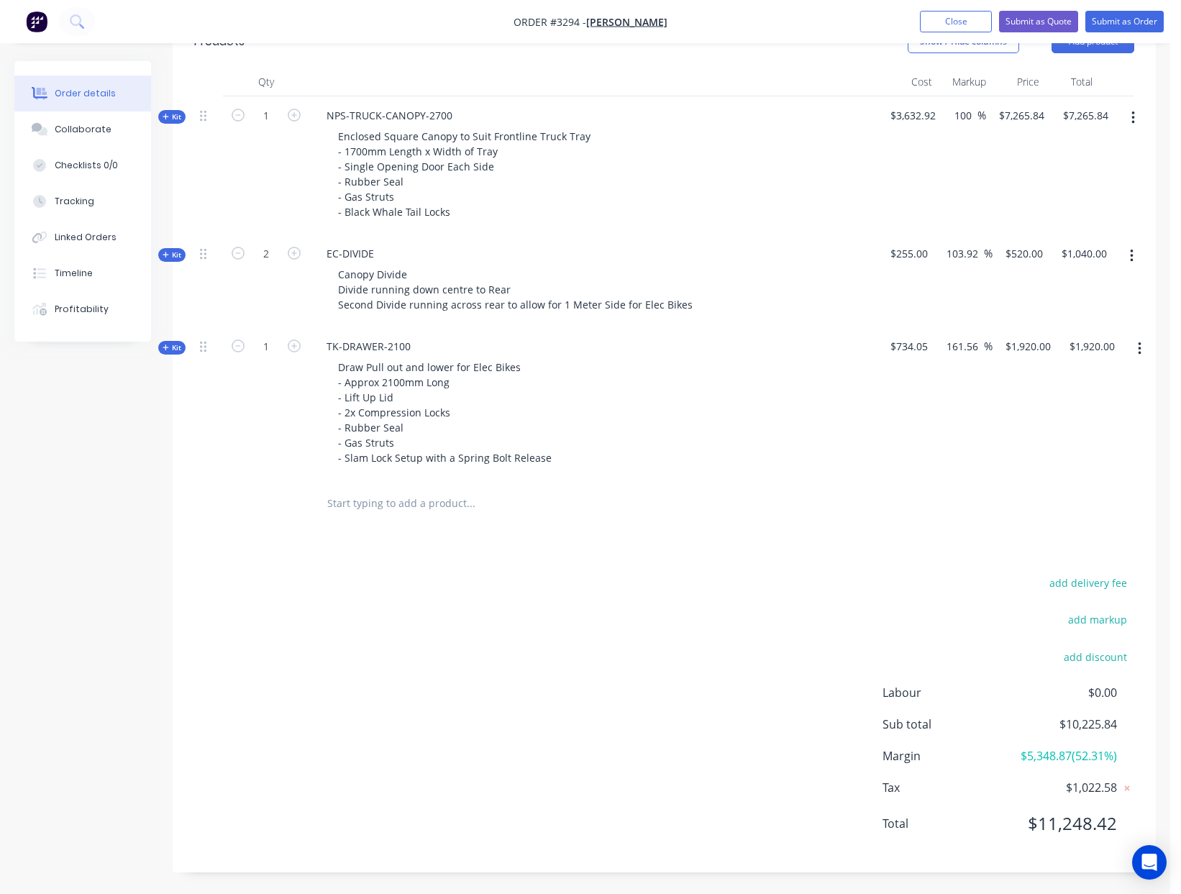
click at [814, 598] on div "add delivery fee add markup add discount Labour $0.00 Sub total $10,225.84 Marg…" at bounding box center [664, 712] width 940 height 278
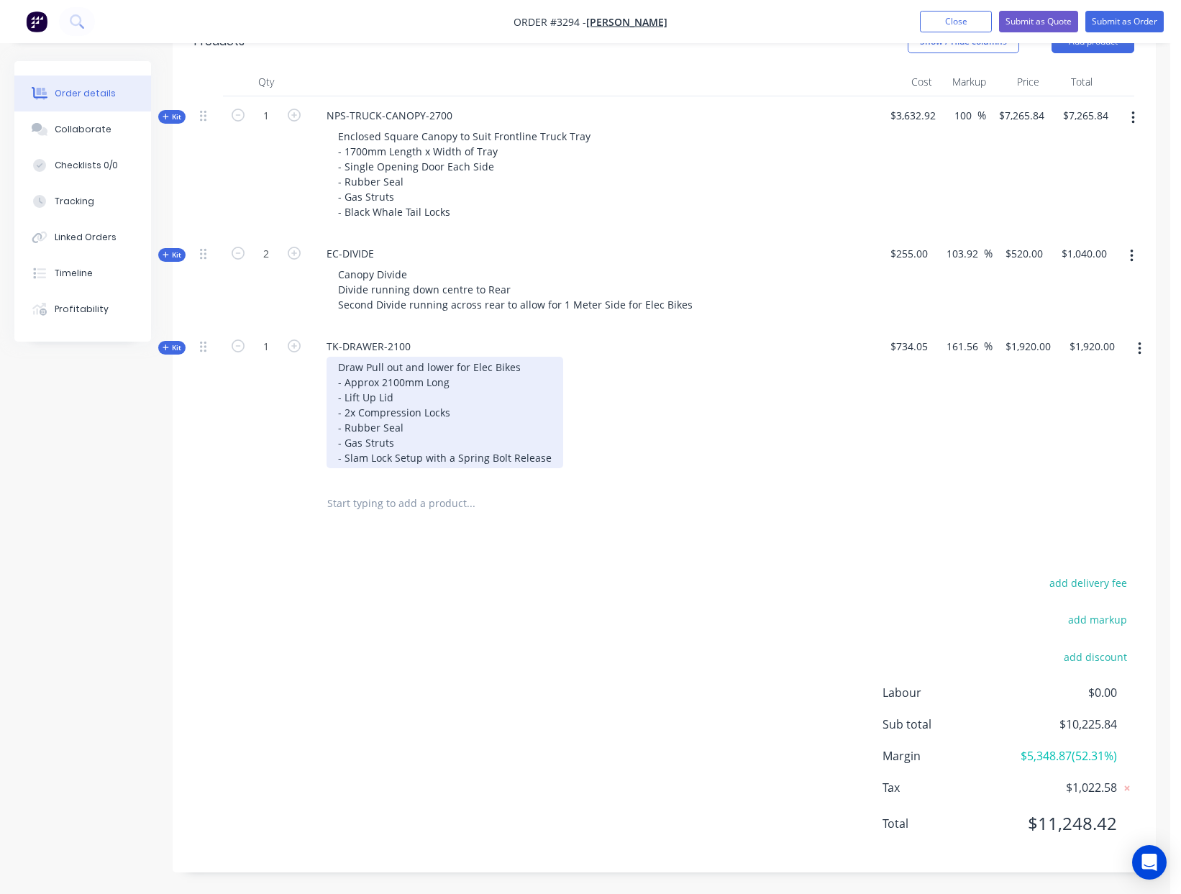
click at [547, 456] on div "Draw Pull out and lower for Elec Bikes - Approx 2100mm Long - Lift Up Lid - 2x …" at bounding box center [444, 412] width 237 height 111
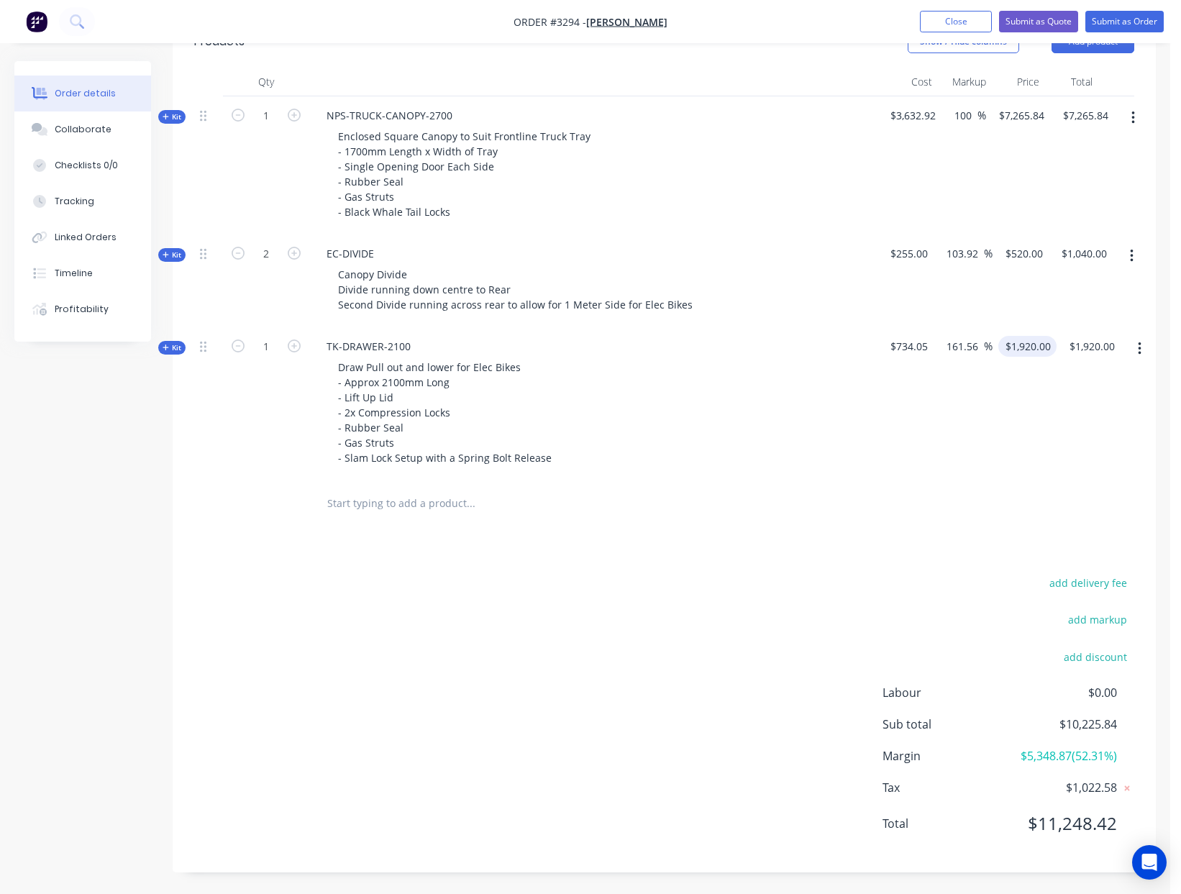
type input "1920"
click at [1035, 347] on div "Kit 1 TK-DRAWER-2100 Draw Pull out and lower for Elec Bikes - Approx 2100mm Lon…" at bounding box center [664, 403] width 940 height 153
type input "520"
type input "$1,920.00"
click at [1026, 256] on input "520" at bounding box center [1022, 253] width 24 height 21
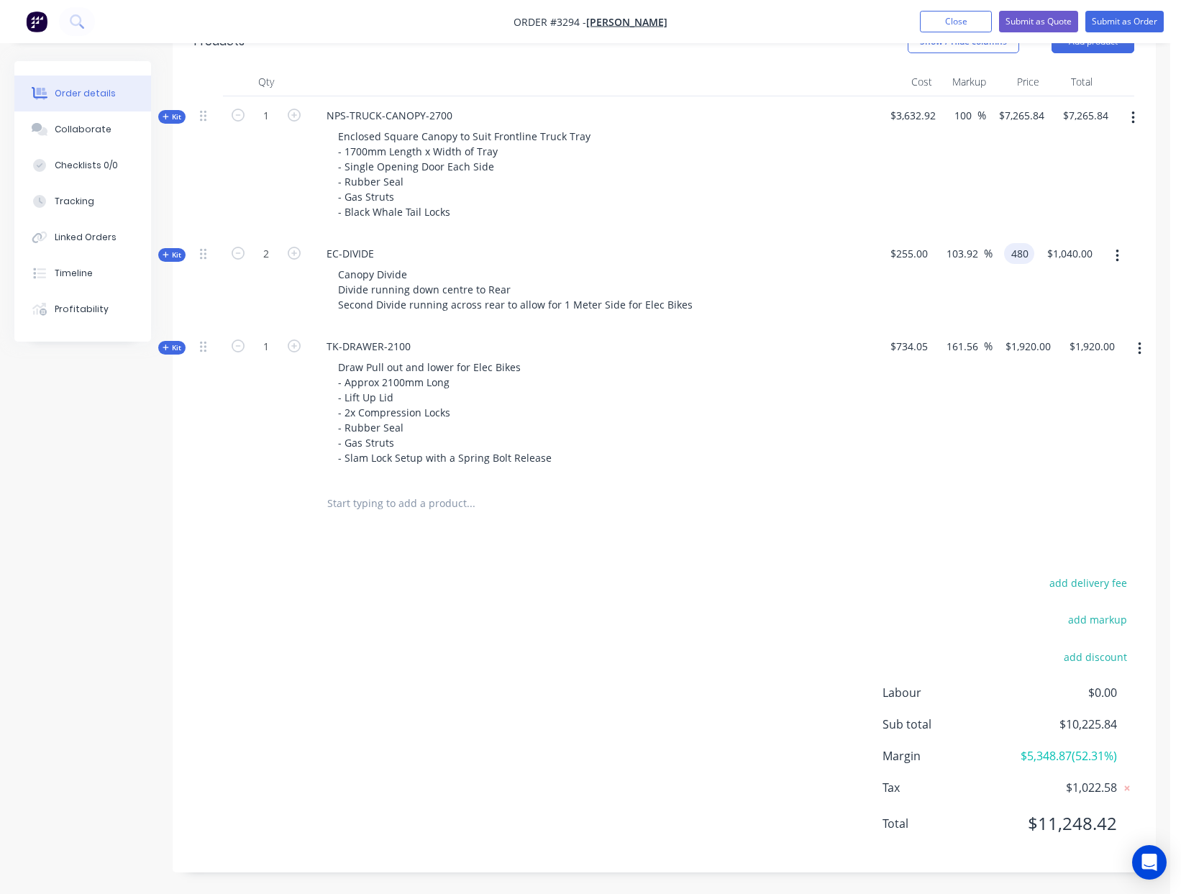
type input "480"
type input "88.24"
type input "$480.00"
type input "$960.00"
click at [803, 438] on div "Draw Pull out and lower for Elec Bikes - Approx 2100mm Long - Lift Up Lid - 2x …" at bounding box center [597, 412] width 564 height 111
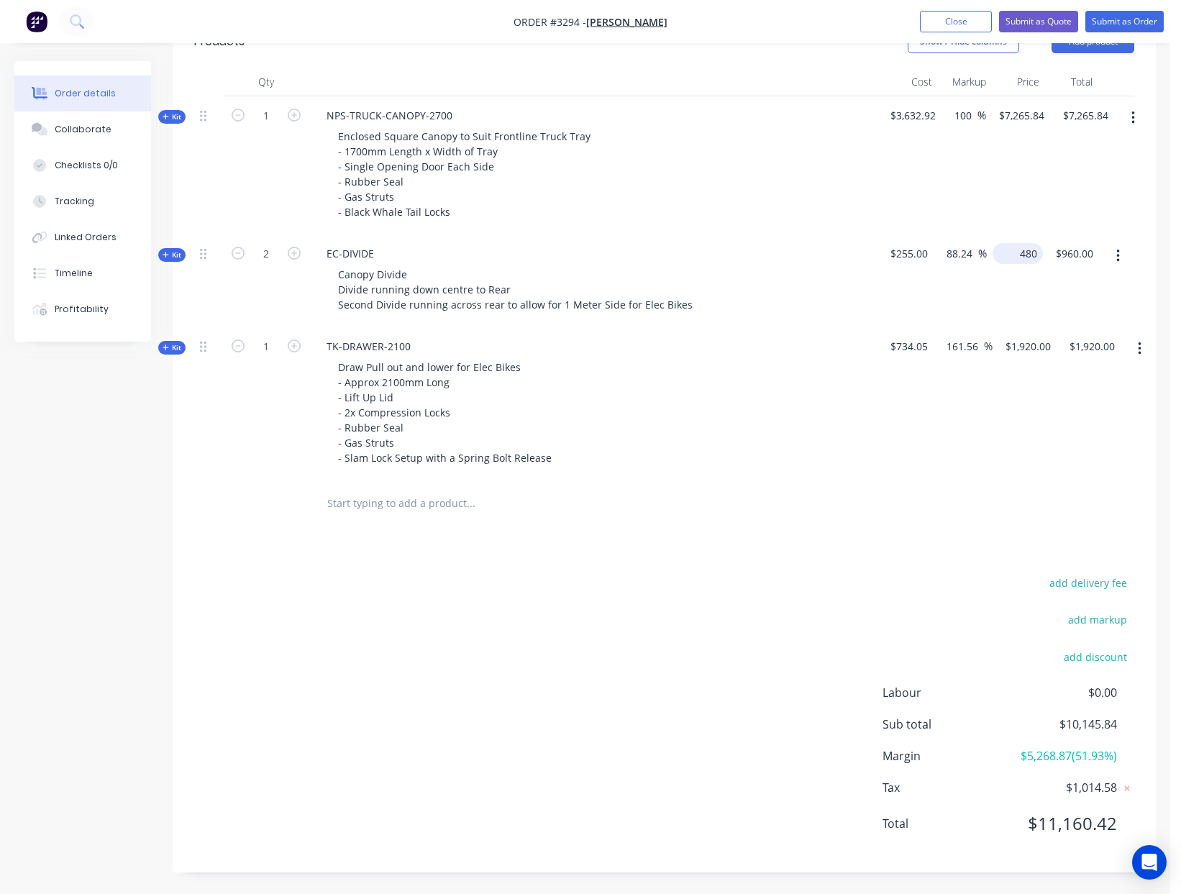
click at [1020, 257] on input "480" at bounding box center [1020, 253] width 45 height 21
type input "450"
type input "76.47"
type input "$450.00"
type input "$900.00"
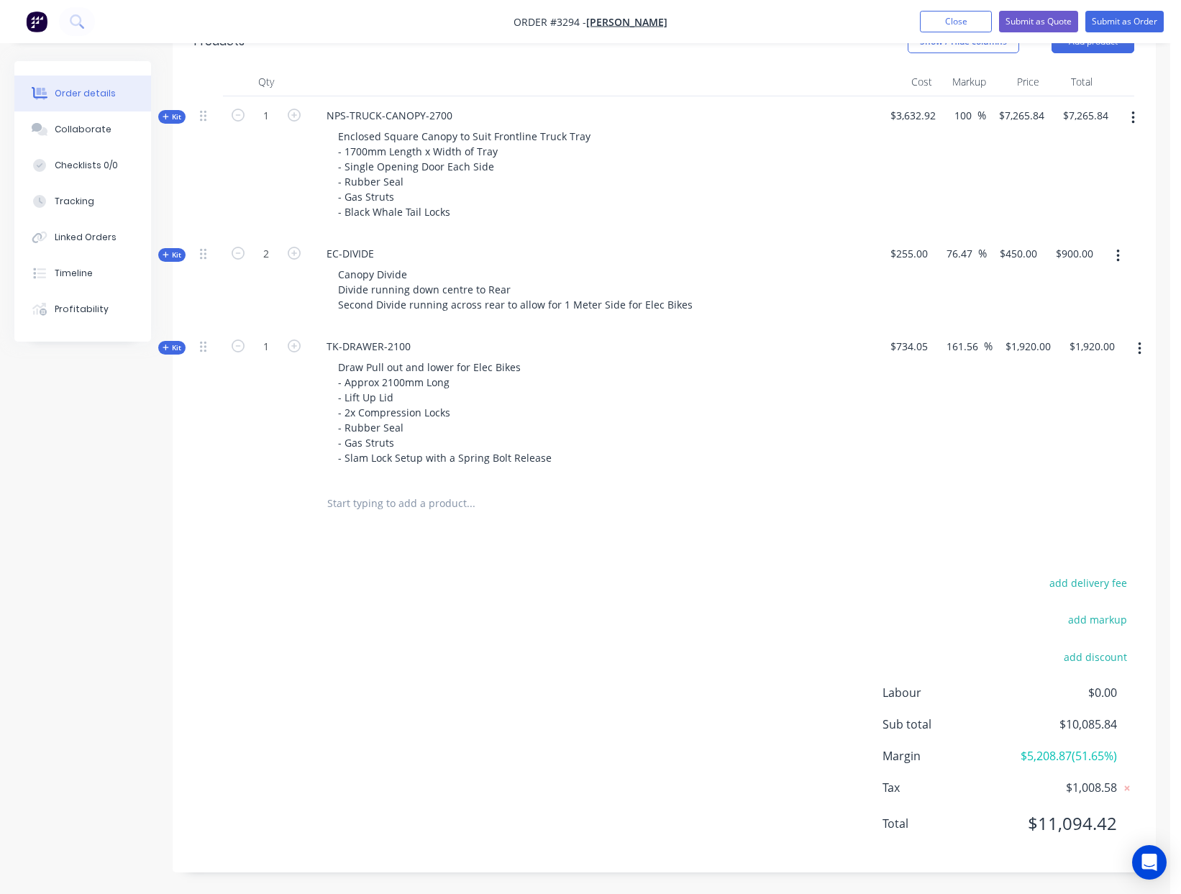
click at [882, 454] on div "TK-DRAWER-2100 Draw Pull out and lower for Elec Bikes - Approx 2100mm Long - Li…" at bounding box center [596, 403] width 575 height 153
drag, startPoint x: 1029, startPoint y: 350, endPoint x: 1010, endPoint y: 377, distance: 32.9
click at [1029, 350] on input "1920" at bounding box center [1030, 349] width 52 height 21
type input "1800"
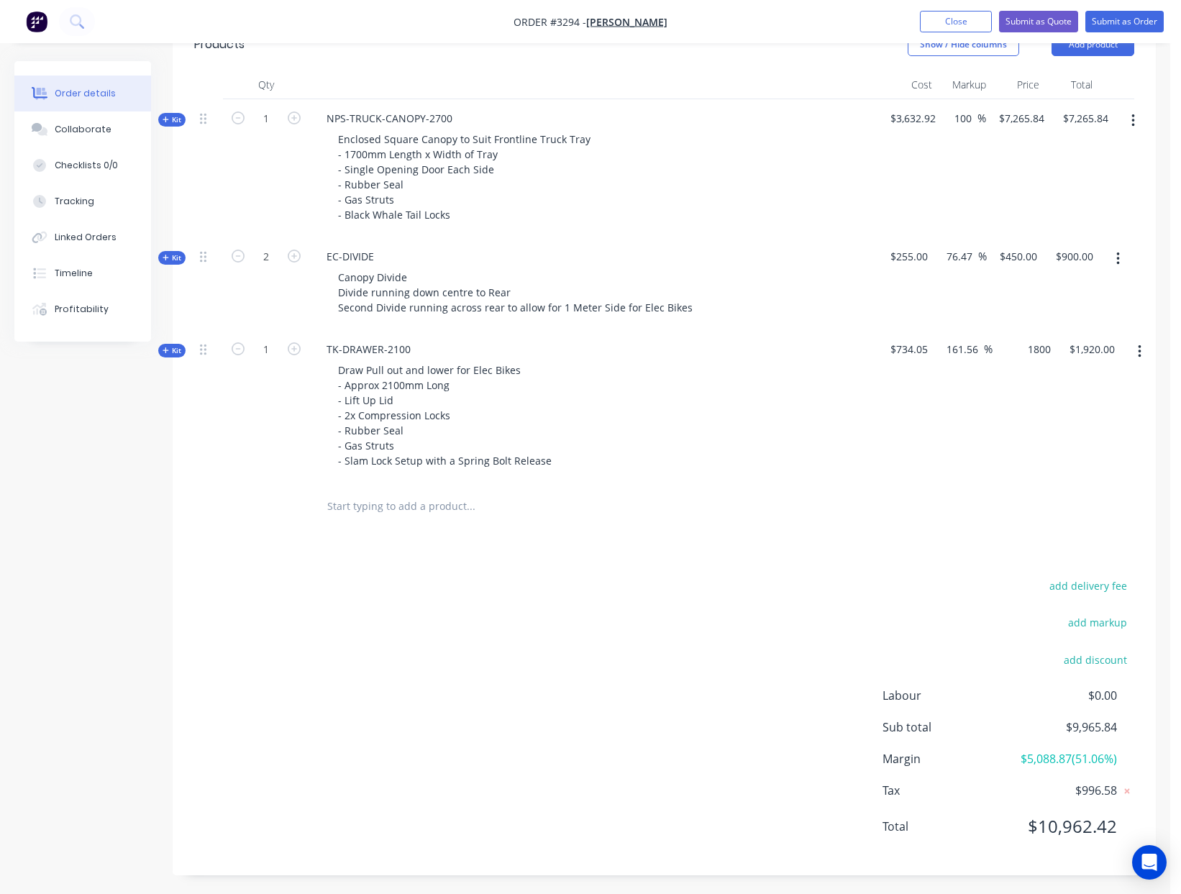
type input "145.21"
type input "$1,800.00"
click at [847, 511] on div at bounding box center [664, 506] width 940 height 47
click at [1038, 352] on div "Kit 1 TK-DRAWER-2100 Draw Pull out and lower for Elec Bikes - Approx 2100mm Lon…" at bounding box center [664, 406] width 940 height 153
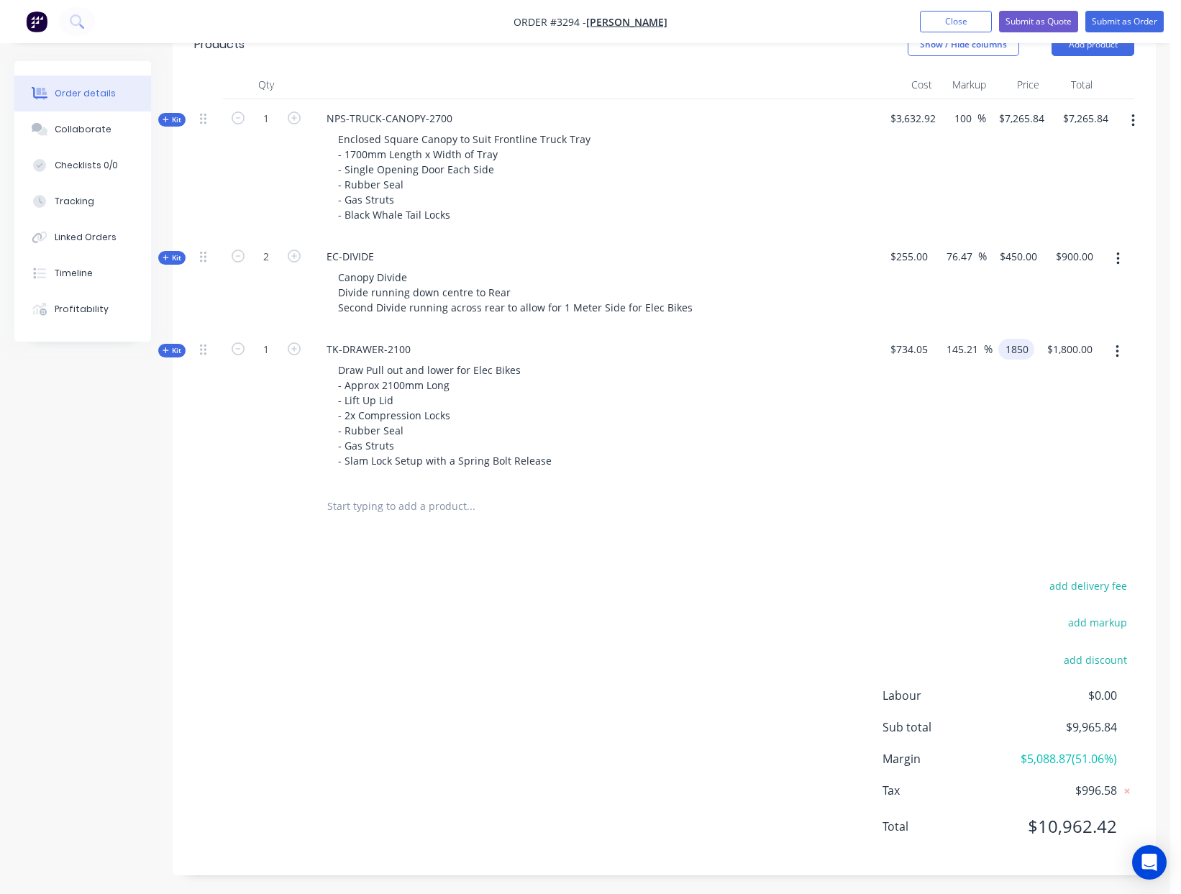
type input "1850"
type input "152.03"
type input "$1,850.00"
click at [680, 567] on div "Products Show / Hide columns Add product Qty Cost Markup Price Total Kit 1 NPS-…" at bounding box center [664, 447] width 983 height 856
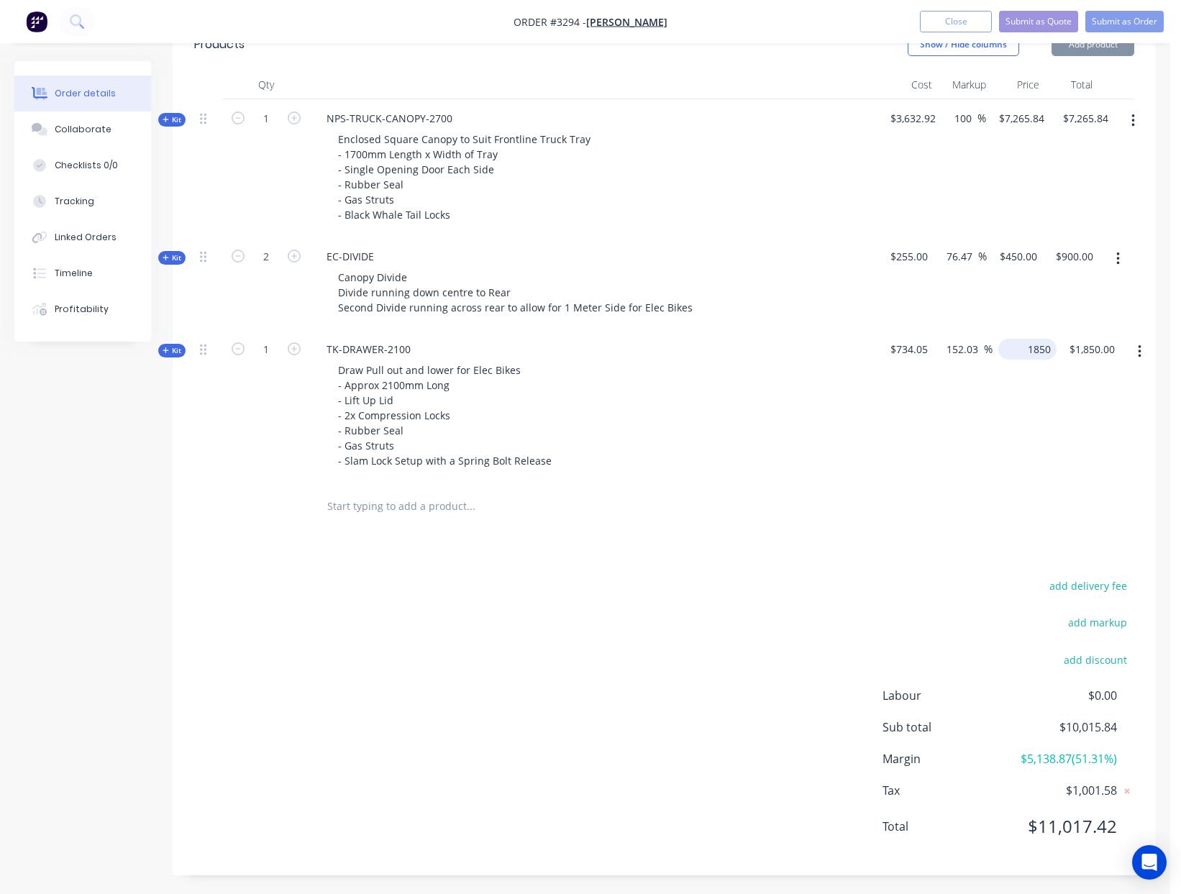
click at [1038, 354] on div "Kit 1 TK-DRAWER-2100 Draw Pull out and lower for Elec Bikes - Approx 2100mm Lon…" at bounding box center [664, 406] width 940 height 153
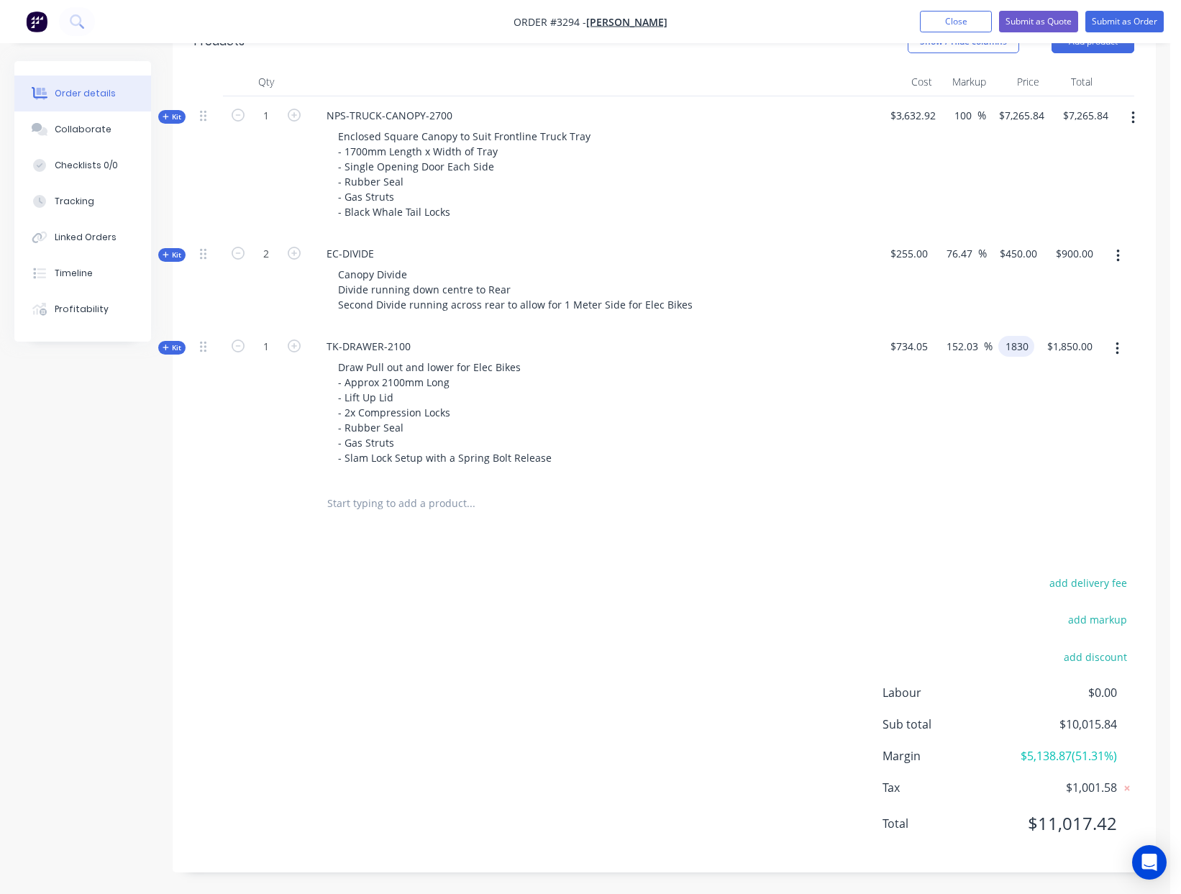
type input "1830"
type input "149.3"
type input "$1,830.00"
click at [779, 577] on div "add delivery fee add markup add discount Labour $0.00 Sub total $9,995.84 Margi…" at bounding box center [664, 712] width 940 height 278
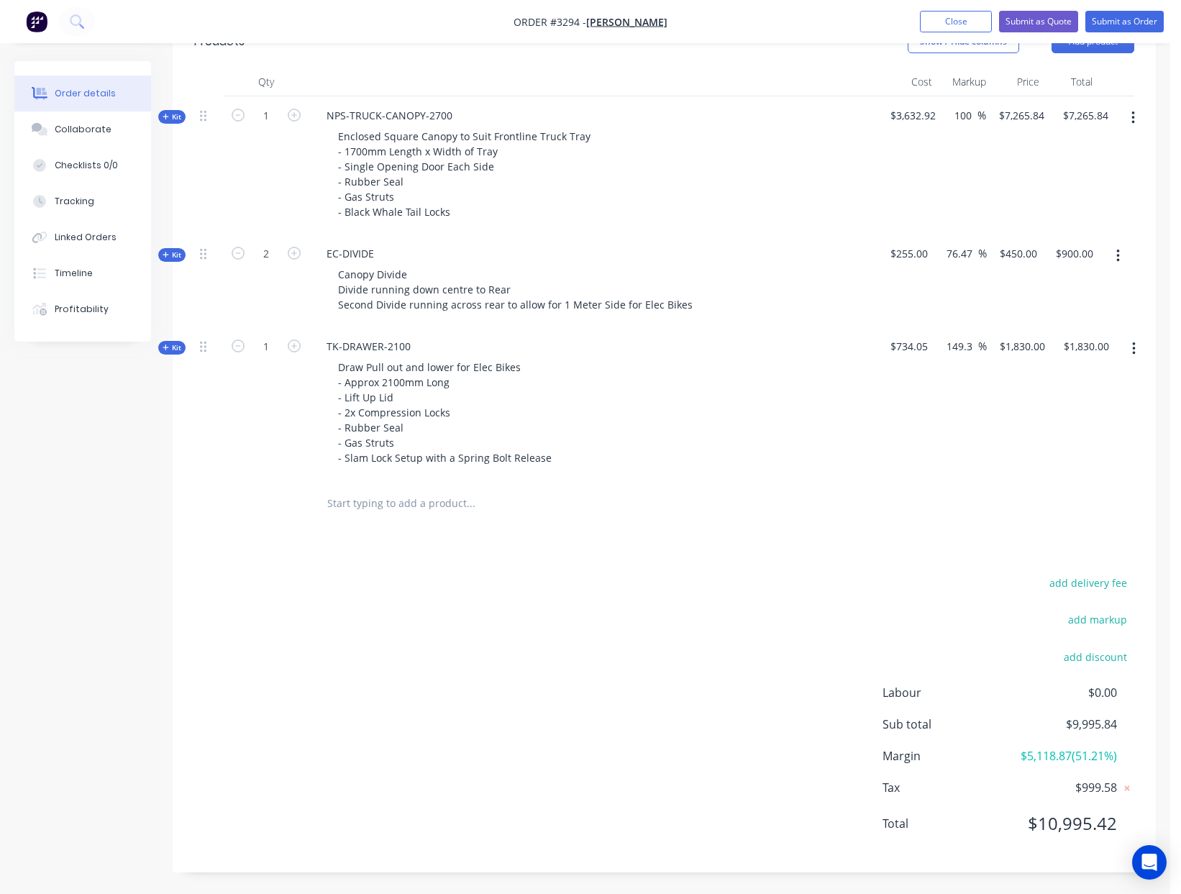
scroll to position [0, 0]
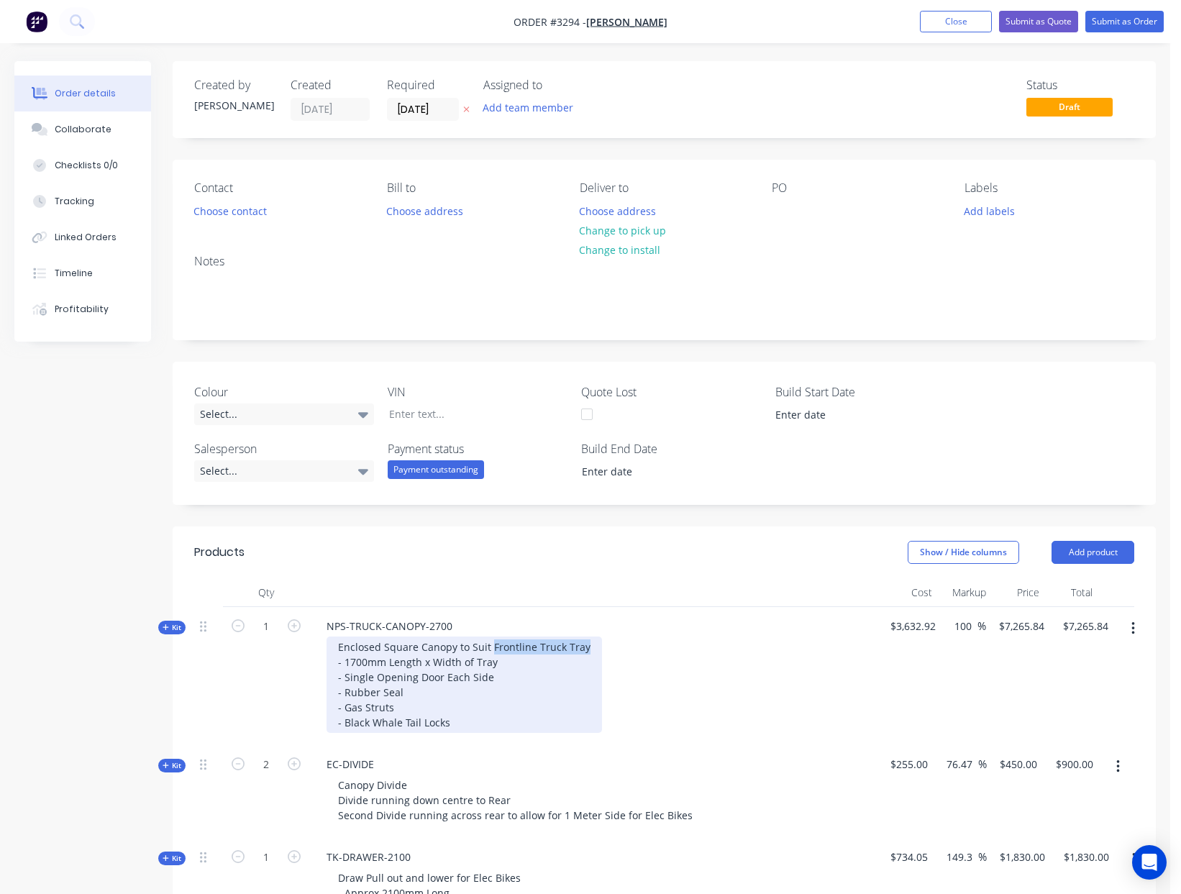
drag, startPoint x: 582, startPoint y: 646, endPoint x: 488, endPoint y: 649, distance: 94.2
click at [488, 649] on div "Enclosed Square Canopy to Suit Frontline Truck Tray - 1700mm Length x Width of …" at bounding box center [463, 684] width 275 height 96
click at [355, 657] on div "Enclosed Square Canopy to Suit Existing Tray - 1700mm Length x Width of Tray - …" at bounding box center [446, 684] width 240 height 96
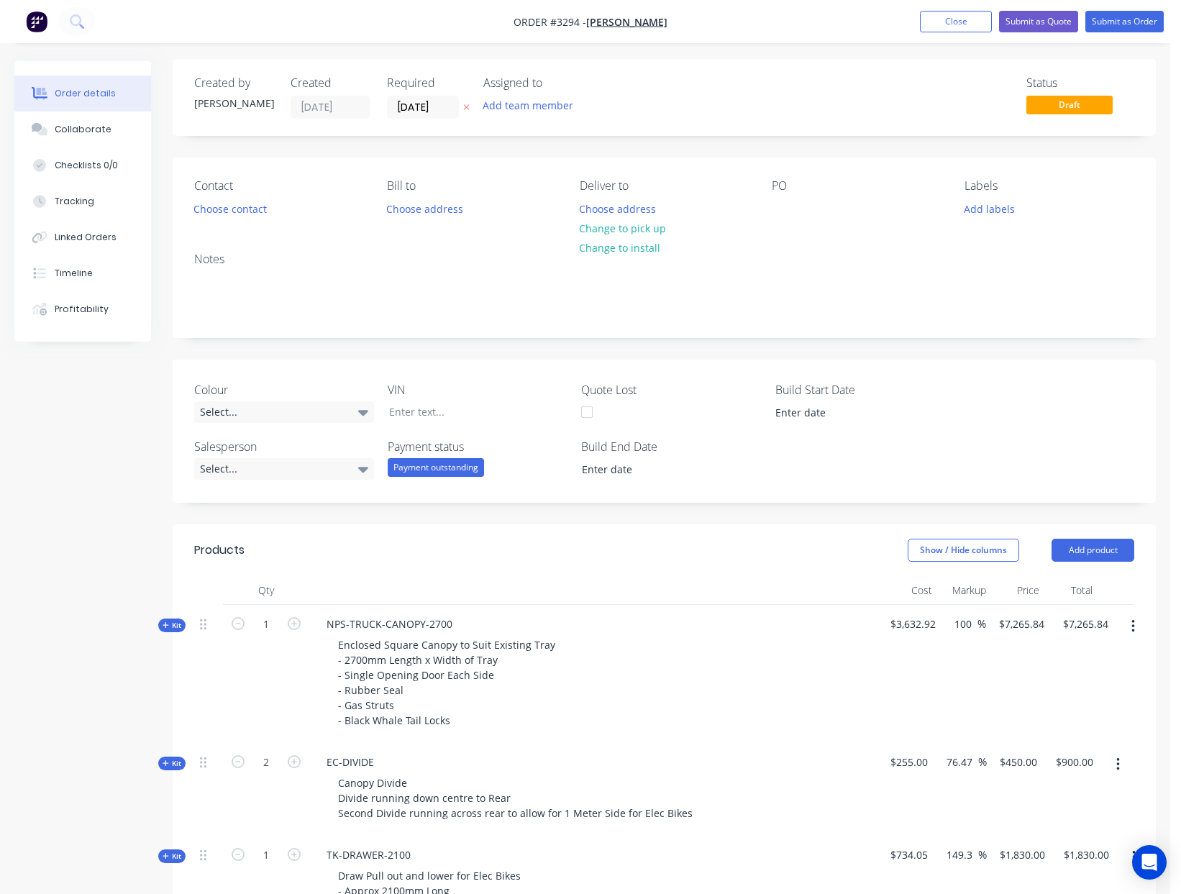
scroll to position [3, 0]
click at [723, 719] on div "Enclosed Square Canopy to Suit Existing Tray - 2700mm Length x Width of Tray - …" at bounding box center [597, 682] width 564 height 96
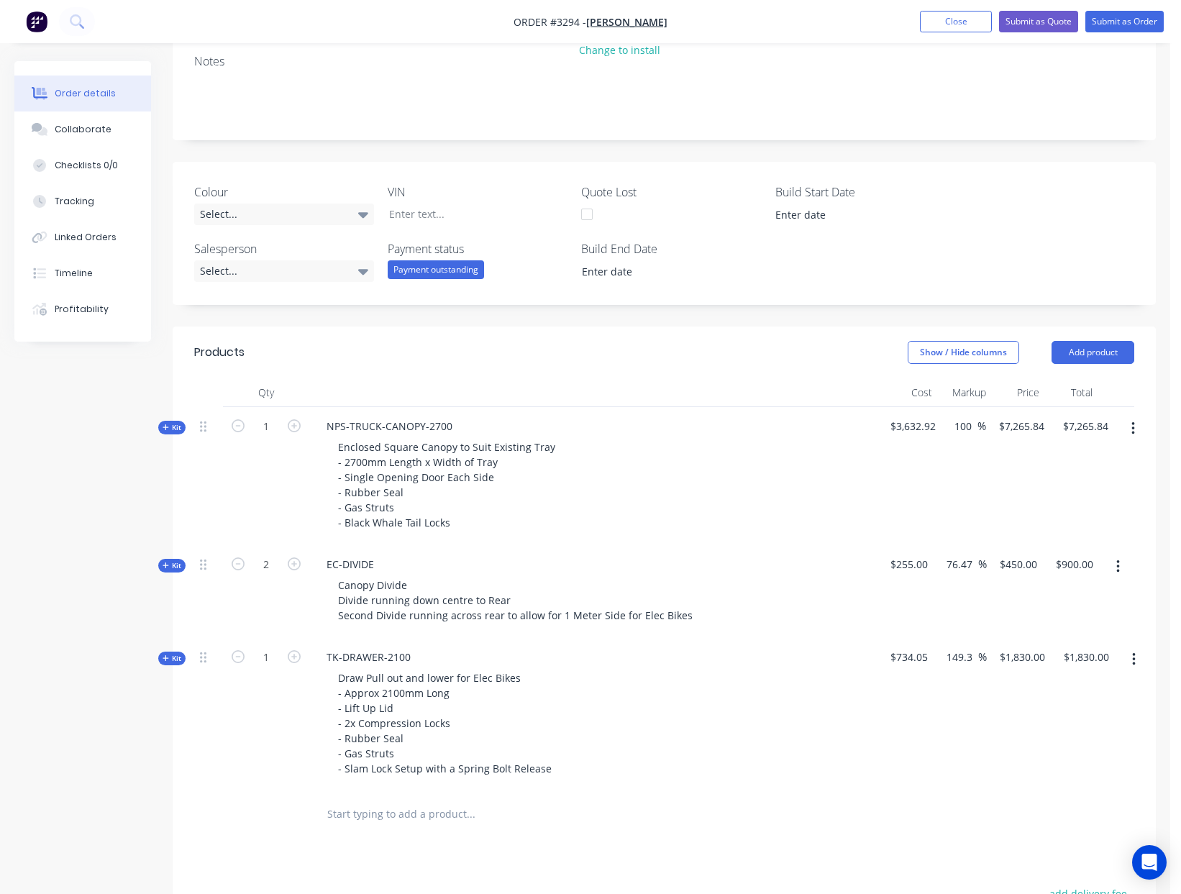
scroll to position [223, 0]
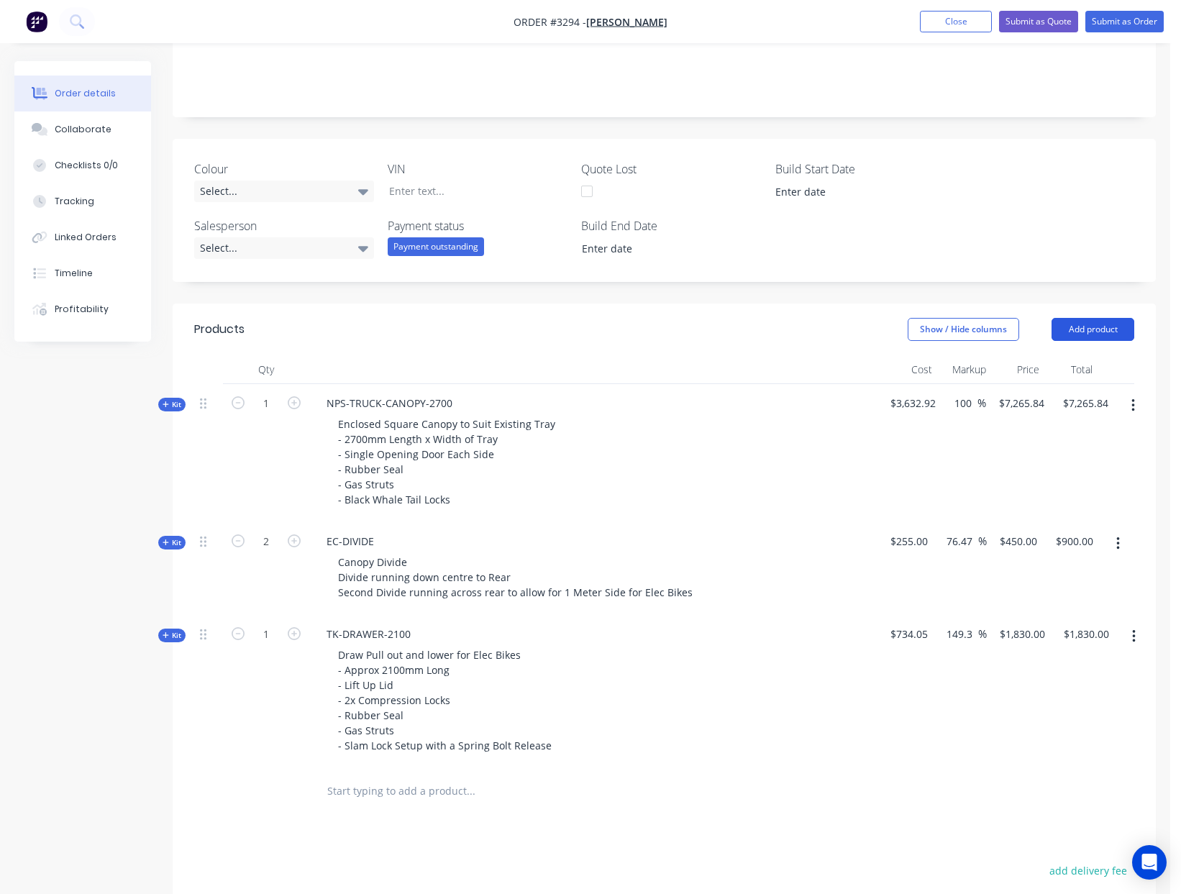
click at [1121, 330] on button "Add product" at bounding box center [1092, 329] width 83 height 23
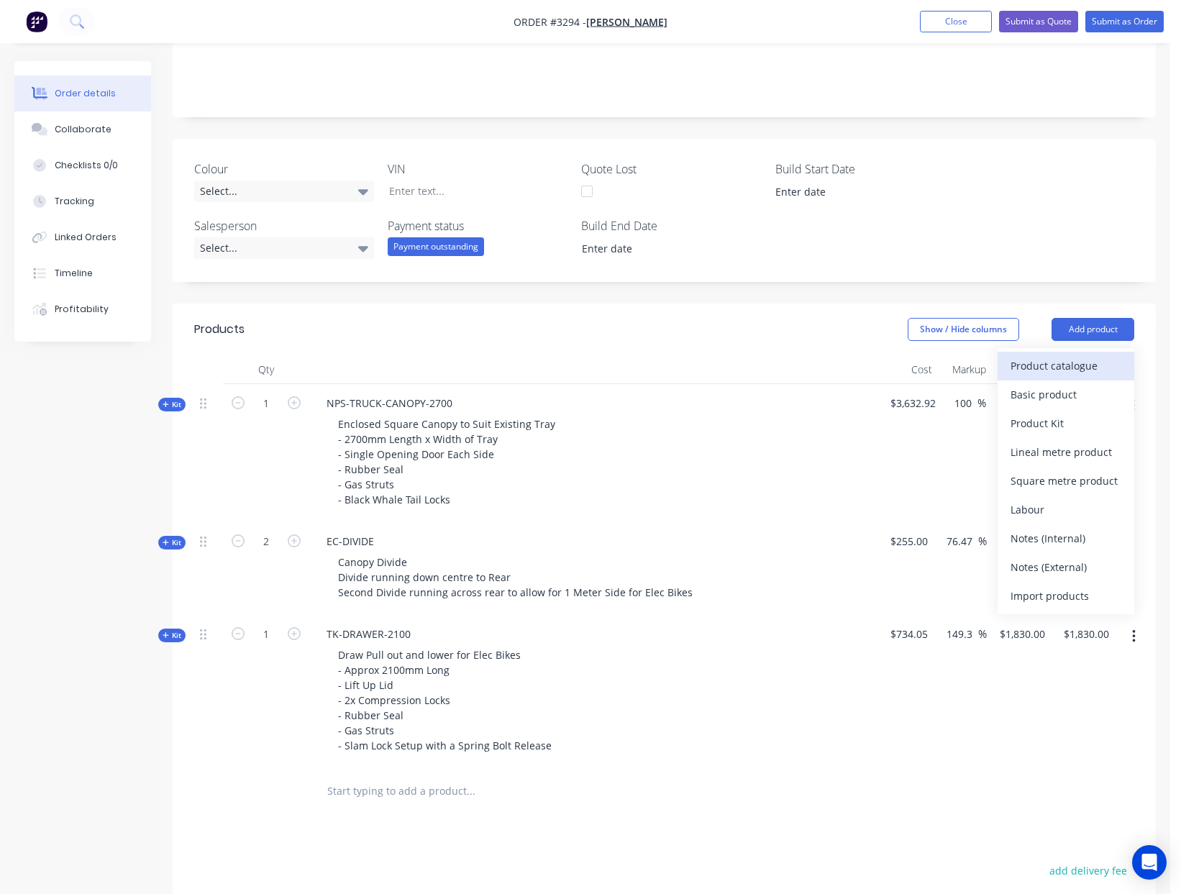
click at [1102, 362] on div "Product catalogue" at bounding box center [1065, 365] width 111 height 21
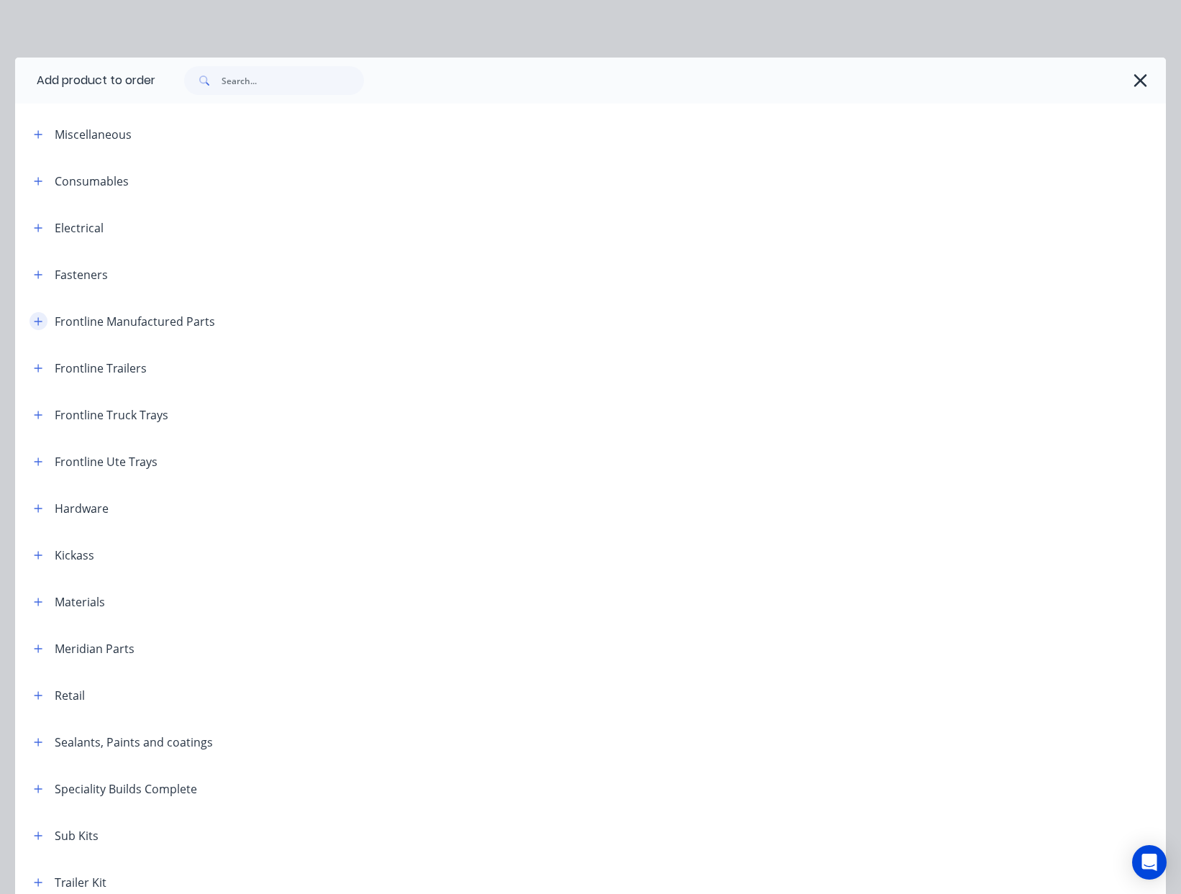
click at [35, 323] on icon "button" at bounding box center [38, 321] width 9 height 10
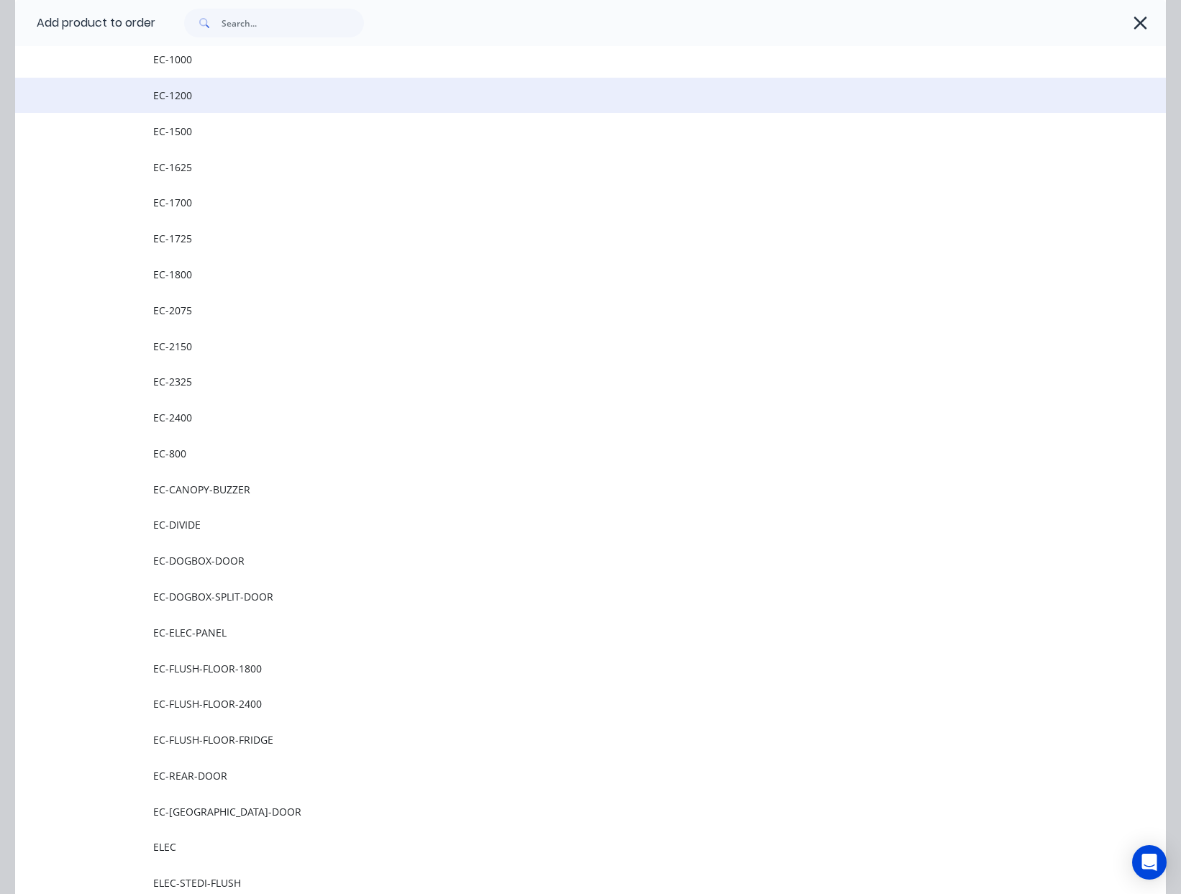
scroll to position [638, 0]
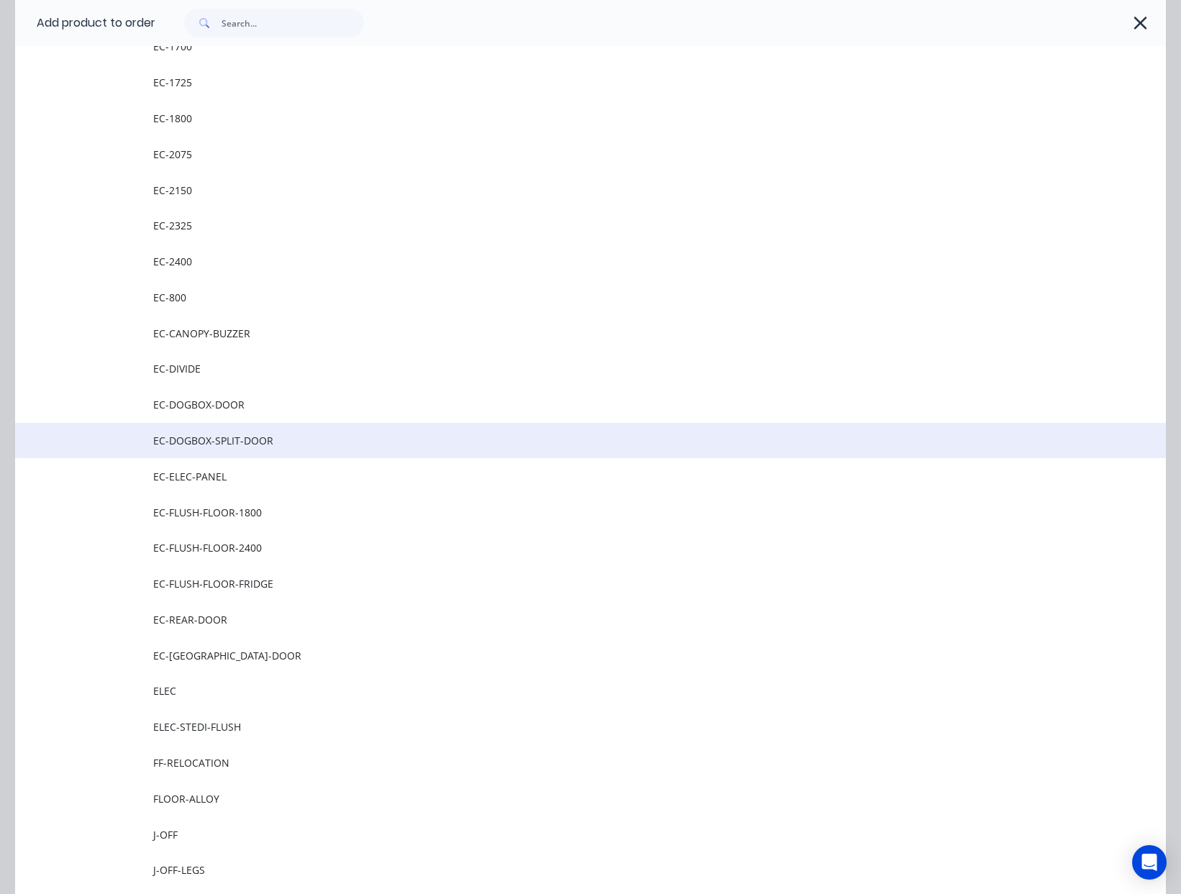
click at [230, 434] on span "EC-DOGBOX-SPLIT-DOOR" at bounding box center [558, 440] width 810 height 15
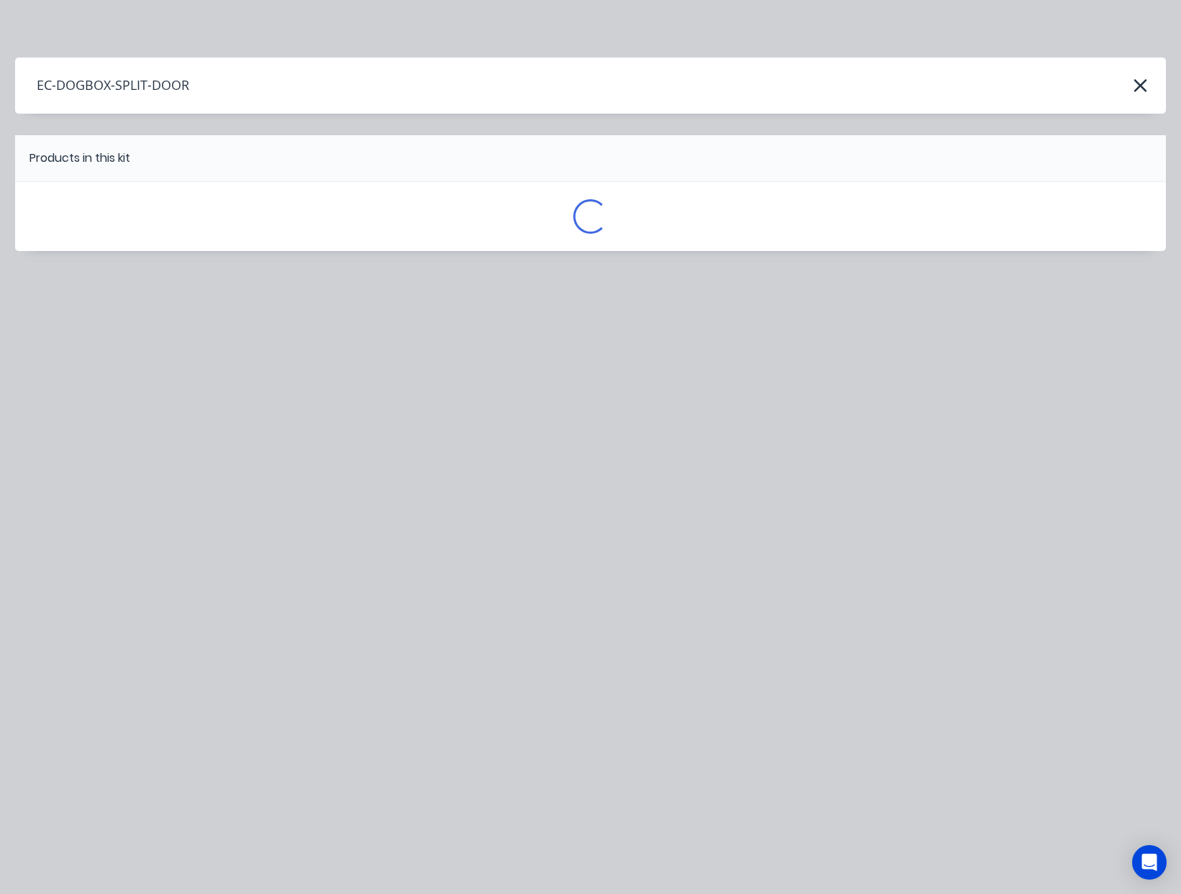
scroll to position [0, 0]
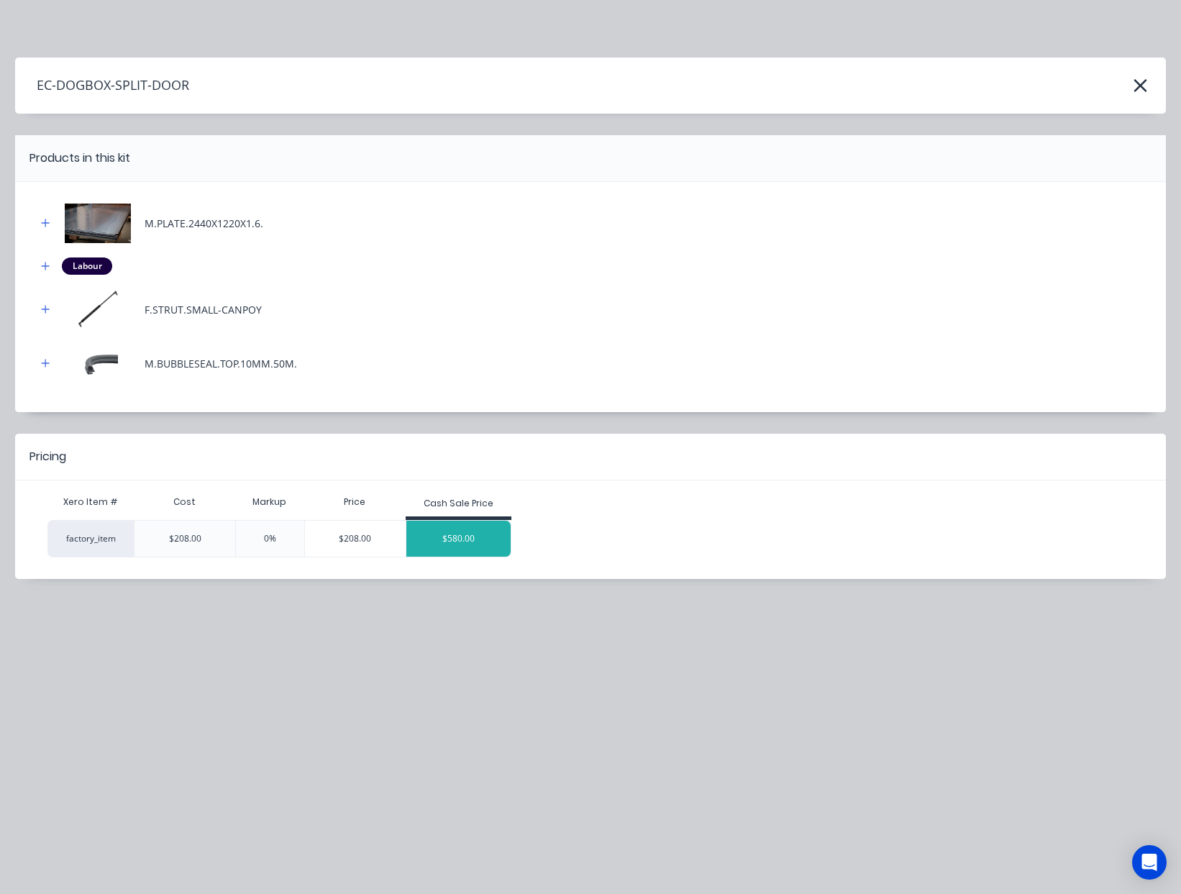
click at [484, 534] on div "$580.00" at bounding box center [458, 539] width 105 height 36
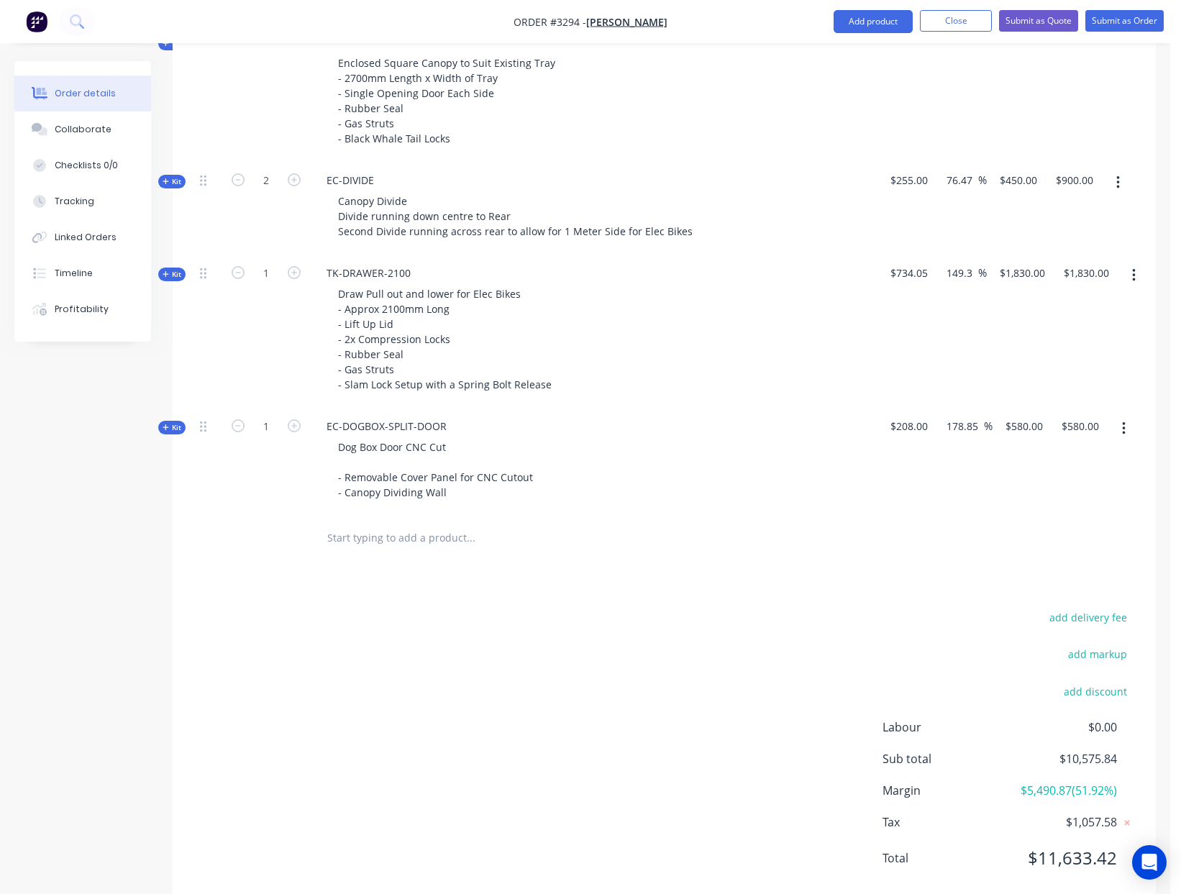
scroll to position [581, 0]
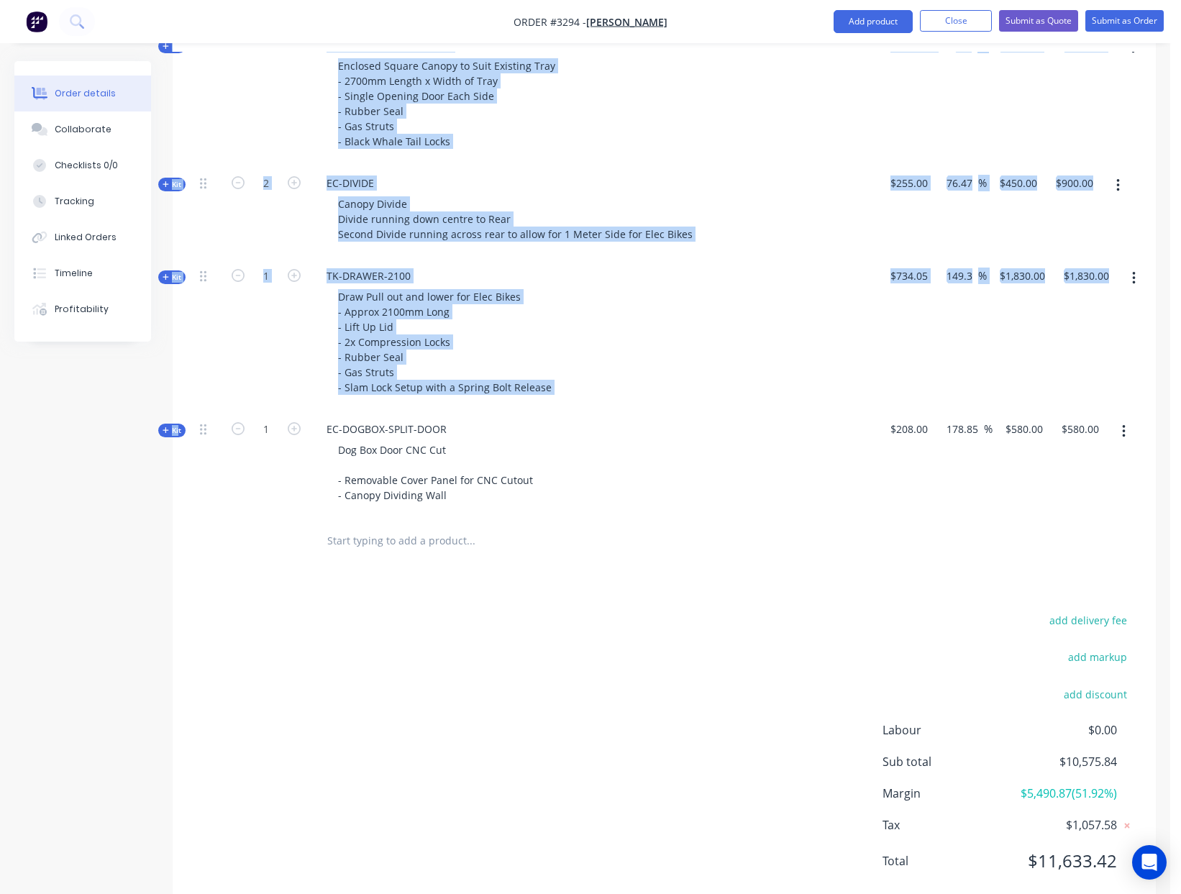
drag, startPoint x: 175, startPoint y: 432, endPoint x: 170, endPoint y: 334, distance: 98.7
click at [170, 334] on div "Order details Collaborate Checklists 0/0 Tracking Linked Orders Timeline Profit…" at bounding box center [585, 205] width 1170 height 1451
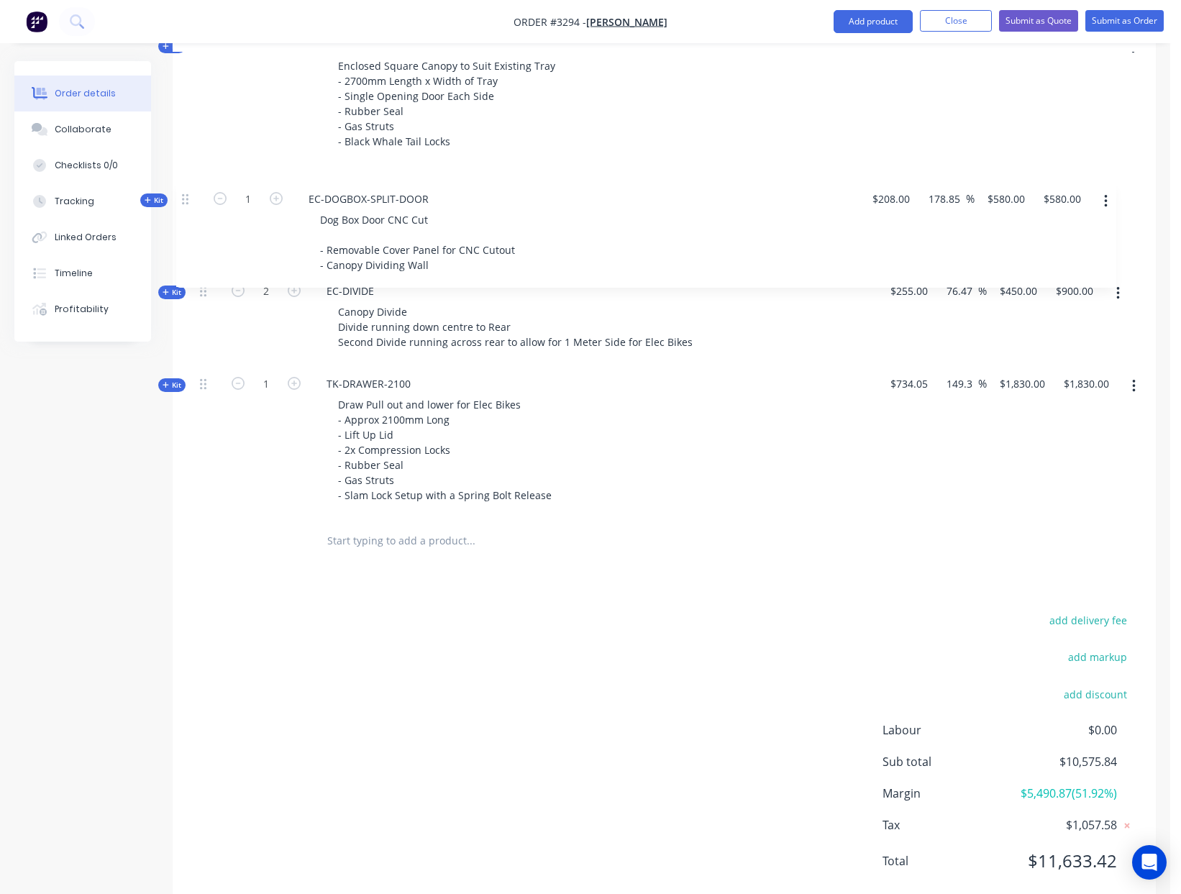
drag, startPoint x: 202, startPoint y: 435, endPoint x: 184, endPoint y: 201, distance: 234.4
click at [184, 201] on div "Qty Cost Markup Price Total Kit 1 NPS-TRUCK-CANOPY-2700 Enclosed Square Canopy …" at bounding box center [664, 280] width 983 height 567
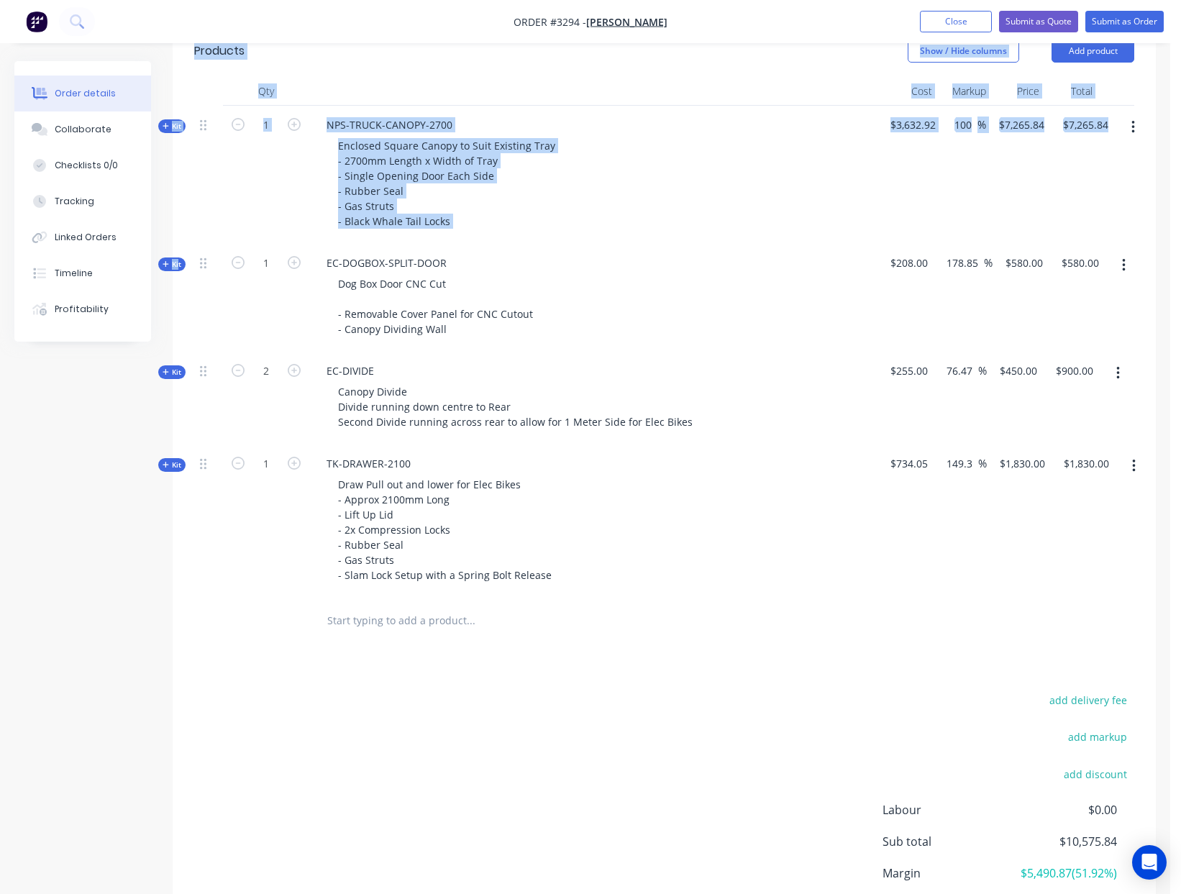
scroll to position [618, 0]
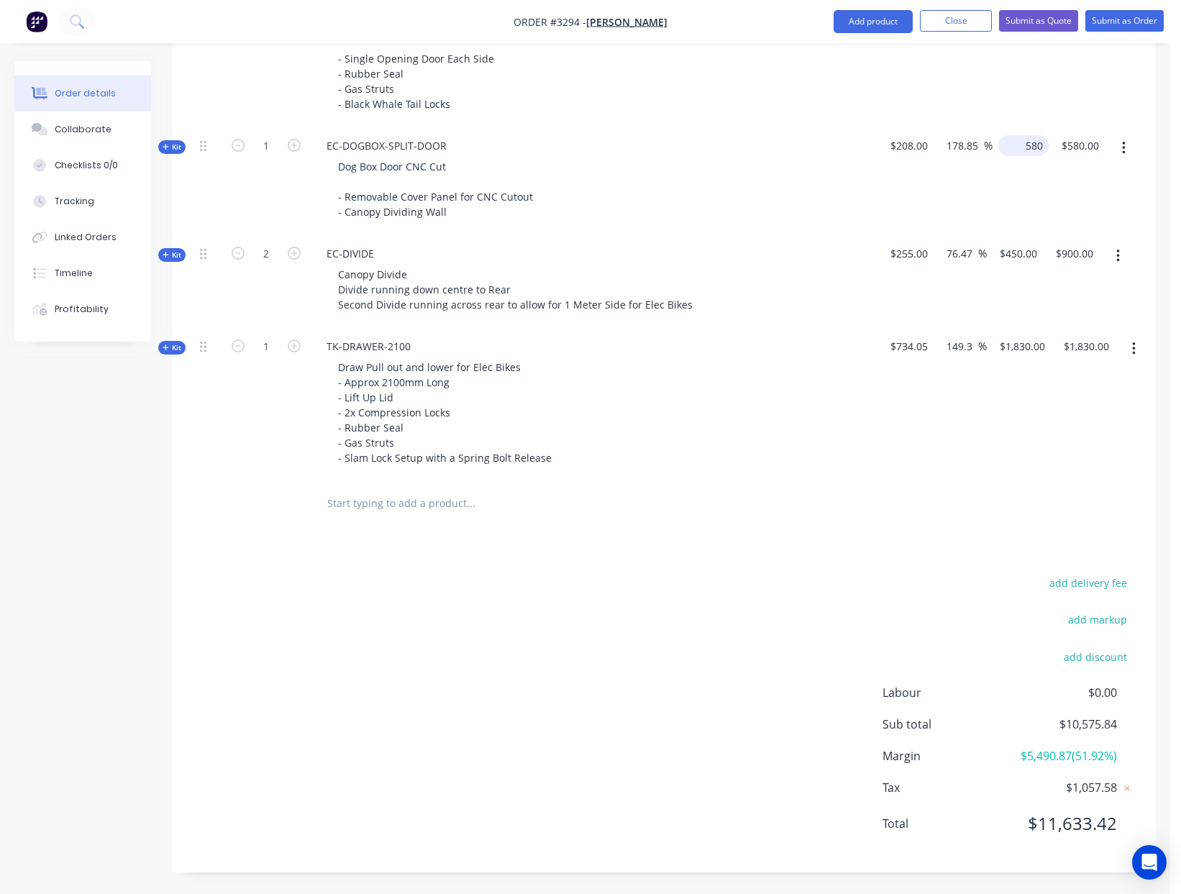
click at [1007, 152] on div "580 $580.00" at bounding box center [1020, 181] width 56 height 108
type input "550"
type input "164.42"
type input "$550.00"
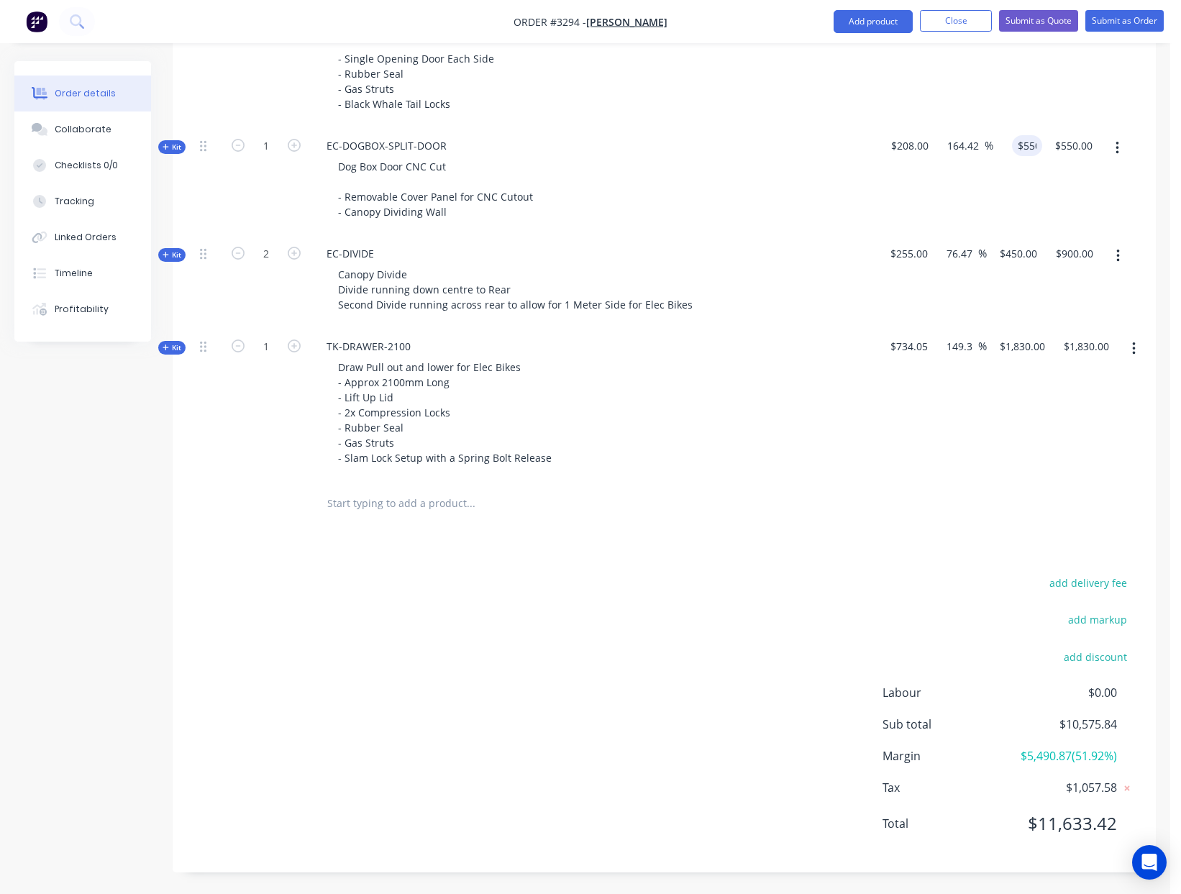
click at [906, 470] on div "$734.05" at bounding box center [909, 403] width 49 height 153
type input "550"
click at [1028, 146] on input "550" at bounding box center [1026, 145] width 45 height 21
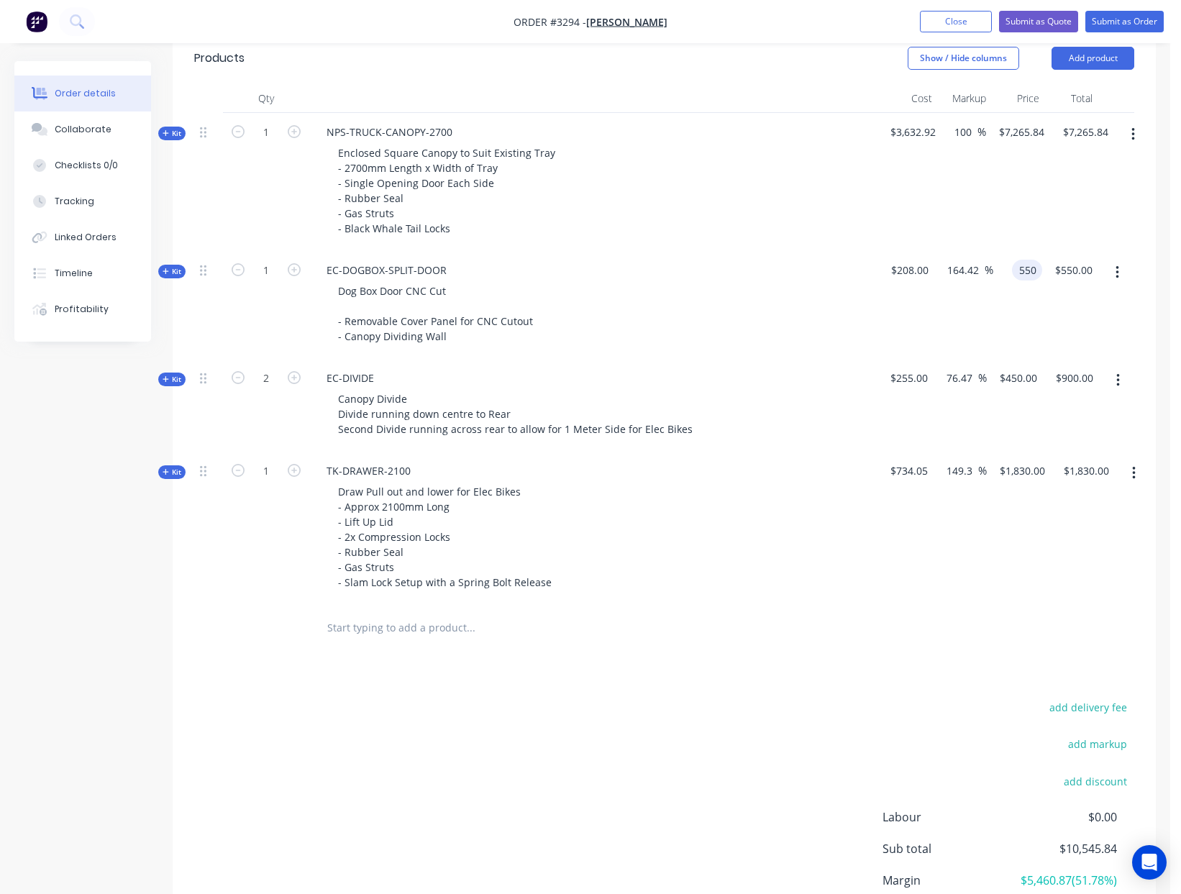
scroll to position [493, 0]
type input "7265.84"
type input "$550.00"
click at [1026, 135] on input "7265.84" at bounding box center [1023, 133] width 52 height 21
type input "7265"
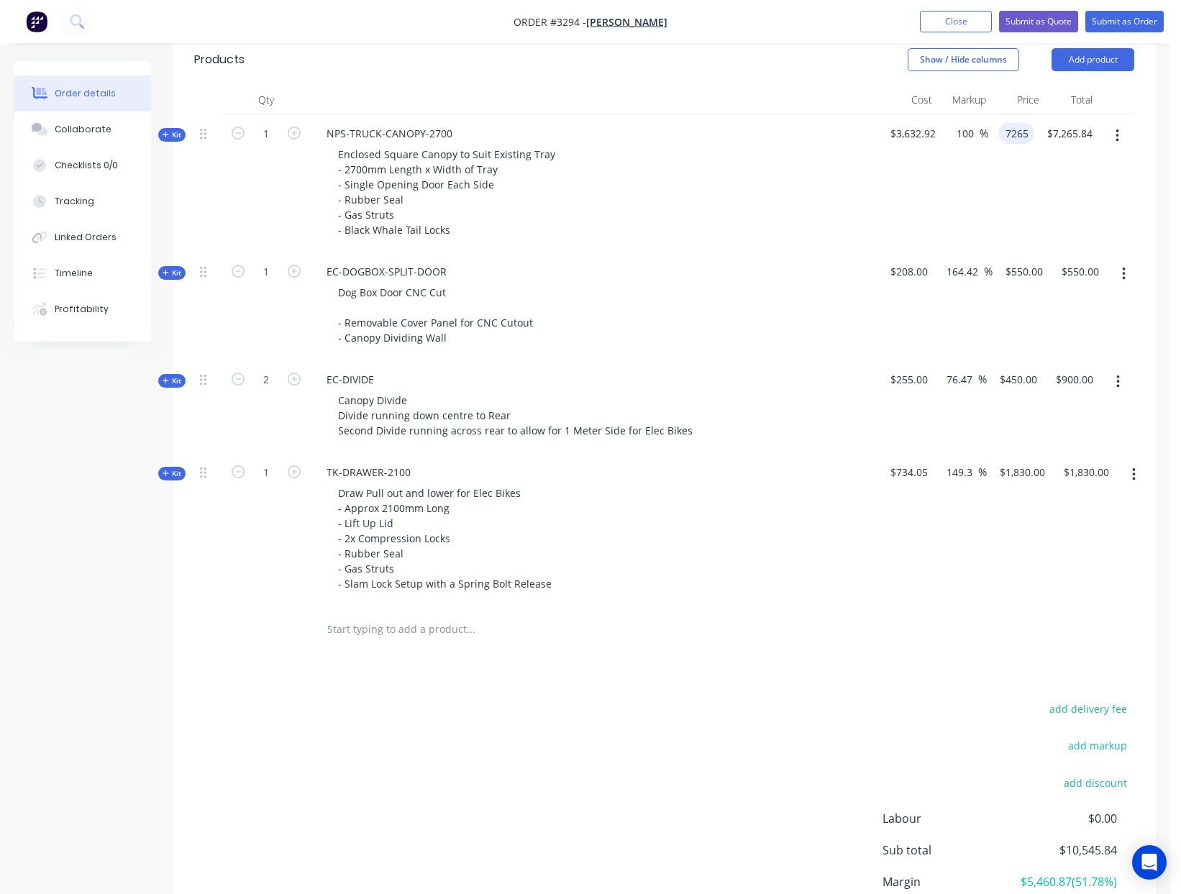
type input "99.98"
type input "$7,265.00"
click at [860, 219] on div "Enclosed Square Canopy to Suit Existing Tray - 2700mm Length x Width of Tray - …" at bounding box center [597, 192] width 564 height 96
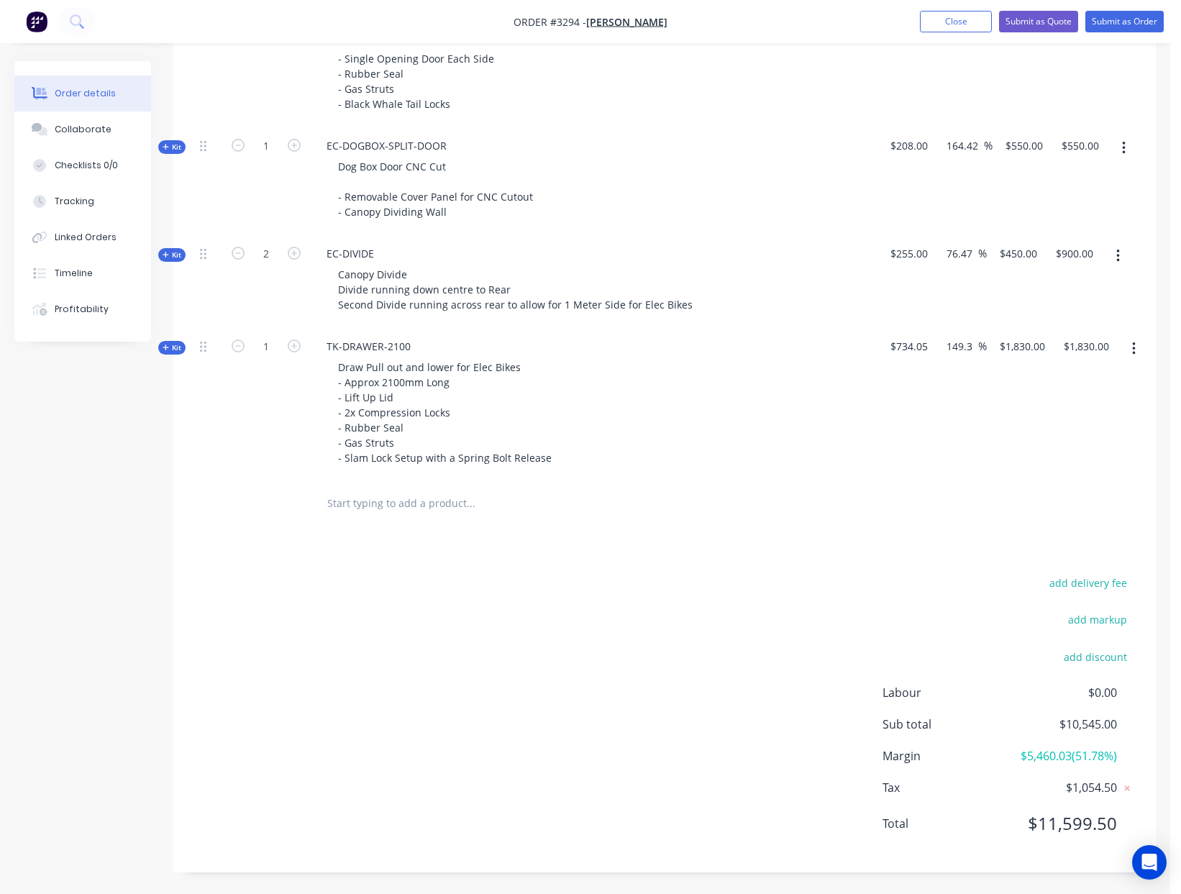
scroll to position [0, 0]
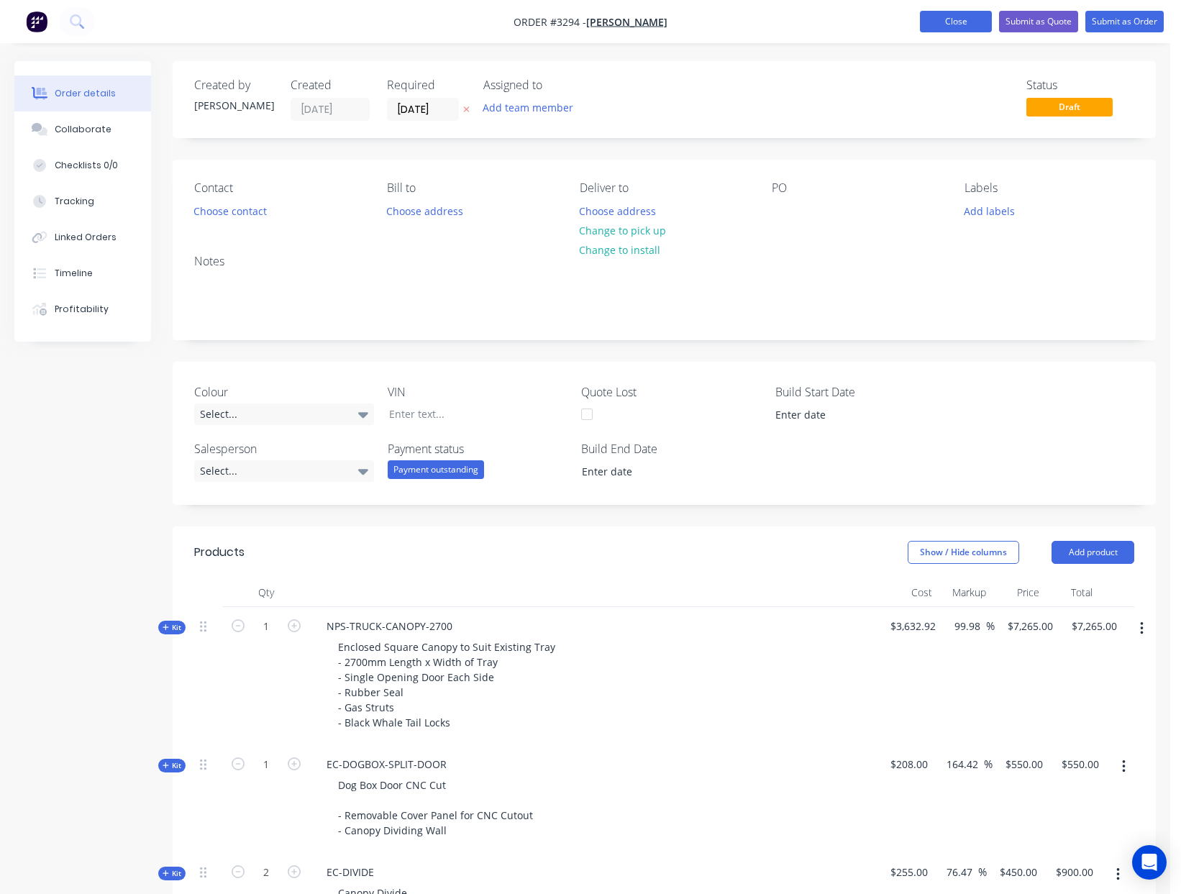
click at [964, 22] on button "Close" at bounding box center [956, 22] width 72 height 22
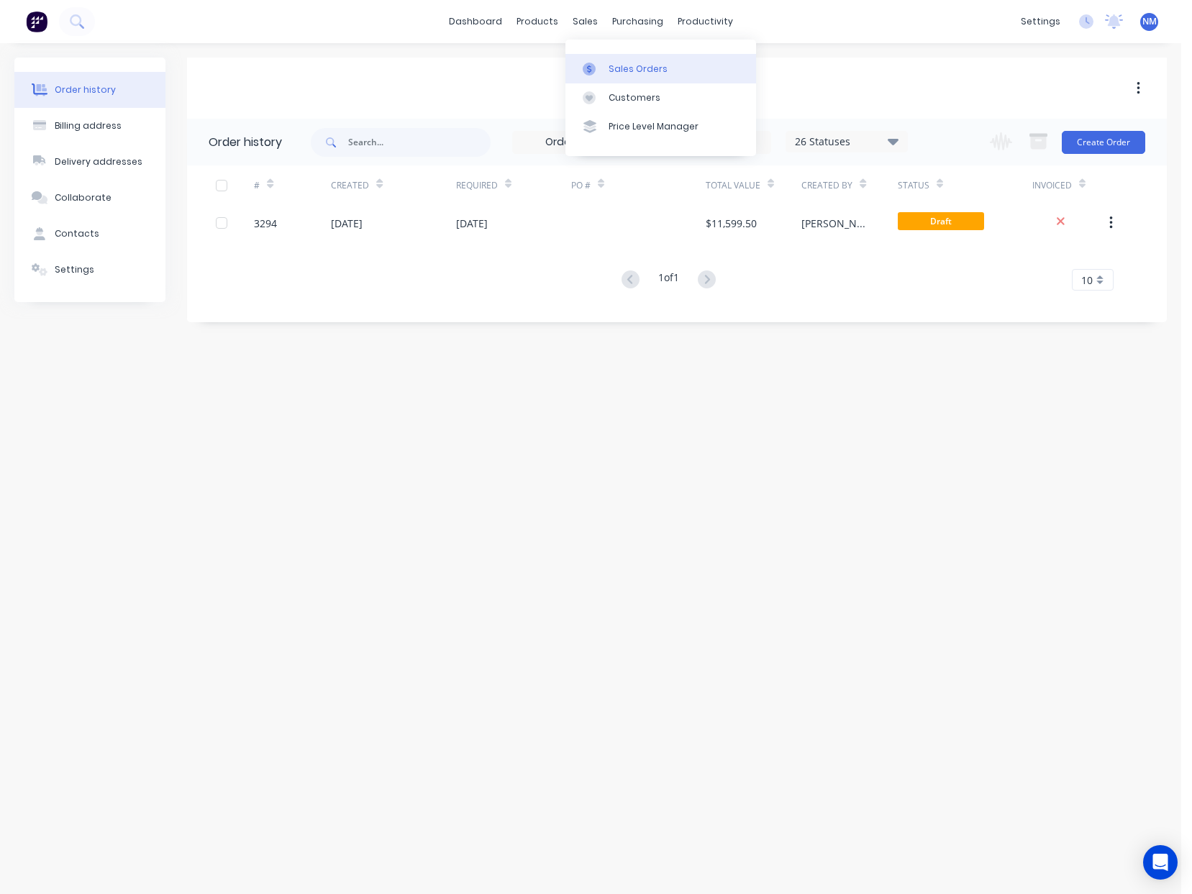
click at [644, 73] on div "Sales Orders" at bounding box center [637, 69] width 59 height 13
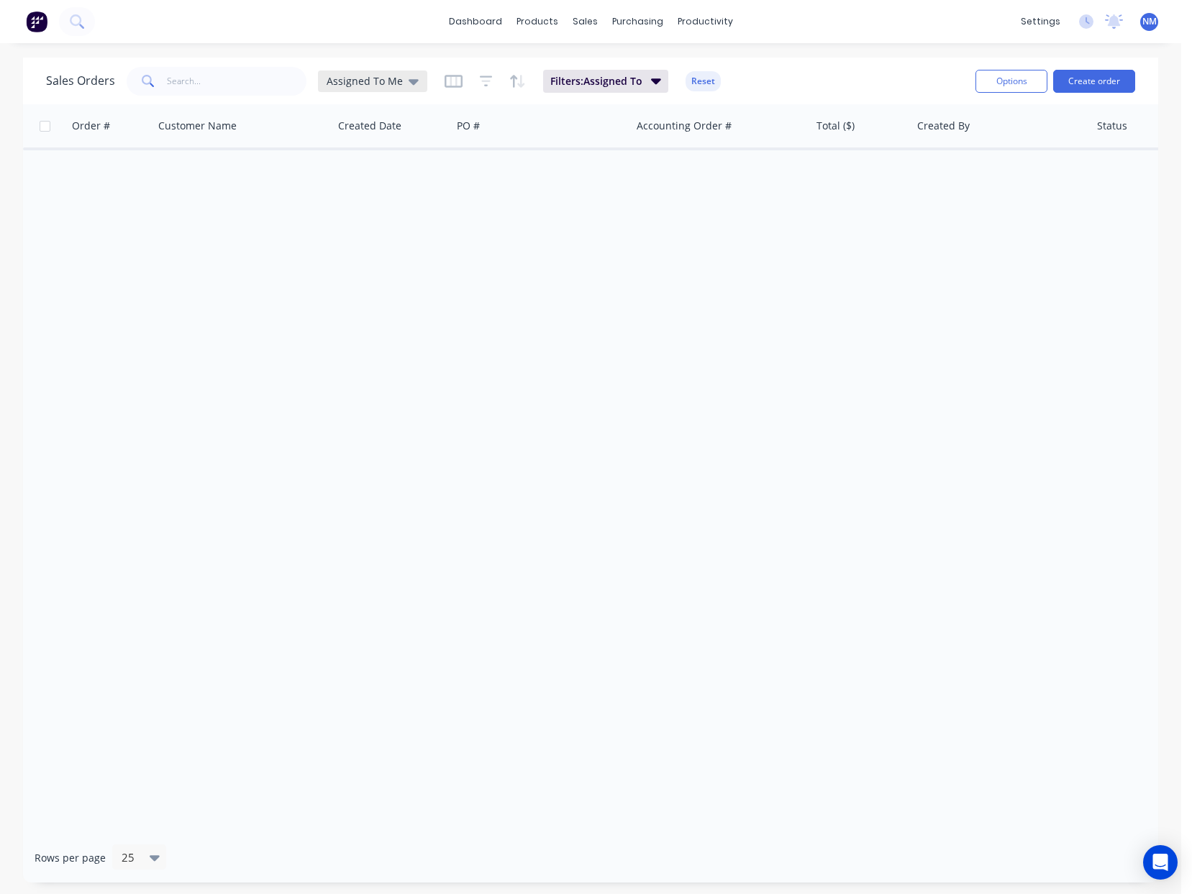
click at [389, 81] on span "Assigned To Me" at bounding box center [364, 80] width 76 height 15
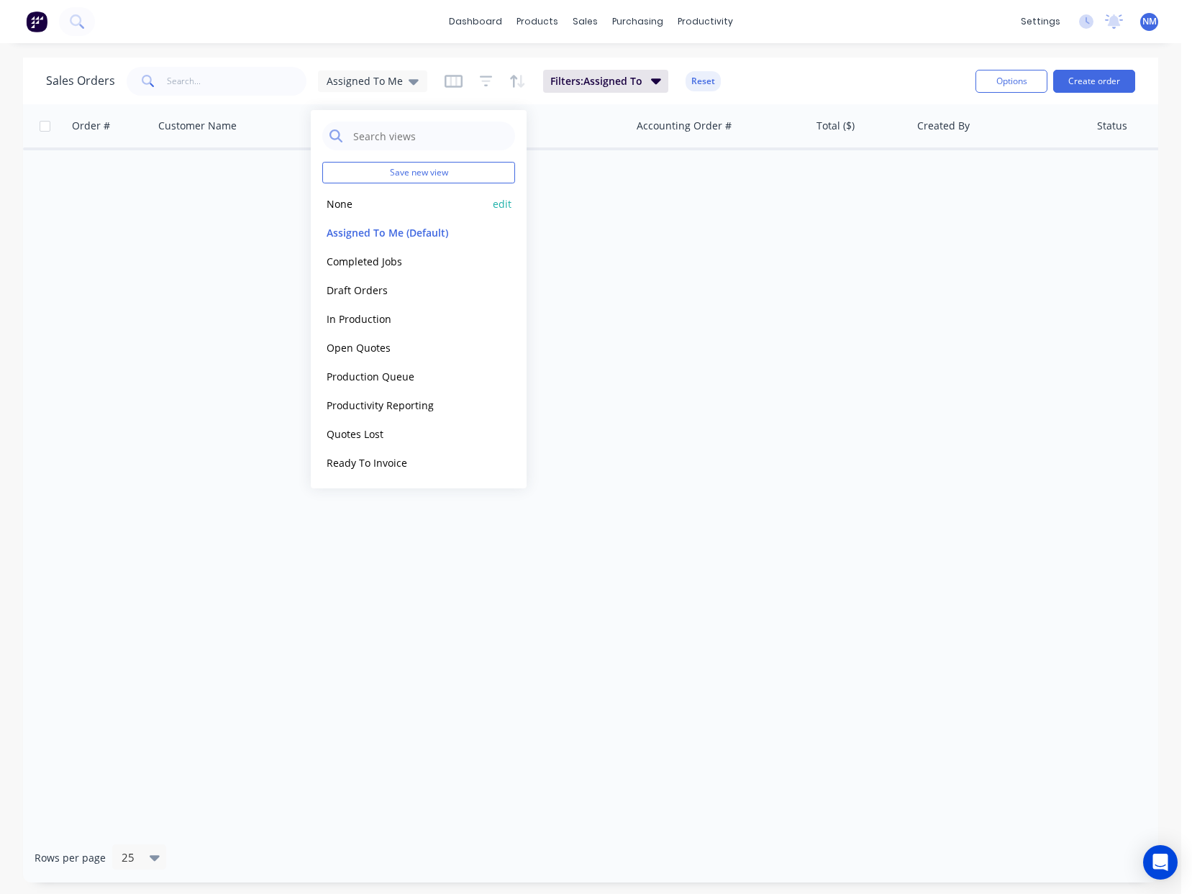
click at [363, 209] on button "None" at bounding box center [404, 204] width 164 height 17
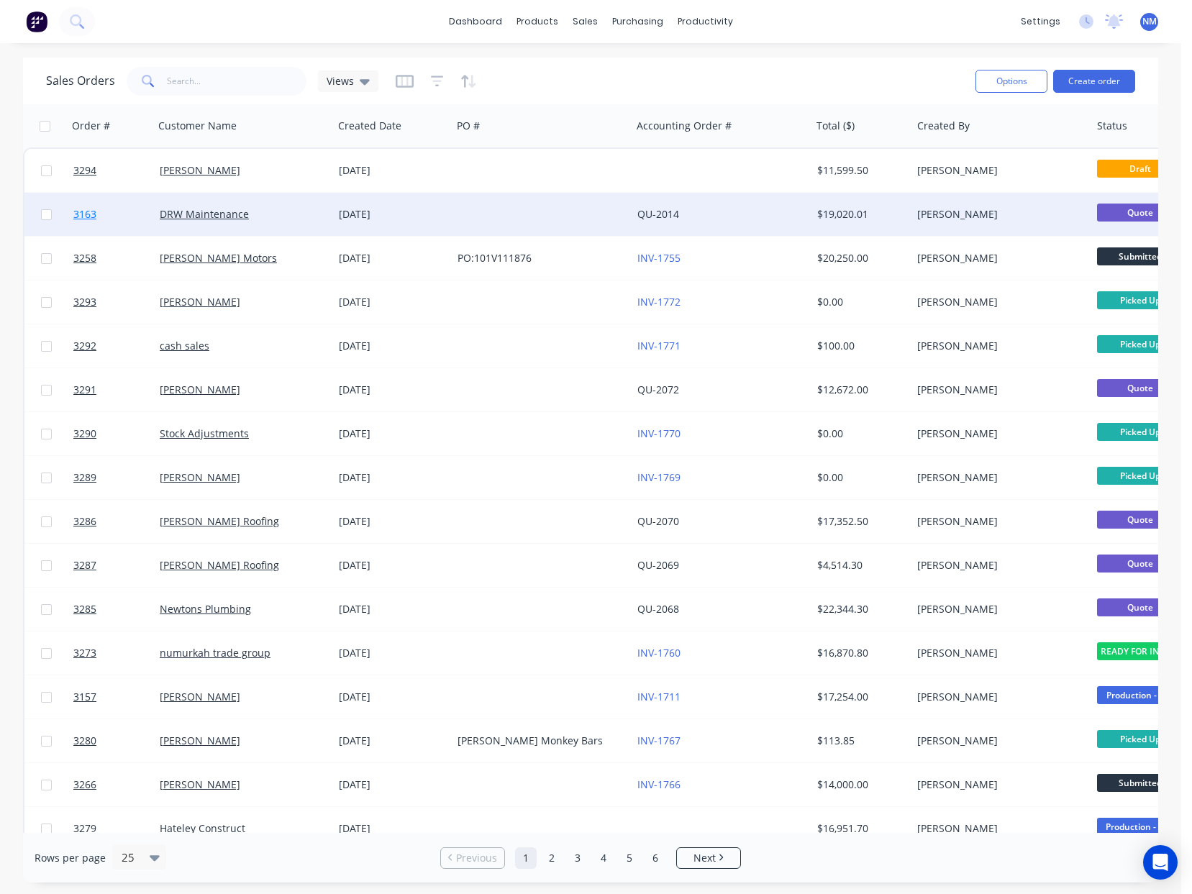
click at [91, 216] on span "3163" at bounding box center [84, 214] width 23 height 14
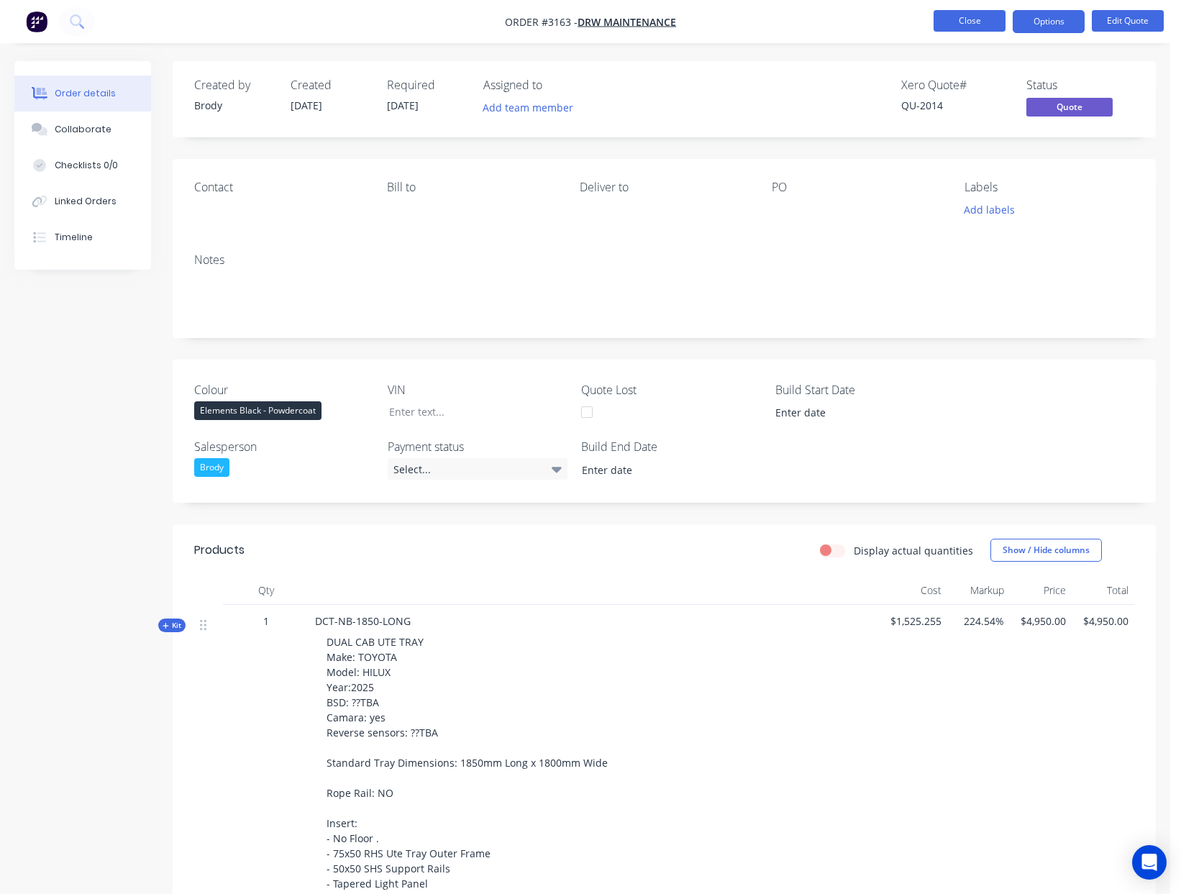
click at [969, 22] on button "Close" at bounding box center [969, 21] width 72 height 22
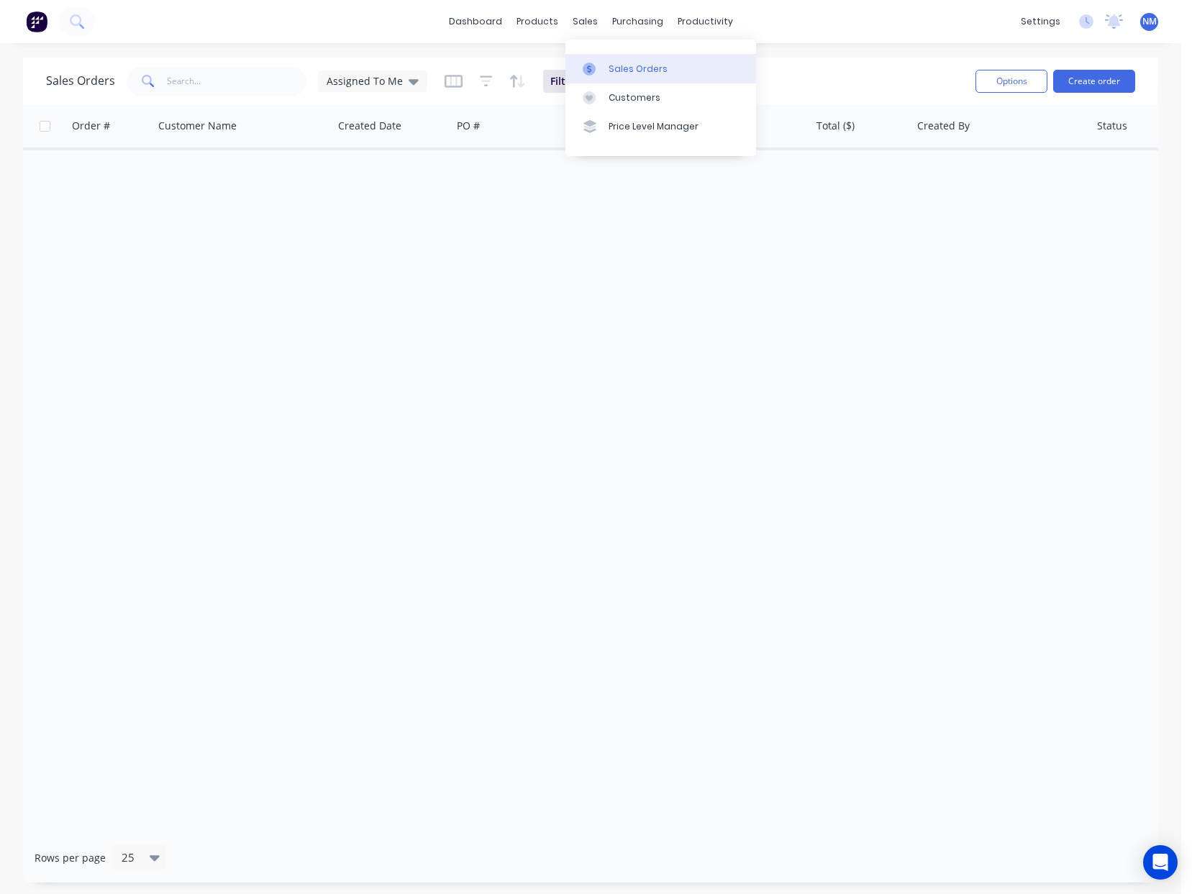
click at [620, 58] on link "Sales Orders" at bounding box center [660, 68] width 191 height 29
click at [373, 77] on span "Assigned To Me" at bounding box center [364, 80] width 76 height 15
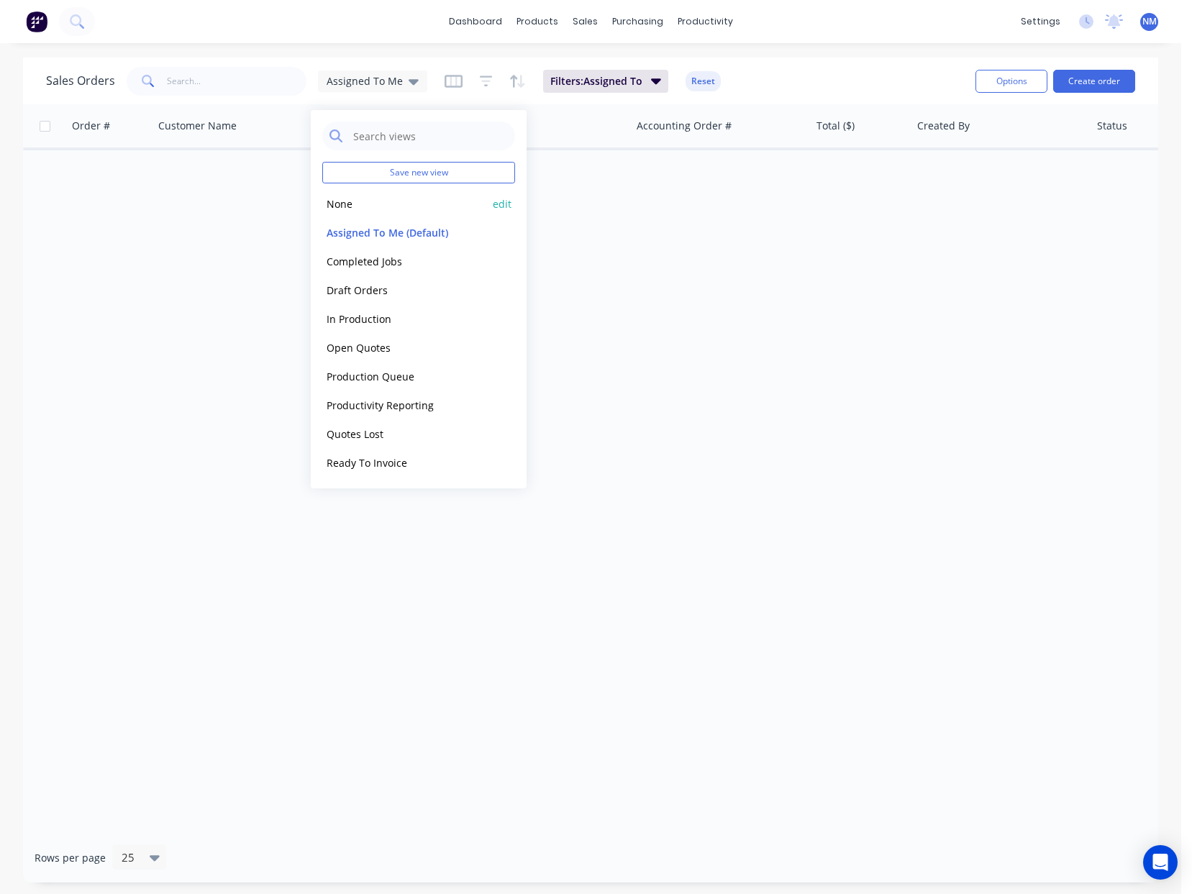
click at [388, 211] on button "None" at bounding box center [404, 204] width 164 height 17
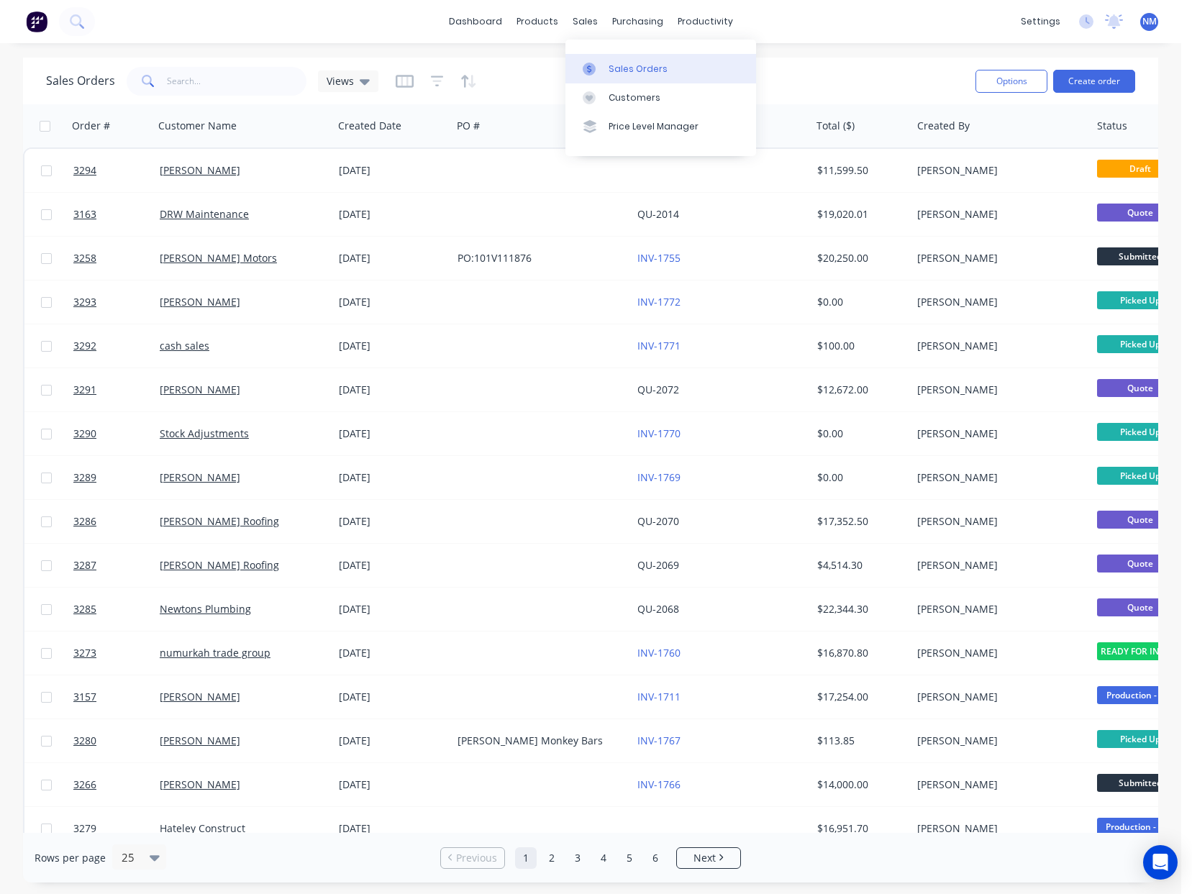
click at [617, 63] on div "Sales Orders" at bounding box center [637, 69] width 59 height 13
